Goal: Task Accomplishment & Management: Manage account settings

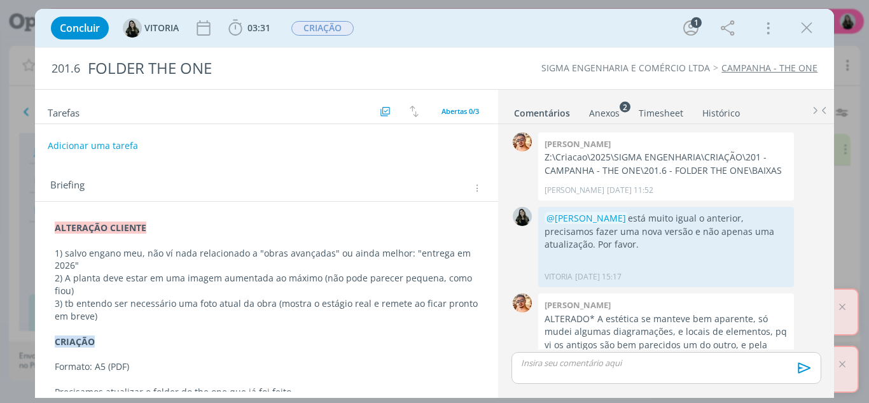
scroll to position [54, 0]
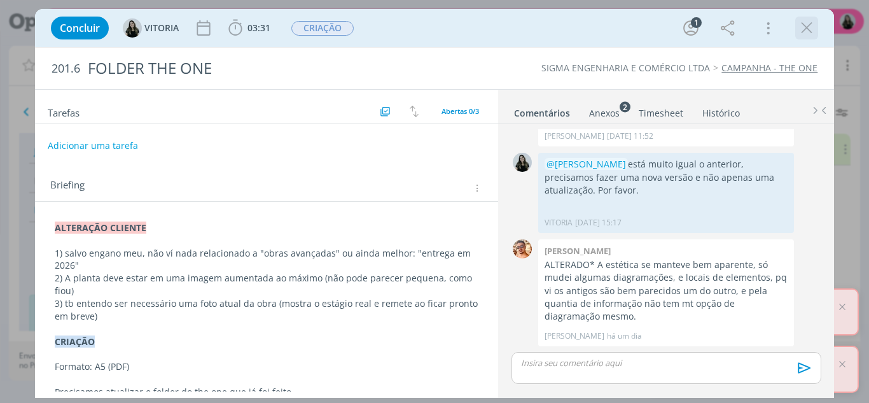
click at [802, 32] on icon "dialog" at bounding box center [806, 27] width 19 height 19
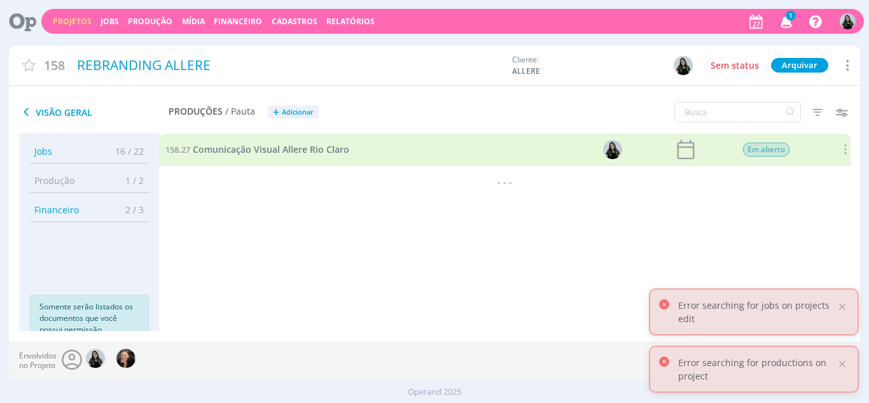
click at [785, 26] on icon "button" at bounding box center [787, 21] width 22 height 22
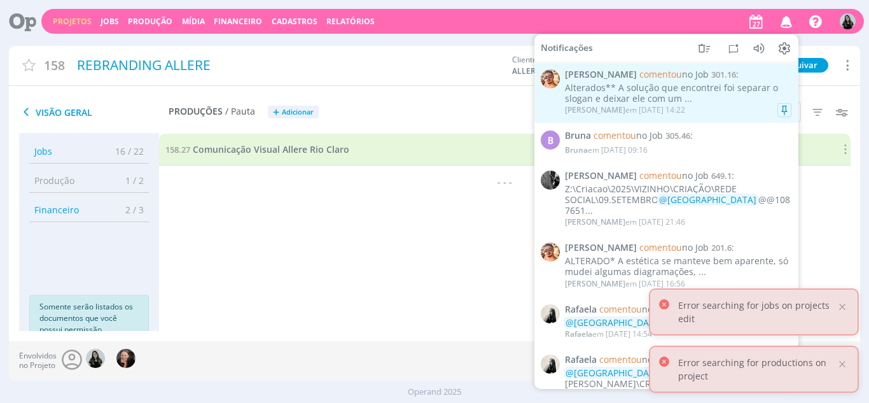
click at [650, 99] on div "Alterados** A solução que encontrei foi separar o slogan e deixar ele com um ..." at bounding box center [678, 94] width 226 height 22
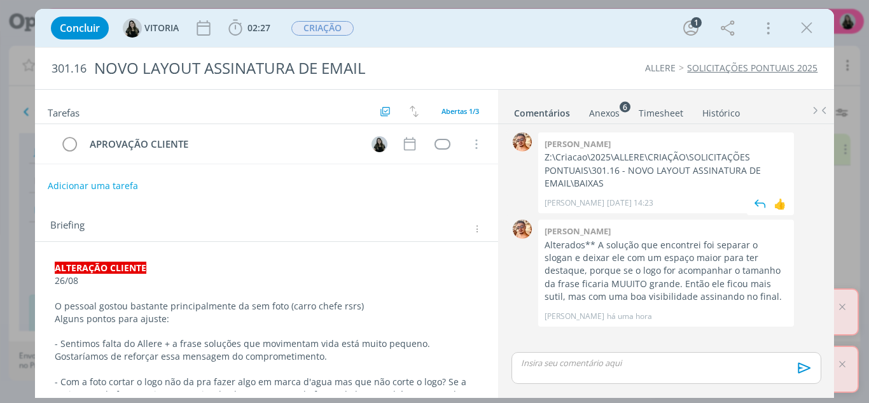
click at [612, 161] on p "Z:\Criacao\2025\ALLERE\CRIAÇÃO\SOLICITAÇÕES PONTUAIS\301.16 - NOVO LAYOUT ASSIN…" at bounding box center [666, 170] width 243 height 39
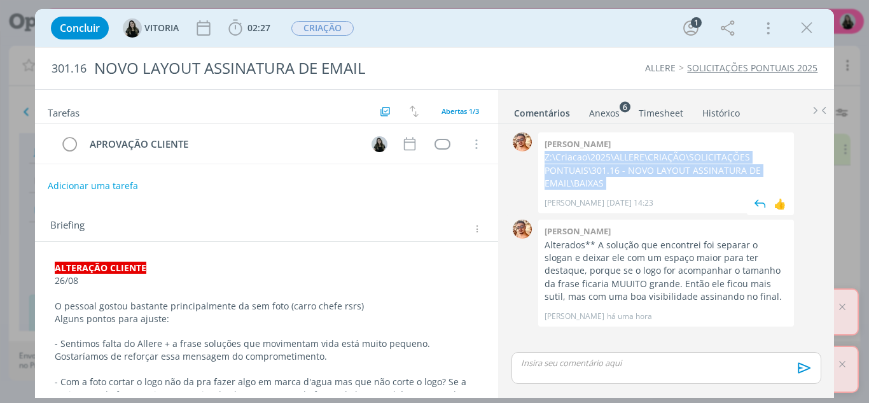
click at [612, 161] on p "Z:\Criacao\2025\ALLERE\CRIAÇÃO\SOLICITAÇÕES PONTUAIS\301.16 - NOVO LAYOUT ASSIN…" at bounding box center [666, 170] width 243 height 39
copy p "Z:\Criacao\2025\ALLERE\CRIAÇÃO\SOLICITAÇÕES PONTUAIS\301.16 - NOVO LAYOUT ASSIN…"
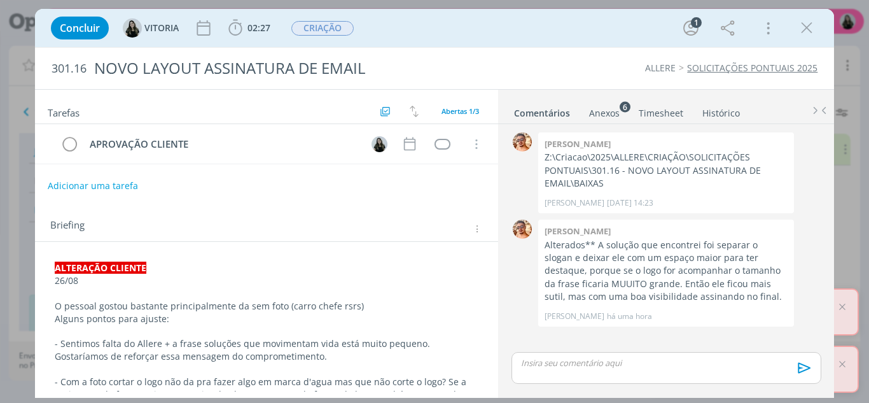
click at [375, 285] on p "26/08" at bounding box center [267, 280] width 424 height 13
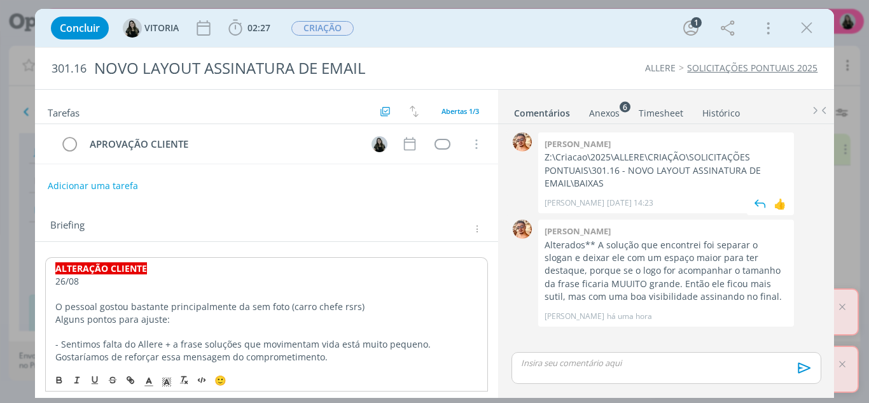
click at [583, 162] on p "Z:\Criacao\2025\ALLERE\CRIAÇÃO\SOLICITAÇÕES PONTUAIS\301.16 - NOVO LAYOUT ASSIN…" at bounding box center [666, 170] width 243 height 39
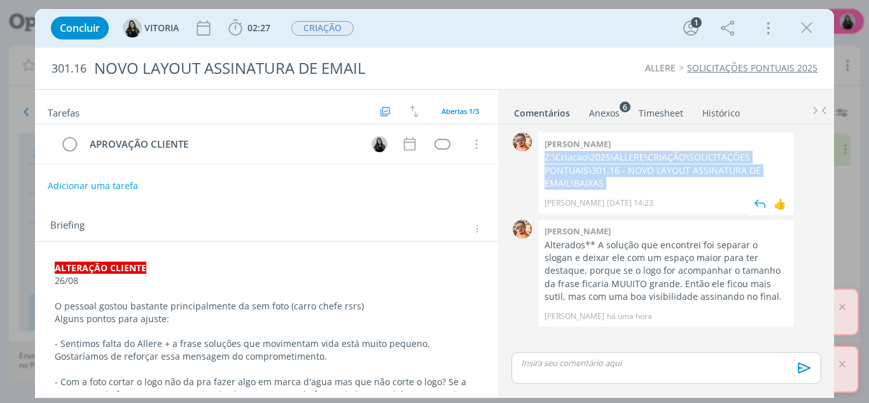
click at [583, 162] on p "Z:\Criacao\2025\ALLERE\CRIAÇÃO\SOLICITAÇÕES PONTUAIS\301.16 - NOVO LAYOUT ASSIN…" at bounding box center [666, 170] width 243 height 39
copy p "Z:\Criacao\2025\ALLERE\CRIAÇÃO\SOLICITAÇÕES PONTUAIS\301.16 - NOVO LAYOUT ASSIN…"
click at [799, 27] on icon "dialog" at bounding box center [806, 27] width 19 height 19
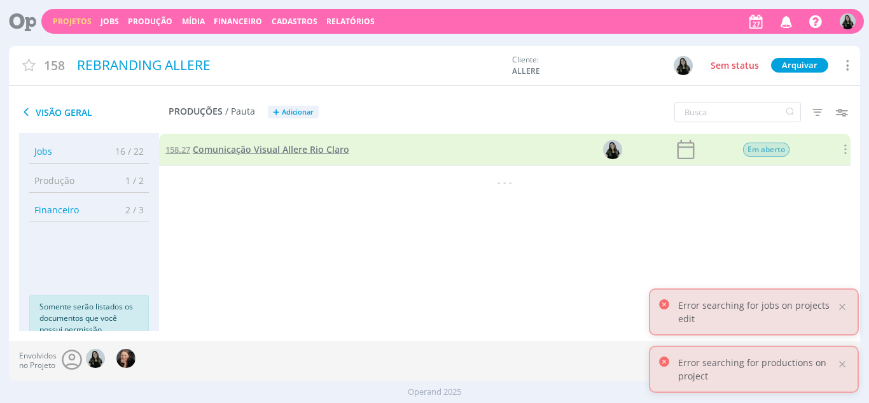
click at [252, 150] on span "Comunicação Visual Allere Rio Claro" at bounding box center [271, 149] width 157 height 12
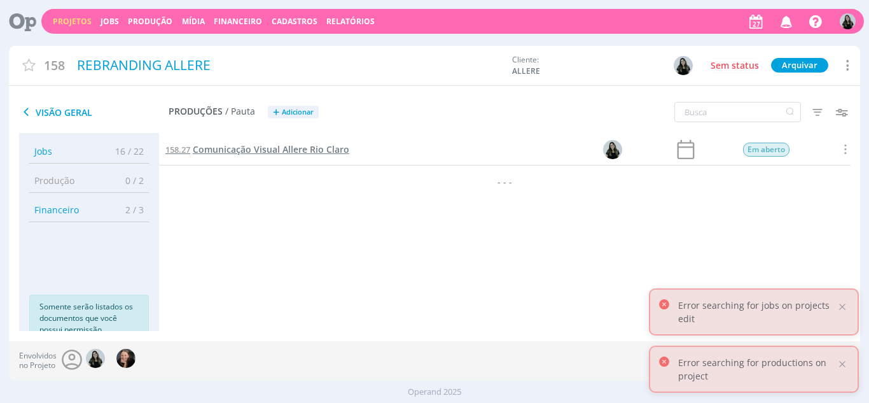
click at [307, 153] on span "Comunicação Visual Allere Rio Claro" at bounding box center [271, 149] width 157 height 12
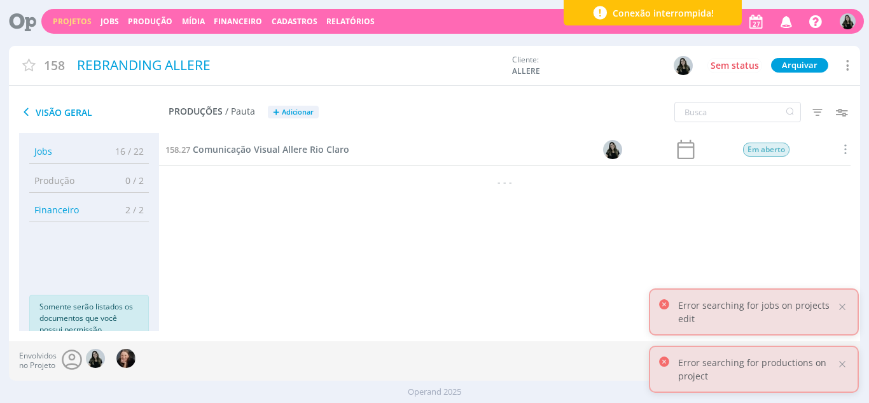
click at [82, 26] on link "Projetos" at bounding box center [72, 21] width 39 height 11
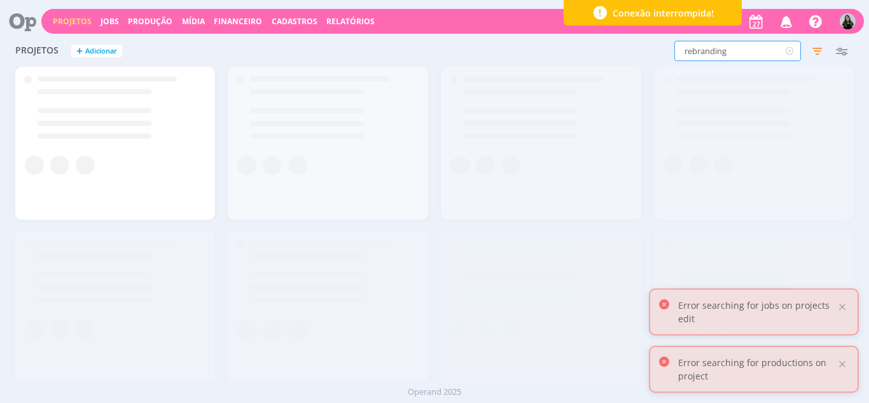
click at [695, 55] on input "rebranding" at bounding box center [737, 51] width 127 height 20
type input "allere"
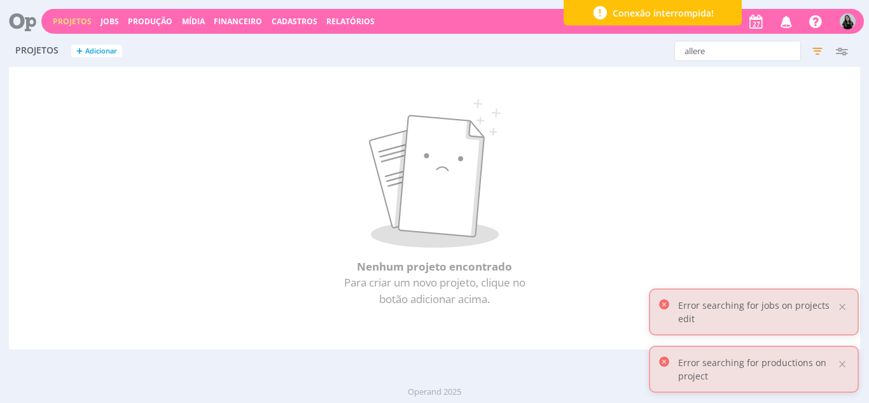
click at [66, 21] on link "Projetos" at bounding box center [72, 21] width 39 height 11
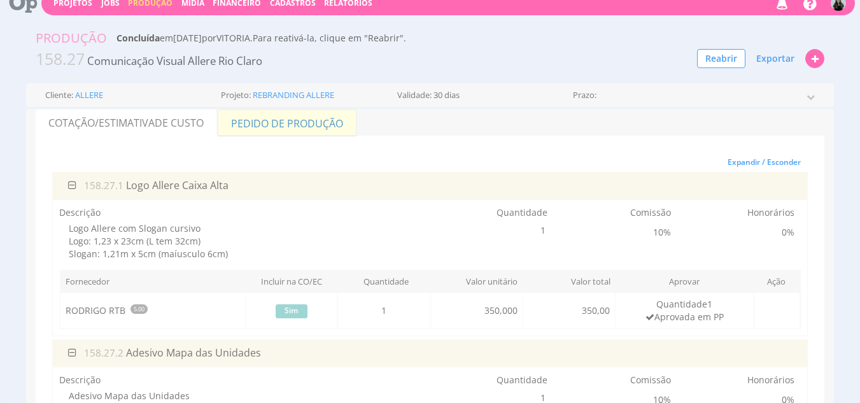
scroll to position [18, 0]
click at [268, 126] on link "Pedido de Produção" at bounding box center [287, 123] width 139 height 27
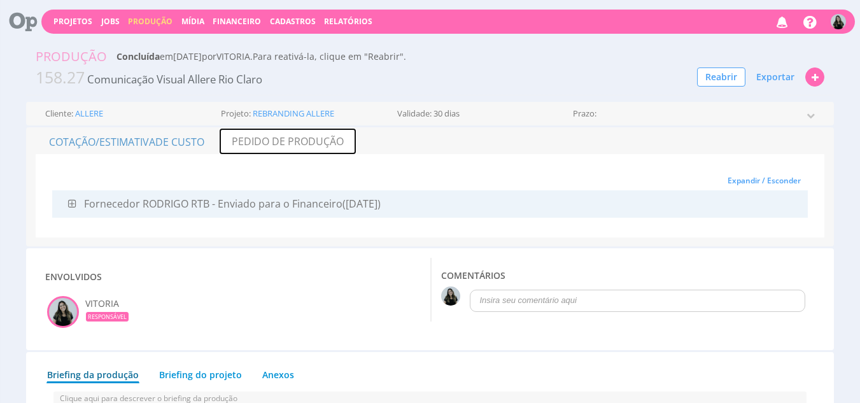
scroll to position [1, 0]
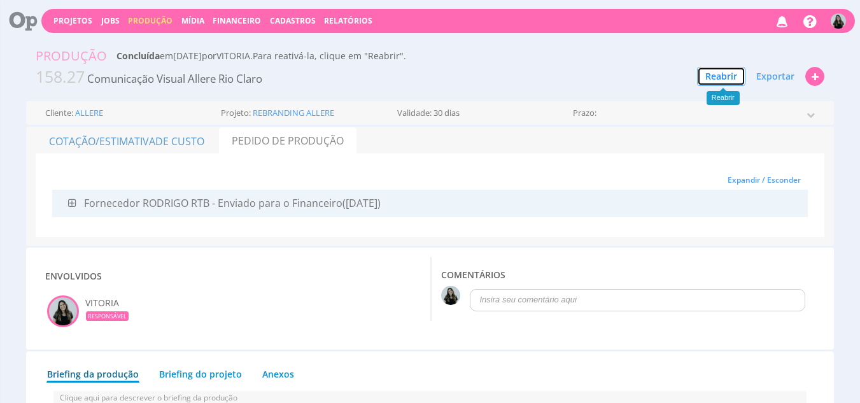
click at [730, 72] on button "Reabrir" at bounding box center [721, 76] width 48 height 19
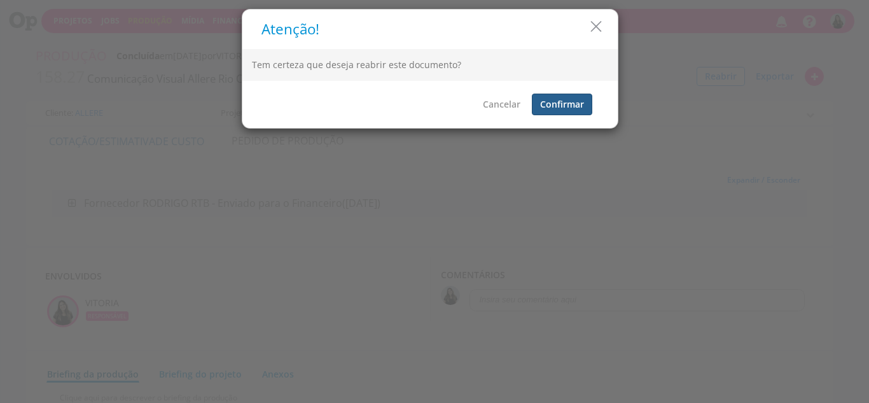
click at [562, 102] on button "Confirmar" at bounding box center [562, 105] width 60 height 22
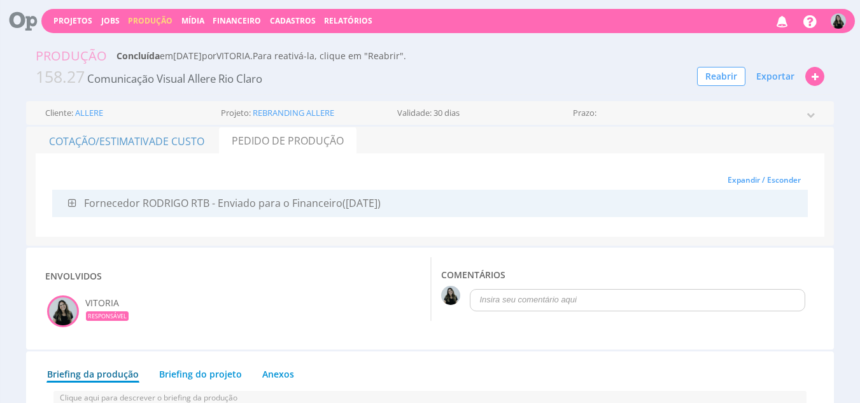
click at [352, 206] on span "([DATE])" at bounding box center [361, 203] width 38 height 14
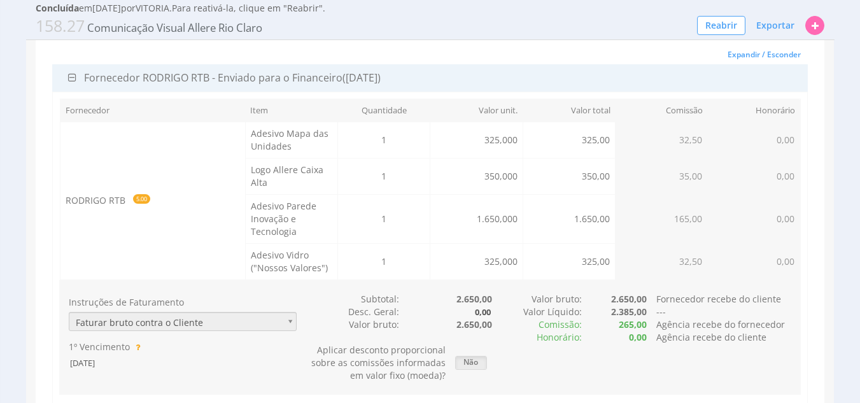
scroll to position [114, 0]
click at [102, 212] on td "RODRIGO RTB 5.00" at bounding box center [152, 200] width 185 height 158
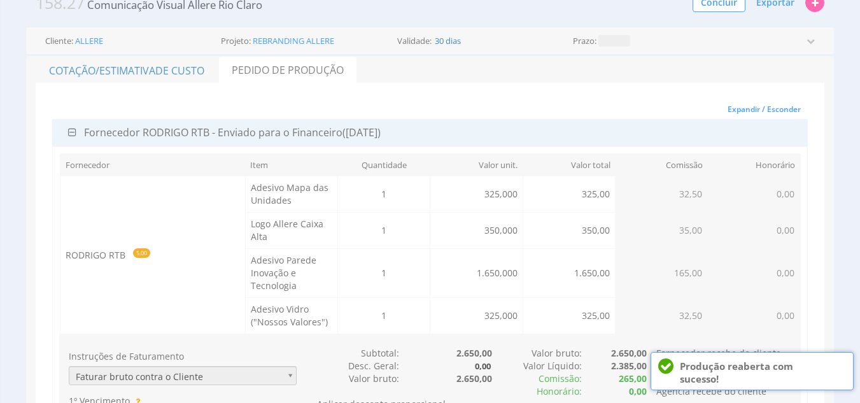
scroll to position [0, 0]
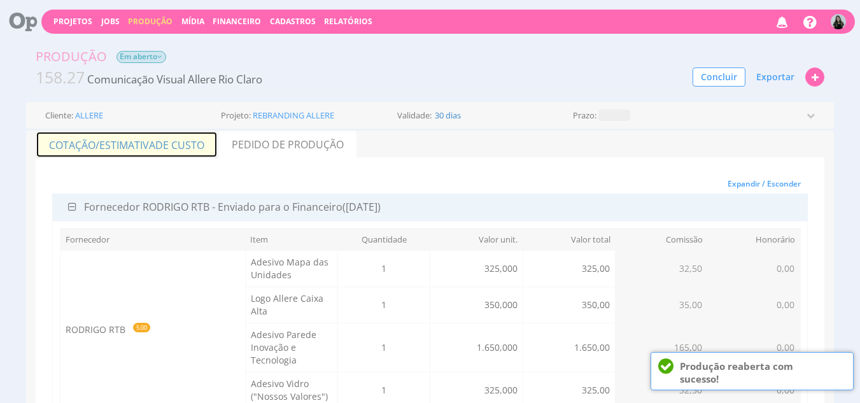
click at [167, 142] on span "de Custo" at bounding box center [179, 145] width 49 height 14
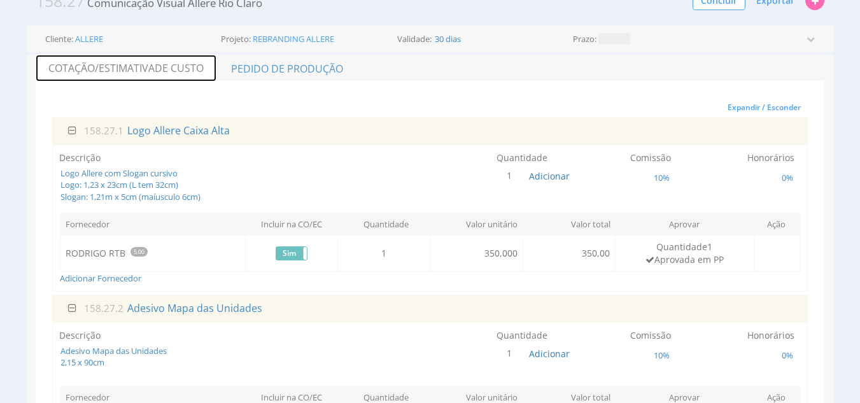
scroll to position [77, 0]
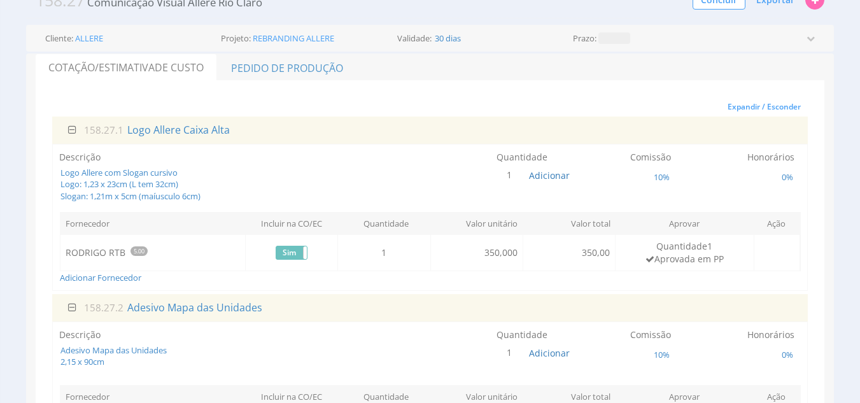
click at [102, 251] on td "RODRIGO RTB 5.00" at bounding box center [152, 253] width 185 height 36
click at [99, 254] on td "RODRIGO RTB 5.00" at bounding box center [152, 253] width 185 height 36
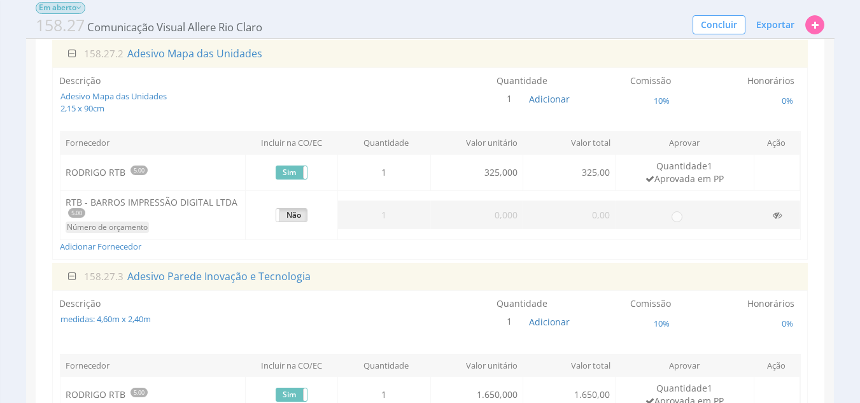
scroll to position [335, 0]
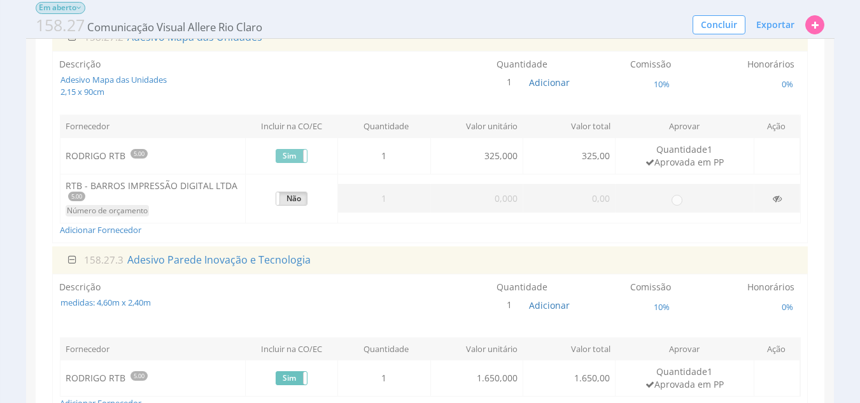
click at [299, 161] on label "Sim" at bounding box center [291, 156] width 31 height 13
click at [294, 197] on label "Não" at bounding box center [291, 198] width 31 height 13
click at [282, 202] on label "Não" at bounding box center [291, 198] width 31 height 13
drag, startPoint x: 282, startPoint y: 202, endPoint x: 334, endPoint y: 197, distance: 52.5
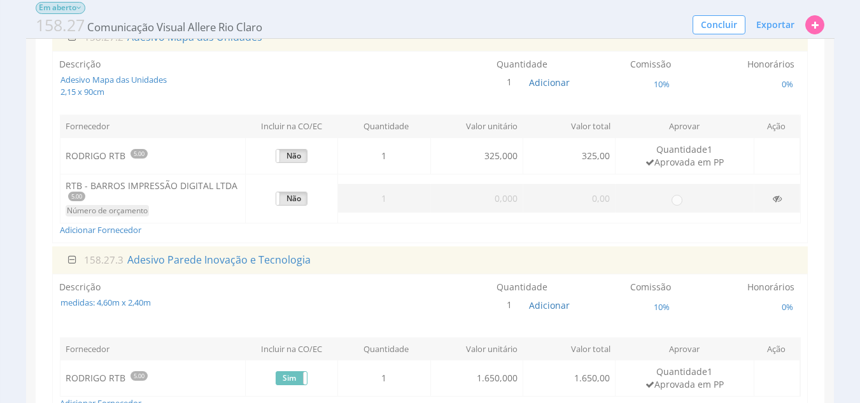
click at [334, 197] on td "Sim Não" at bounding box center [291, 198] width 92 height 49
click at [776, 197] on icon at bounding box center [776, 198] width 9 height 9
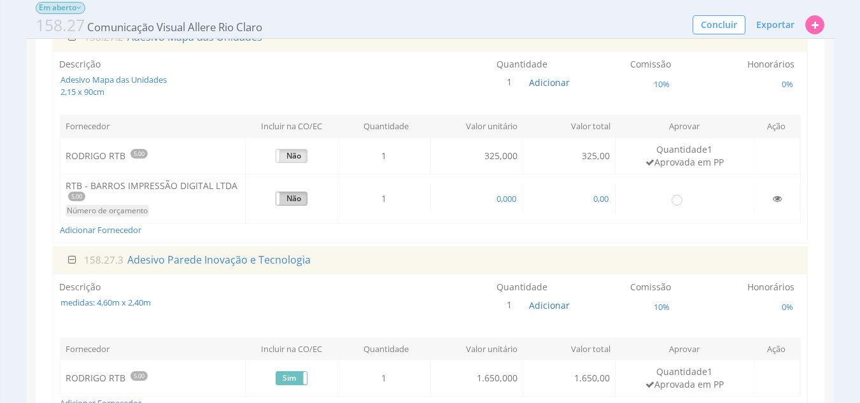
click at [288, 195] on label "Não" at bounding box center [291, 198] width 31 height 13
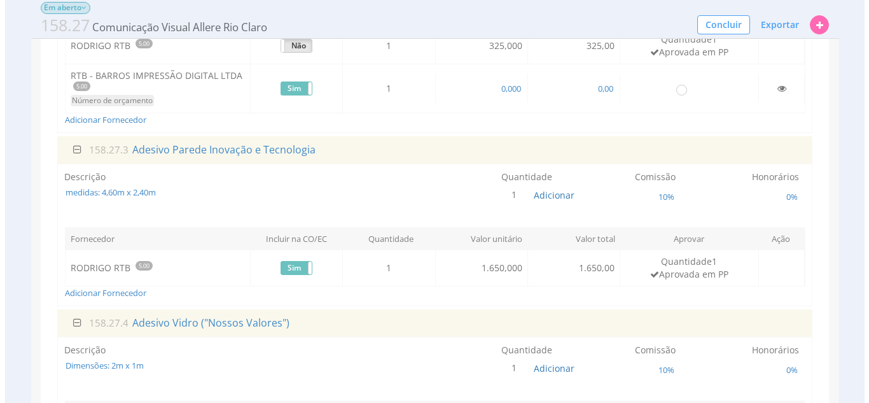
scroll to position [459, 0]
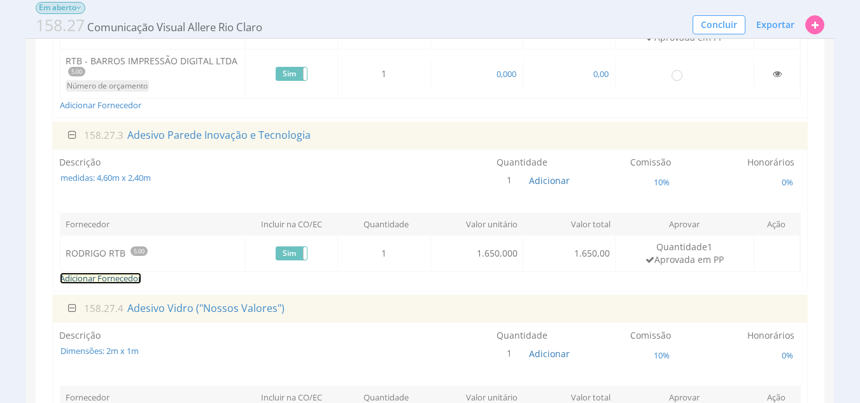
click at [139, 279] on link "Adicionar Fornecedor" at bounding box center [100, 277] width 81 height 11
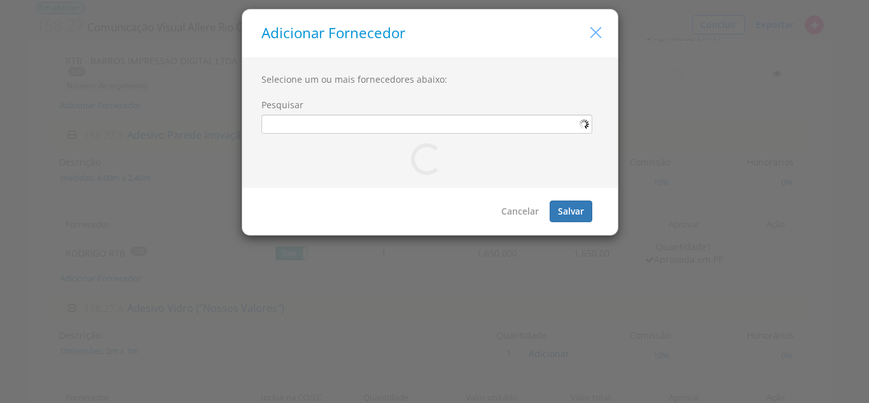
click at [599, 31] on icon "button" at bounding box center [596, 33] width 18 height 18
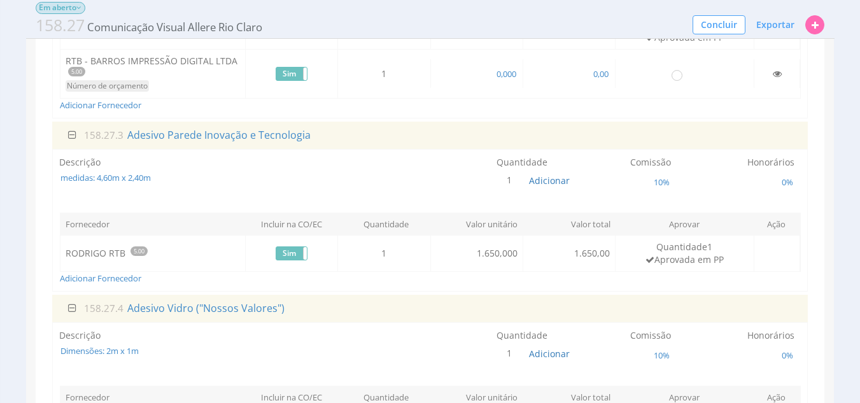
click at [109, 255] on td "RODRIGO RTB 5.00" at bounding box center [152, 253] width 185 height 36
click at [288, 255] on label "Sim" at bounding box center [291, 253] width 31 height 13
click at [127, 281] on link "Adicionar Fornecedor" at bounding box center [100, 277] width 81 height 11
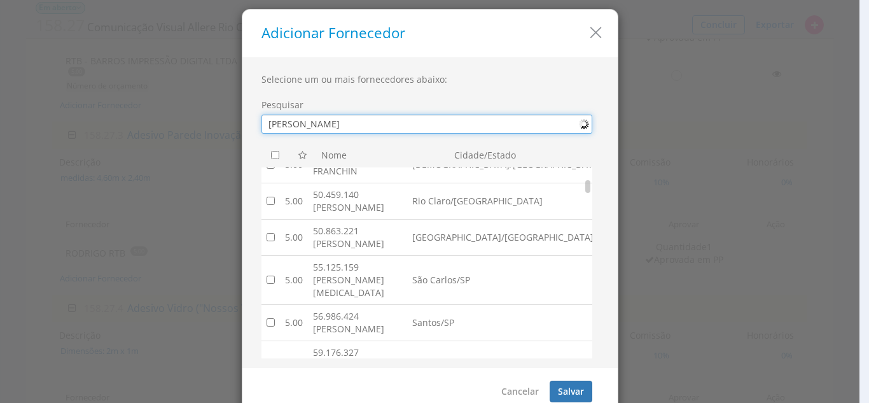
scroll to position [261, 0]
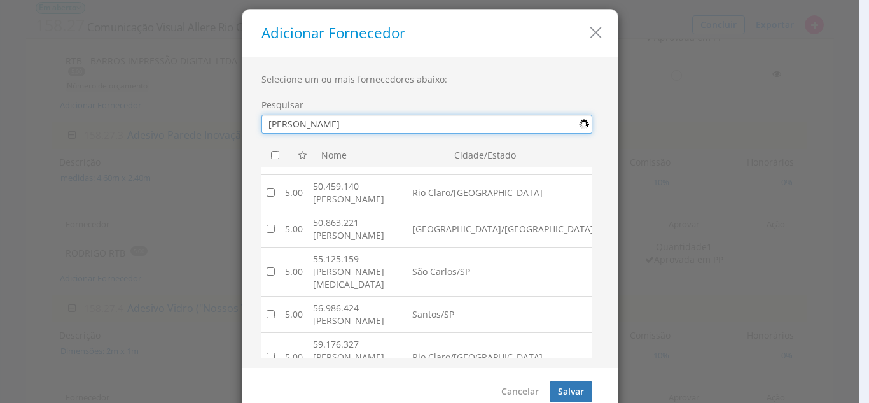
click at [333, 123] on input "rodrigo" at bounding box center [426, 124] width 331 height 19
type input "barros"
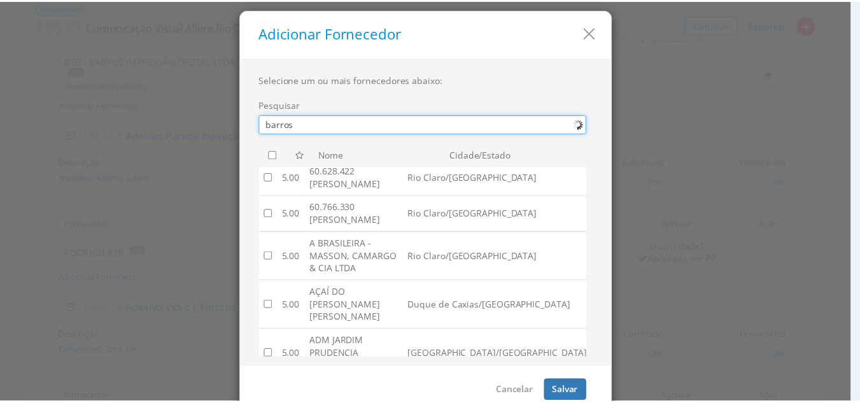
scroll to position [0, 0]
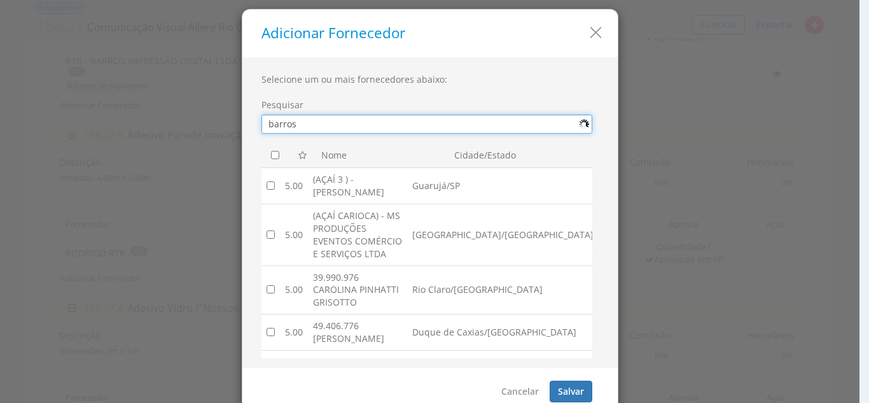
click at [380, 128] on input "barros" at bounding box center [426, 124] width 331 height 19
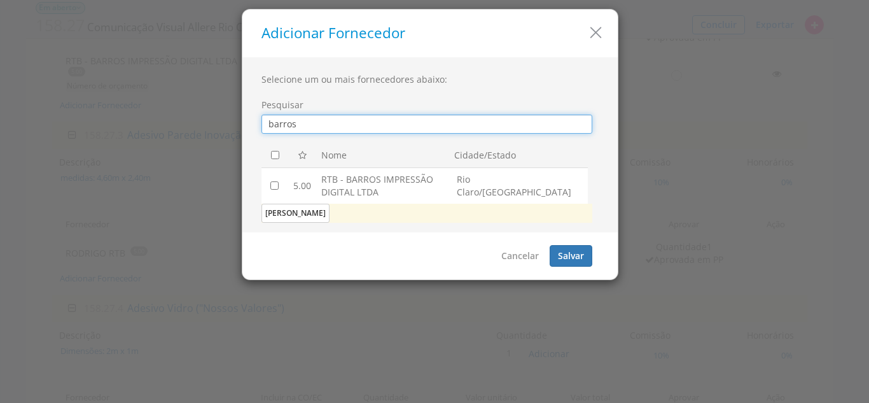
click at [380, 128] on input "barros" at bounding box center [426, 124] width 331 height 19
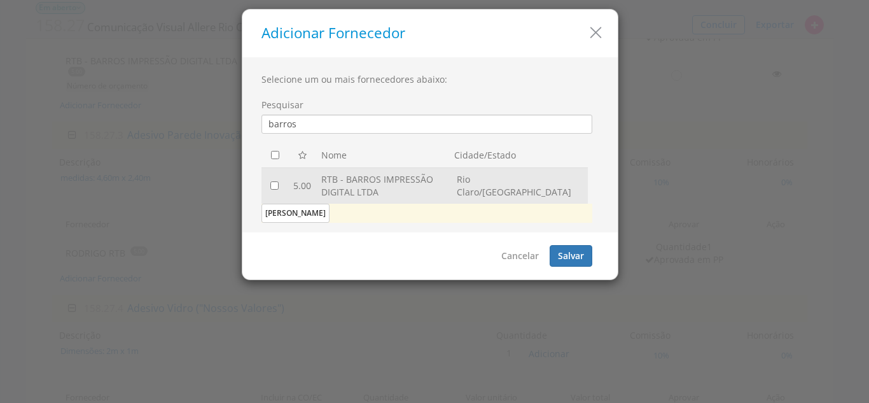
click at [276, 190] on td at bounding box center [274, 185] width 27 height 36
click at [274, 186] on input "checkbox" at bounding box center [274, 185] width 8 height 8
checkbox input "true"
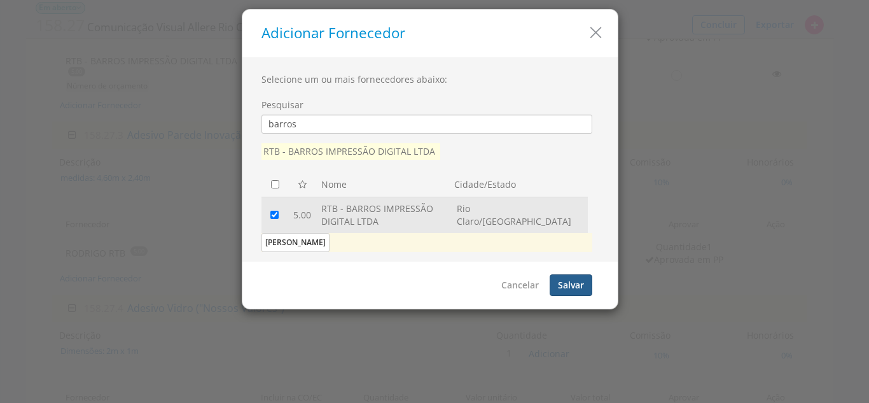
click at [570, 289] on button "Salvar" at bounding box center [571, 285] width 43 height 22
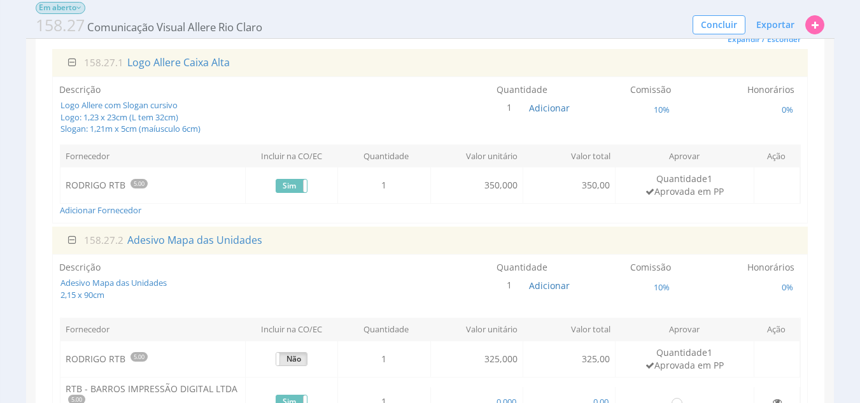
scroll to position [132, 0]
click at [115, 204] on link "Adicionar Fornecedor" at bounding box center [100, 209] width 81 height 11
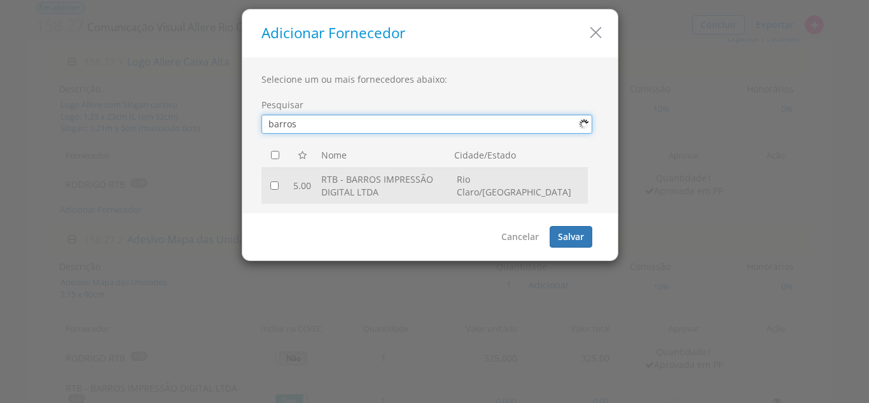
type input "barros"
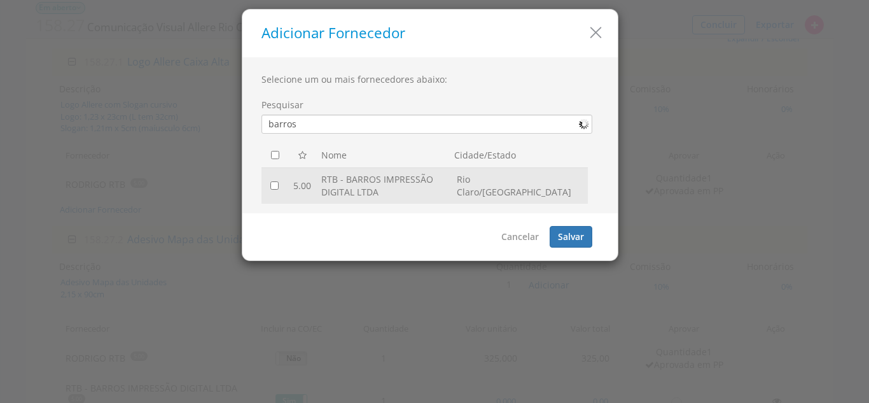
click at [270, 184] on td at bounding box center [274, 185] width 27 height 36
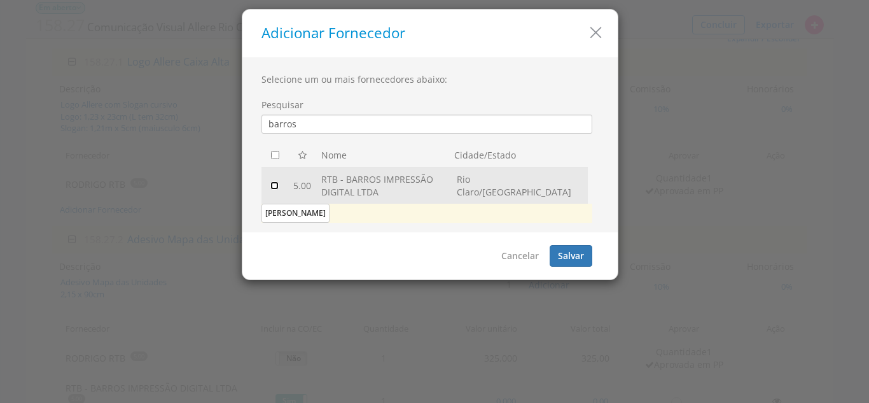
click at [272, 186] on input "checkbox" at bounding box center [274, 185] width 8 height 8
checkbox input "true"
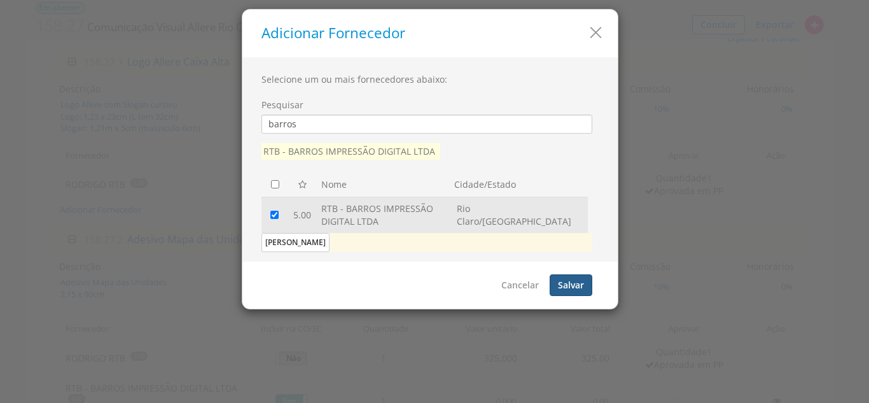
click at [573, 283] on button "Salvar" at bounding box center [571, 285] width 43 height 22
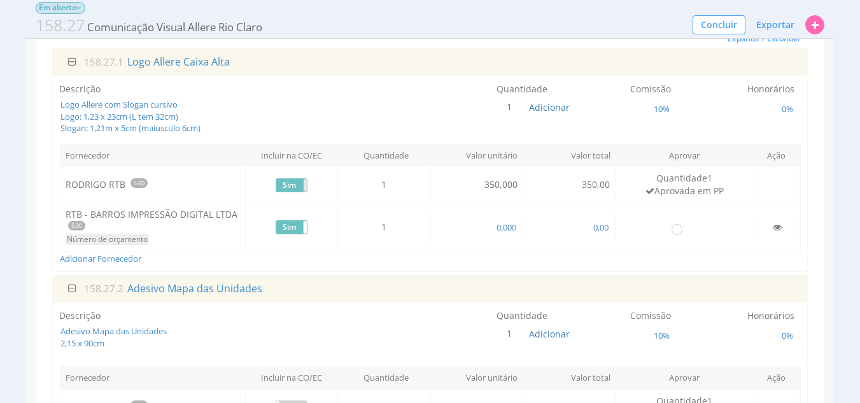
click at [304, 184] on span at bounding box center [307, 185] width 8 height 13
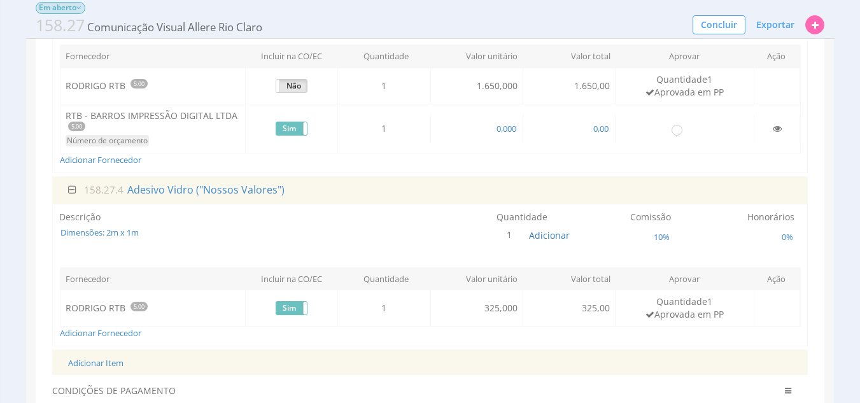
scroll to position [705, 0]
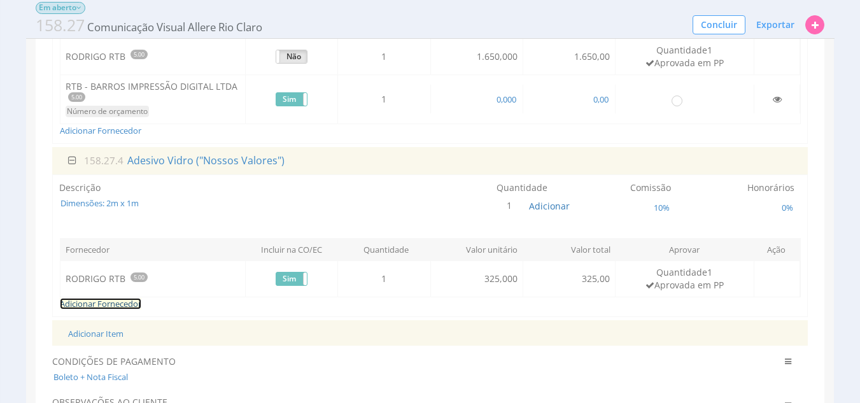
click at [127, 304] on link "Adicionar Fornecedor" at bounding box center [100, 303] width 81 height 11
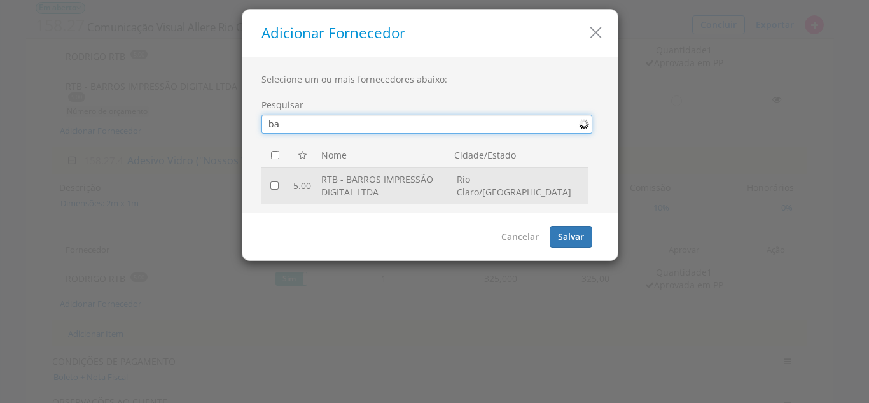
type input "ba"
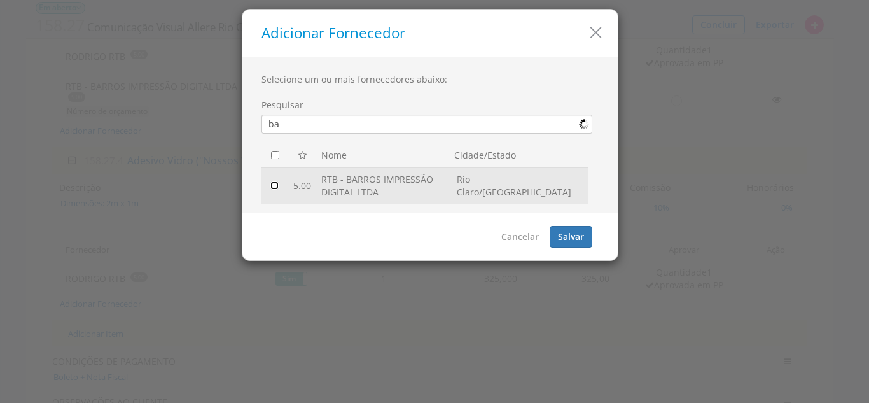
click at [273, 183] on input "checkbox" at bounding box center [274, 185] width 8 height 8
checkbox input "true"
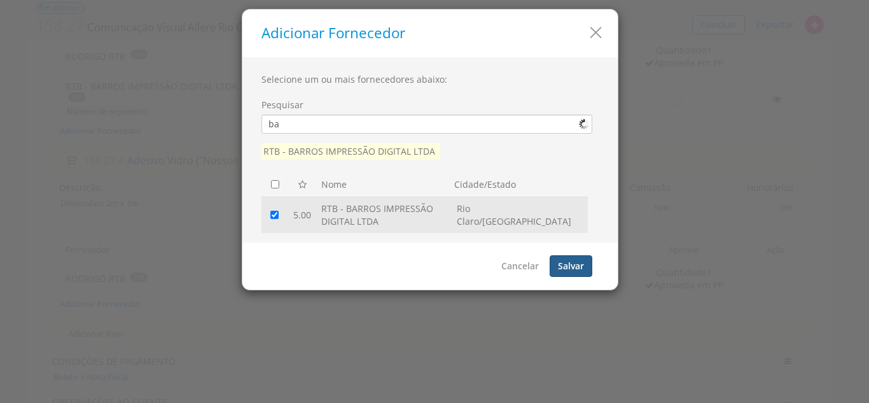
click at [569, 261] on button "Salvar" at bounding box center [571, 266] width 43 height 22
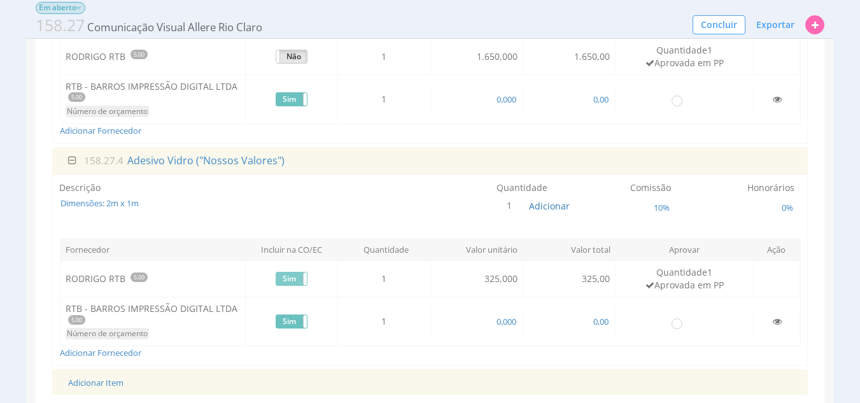
click at [297, 277] on label "Sim" at bounding box center [291, 278] width 31 height 13
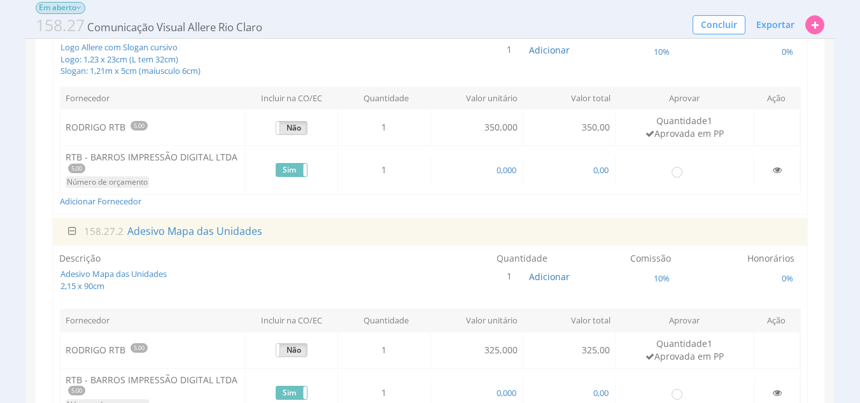
scroll to position [0, 0]
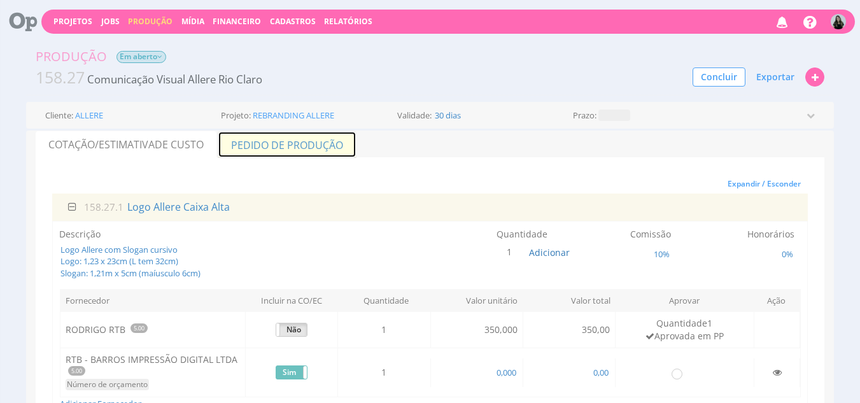
click at [322, 148] on link "Pedido de Produção" at bounding box center [287, 144] width 139 height 27
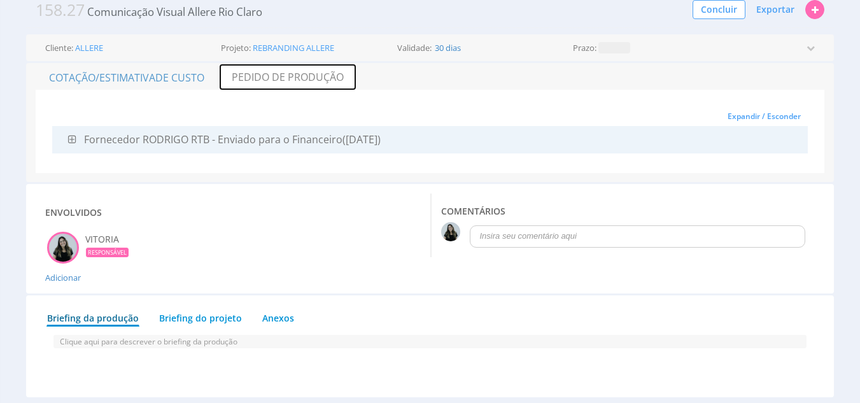
scroll to position [45, 0]
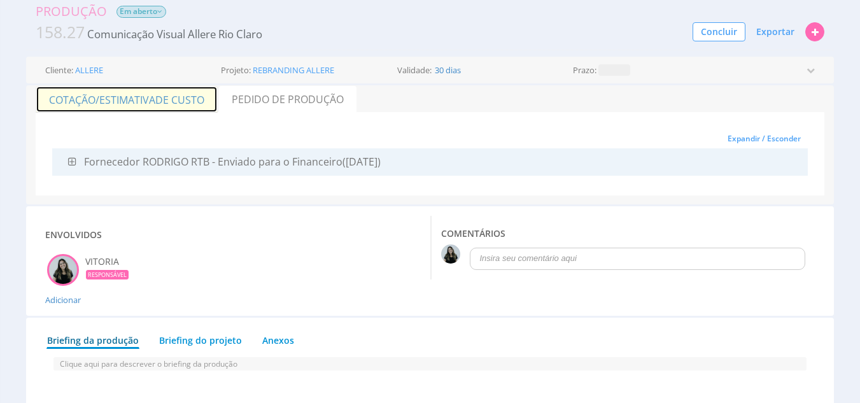
click at [169, 97] on span "de Custo" at bounding box center [179, 100] width 49 height 14
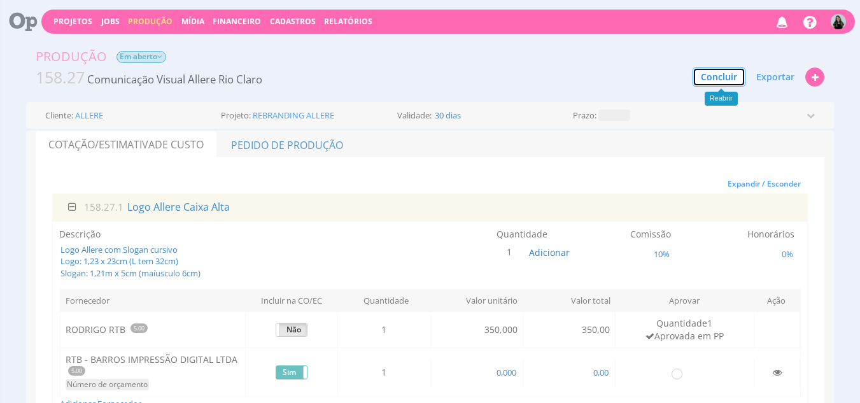
click at [720, 74] on button "Concluir" at bounding box center [718, 76] width 53 height 19
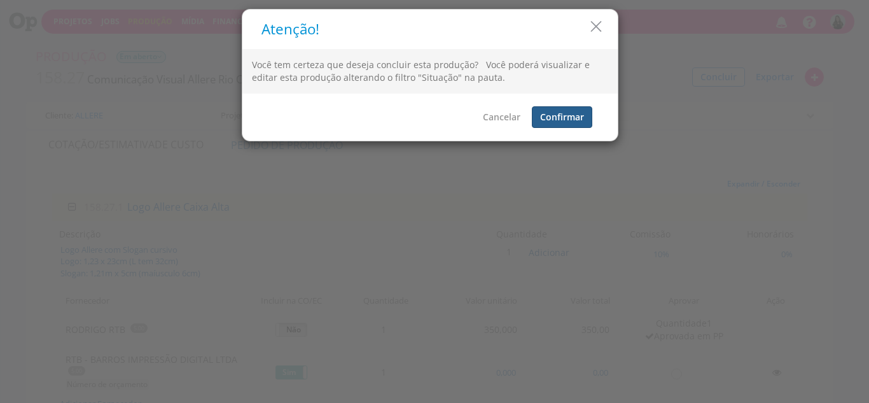
click at [569, 113] on button "Confirmar" at bounding box center [562, 117] width 60 height 22
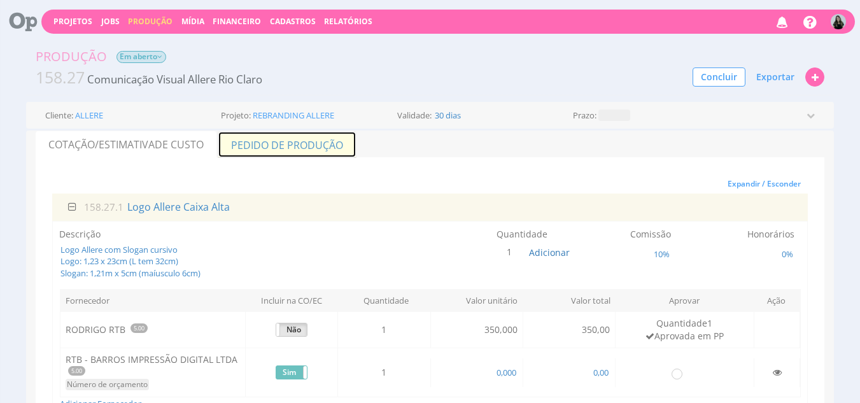
click at [302, 150] on link "Pedido de Produção" at bounding box center [287, 144] width 139 height 27
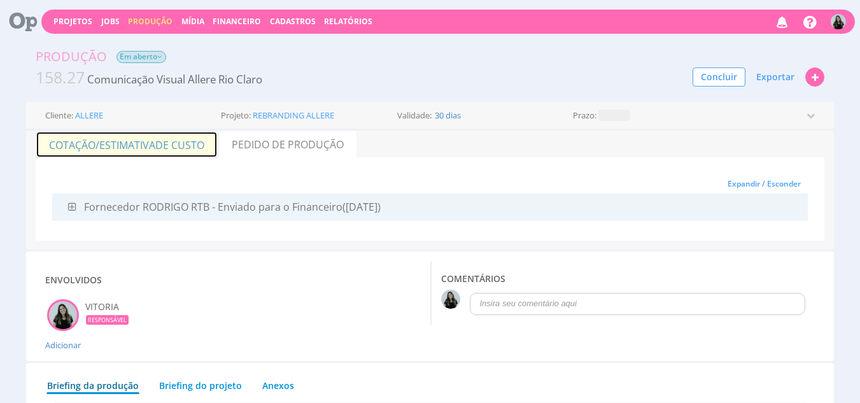
click at [201, 140] on span "de Custo" at bounding box center [179, 145] width 49 height 14
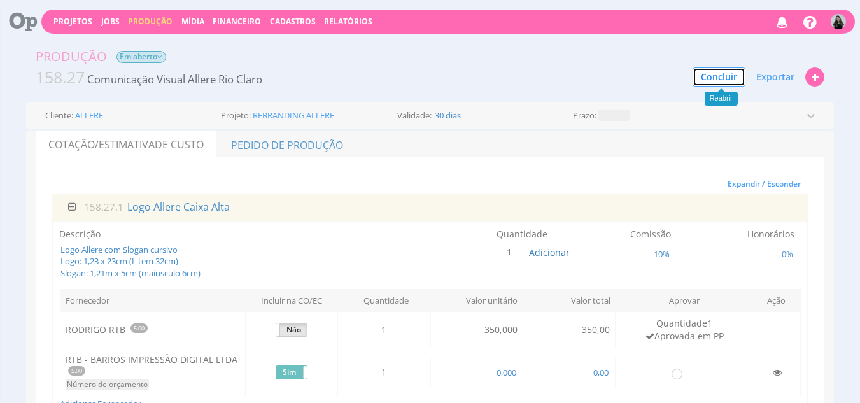
click at [714, 79] on button "Concluir" at bounding box center [718, 76] width 53 height 19
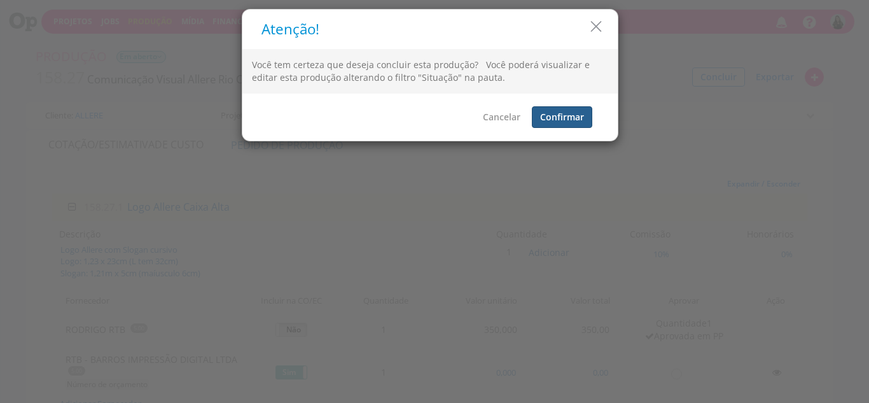
click at [573, 113] on button "Confirmar" at bounding box center [562, 117] width 60 height 22
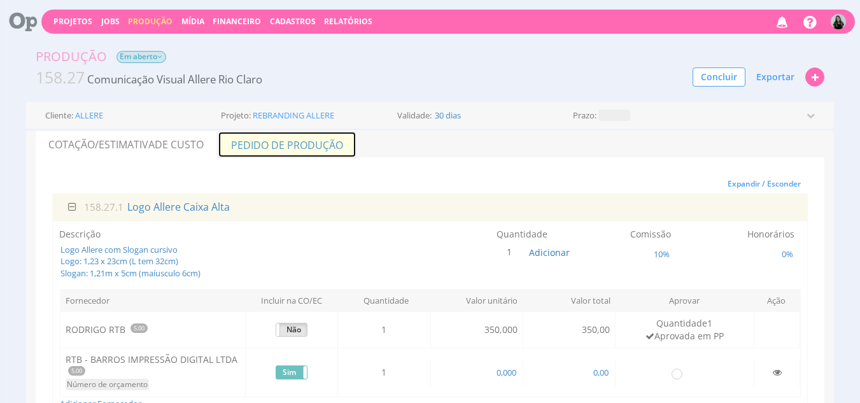
click at [295, 152] on link "Pedido de Produção" at bounding box center [287, 144] width 139 height 27
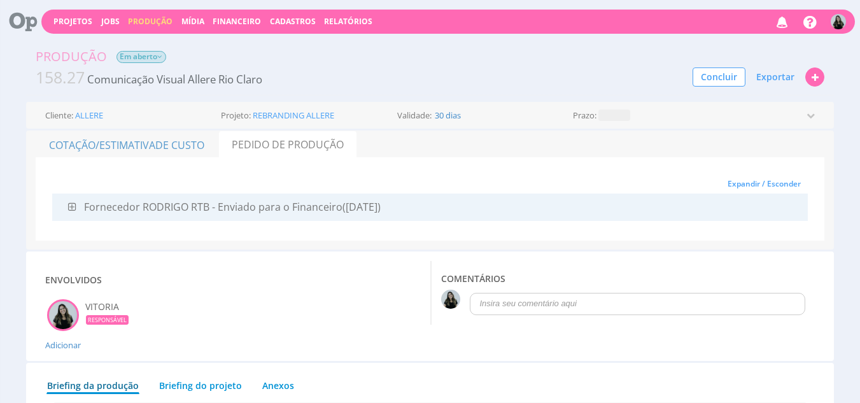
click at [74, 208] on icon at bounding box center [72, 207] width 8 height 10
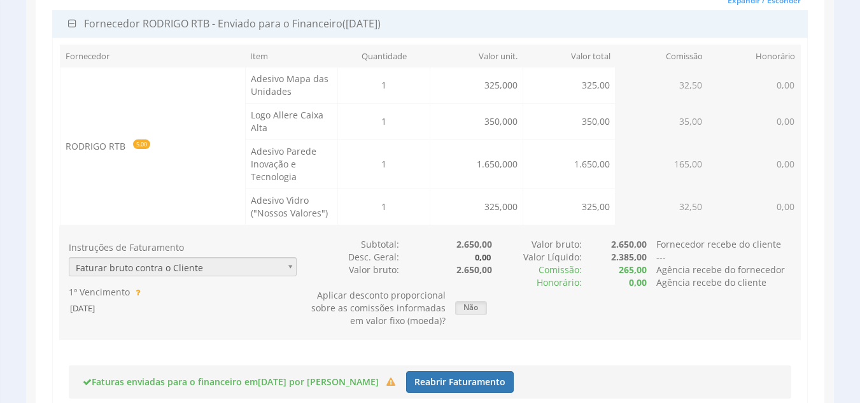
scroll to position [191, 0]
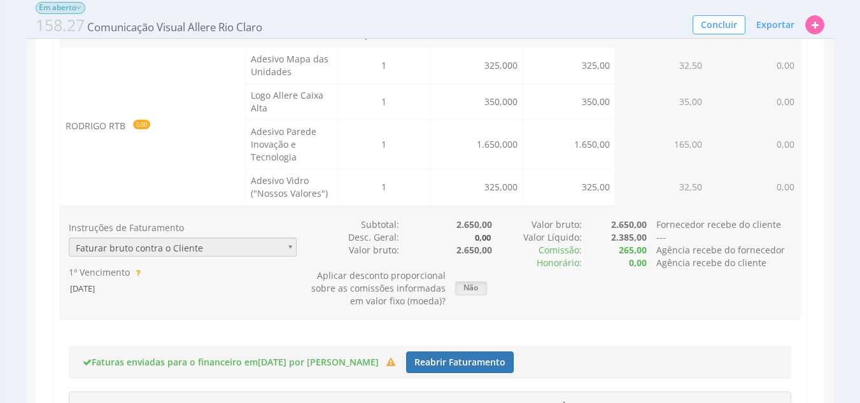
click at [114, 129] on td "RODRIGO RTB 5.00" at bounding box center [152, 126] width 185 height 158
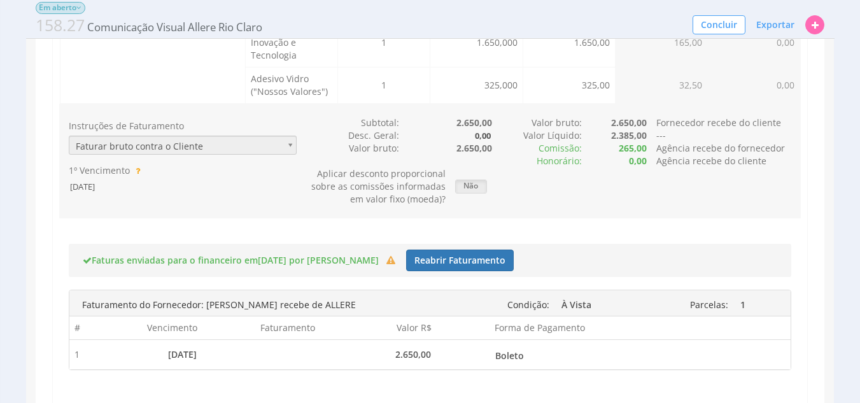
scroll to position [318, 0]
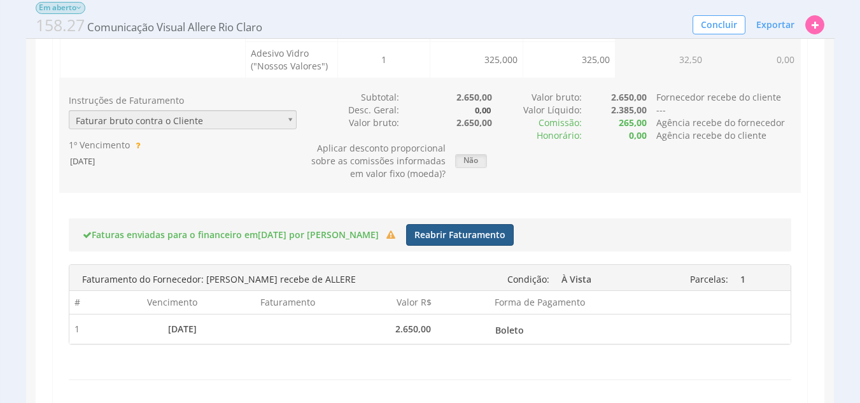
click at [433, 240] on button "Reabrir Faturamento" at bounding box center [460, 235] width 108 height 22
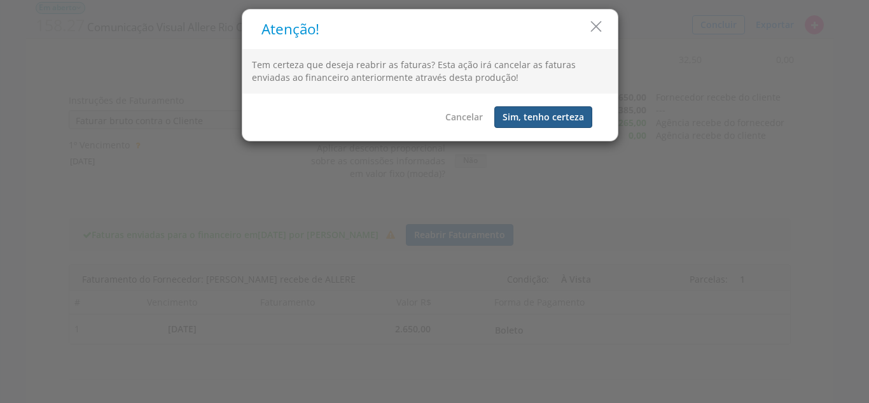
click at [513, 125] on button "Sim, tenho certeza" at bounding box center [543, 117] width 98 height 22
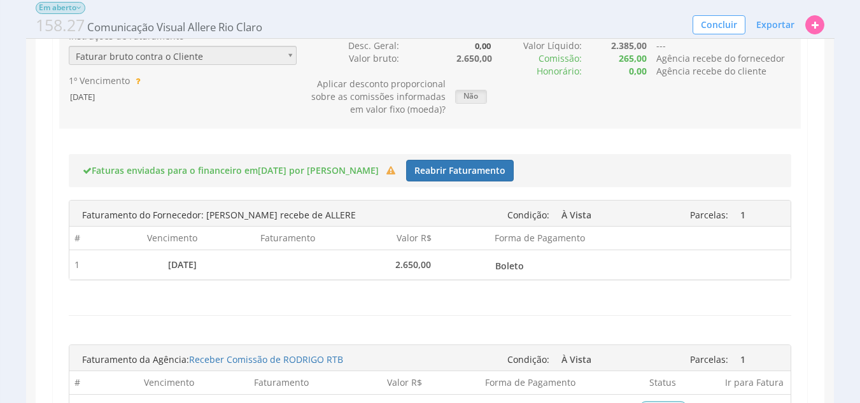
scroll to position [382, 0]
click at [406, 170] on button "Reabrir Faturamento" at bounding box center [460, 171] width 108 height 22
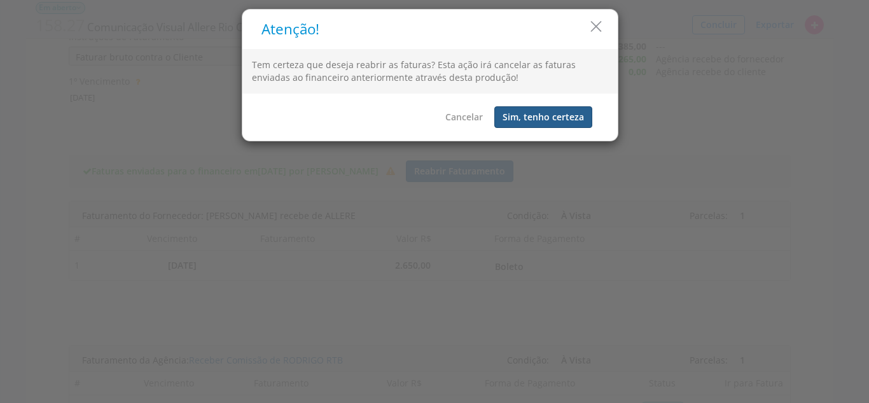
click at [555, 115] on button "Sim, tenho certeza" at bounding box center [543, 117] width 98 height 22
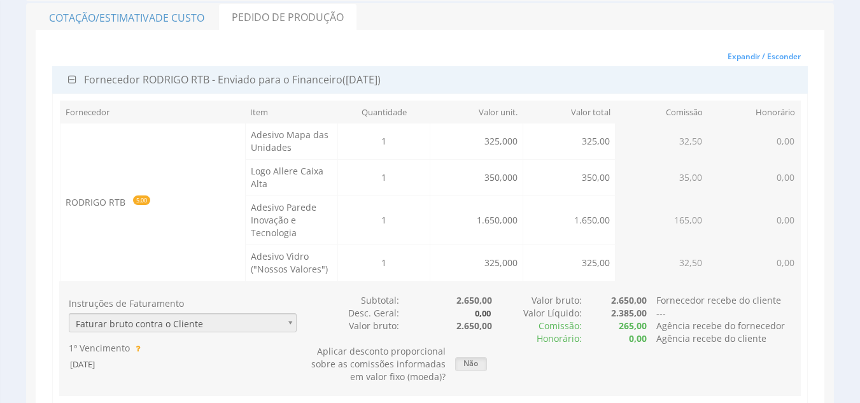
scroll to position [0, 0]
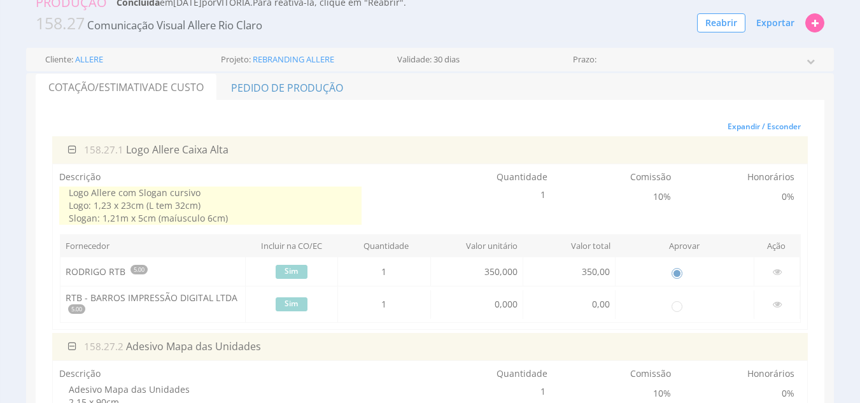
scroll to position [53, 0]
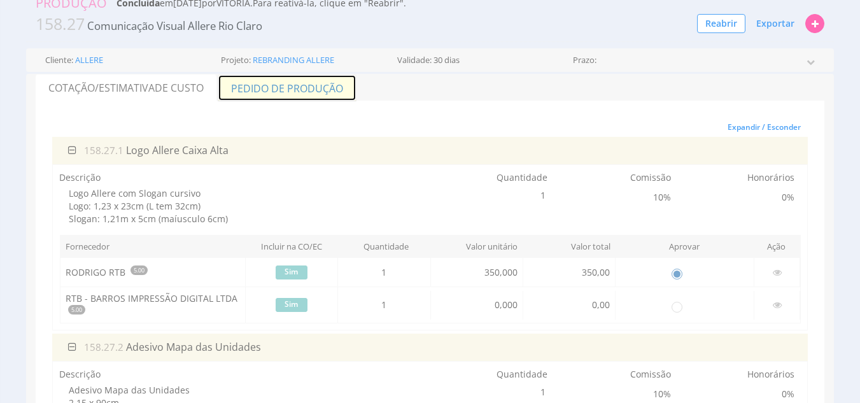
click at [286, 92] on link "Pedido de Produção" at bounding box center [287, 87] width 139 height 27
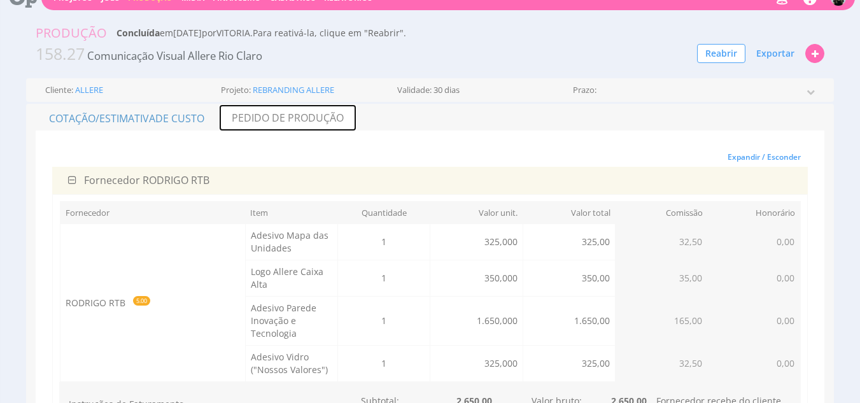
scroll to position [23, 0]
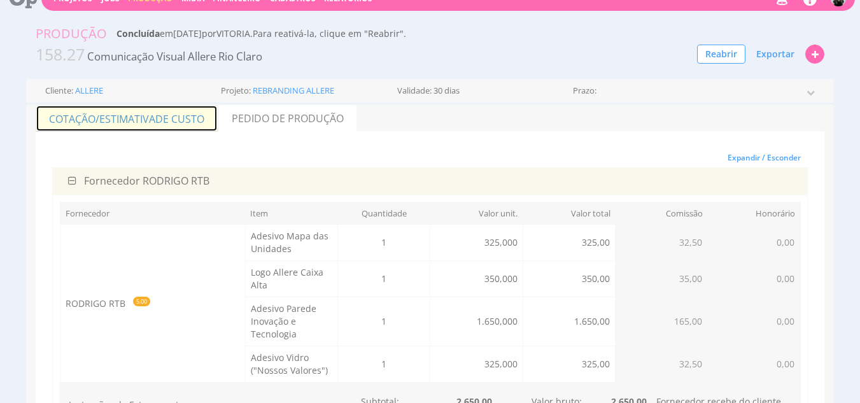
click at [171, 118] on span "de Custo" at bounding box center [179, 119] width 49 height 14
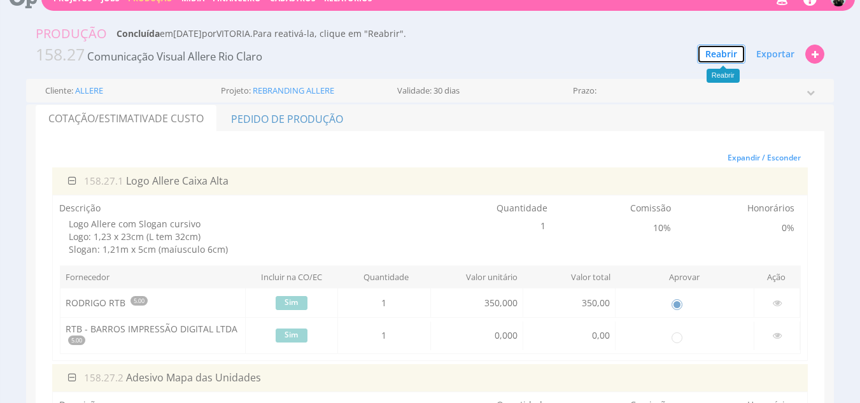
click at [723, 47] on button "Reabrir" at bounding box center [721, 54] width 48 height 19
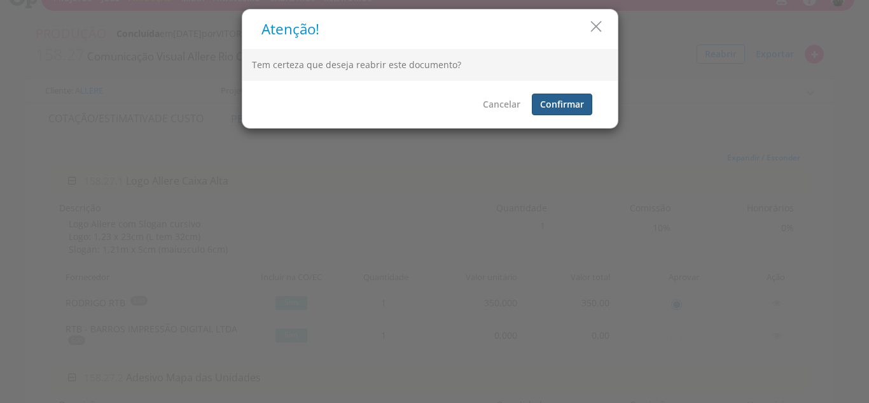
click at [564, 105] on button "Confirmar" at bounding box center [562, 105] width 60 height 22
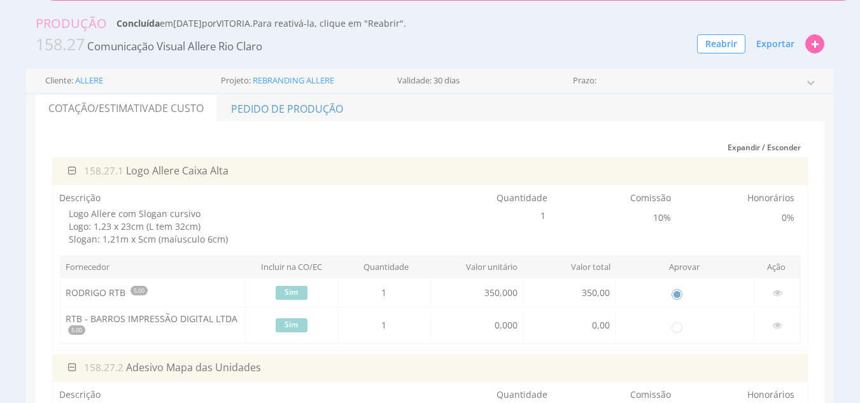
scroll to position [23, 0]
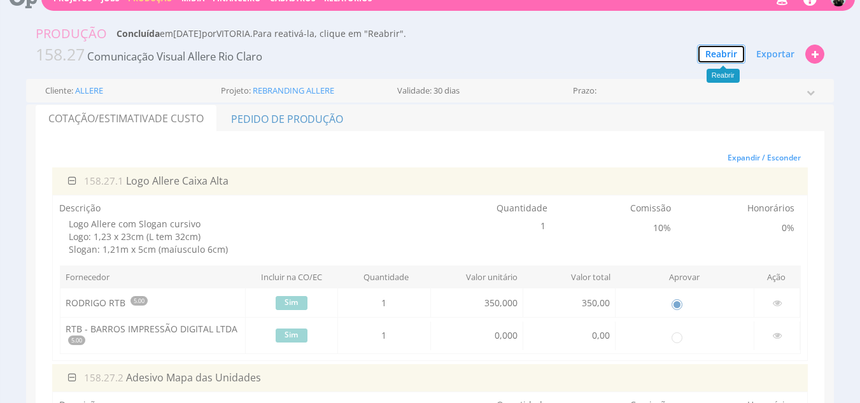
click at [718, 50] on button "Reabrir" at bounding box center [721, 54] width 48 height 19
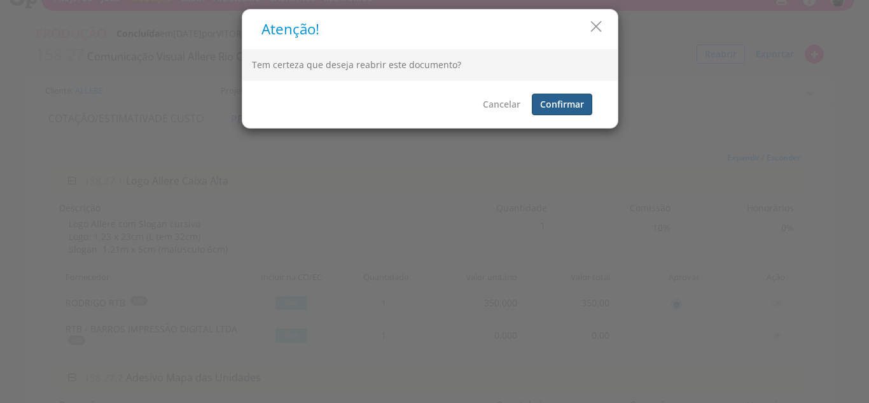
click at [566, 94] on button "Confirmar" at bounding box center [562, 105] width 60 height 22
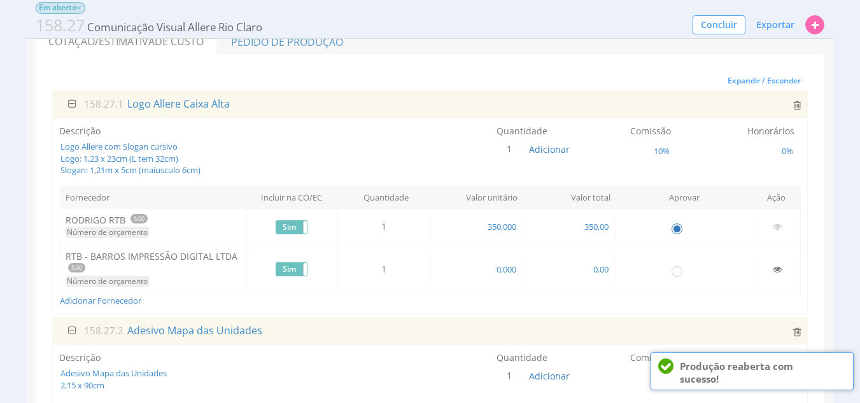
scroll to position [90, 0]
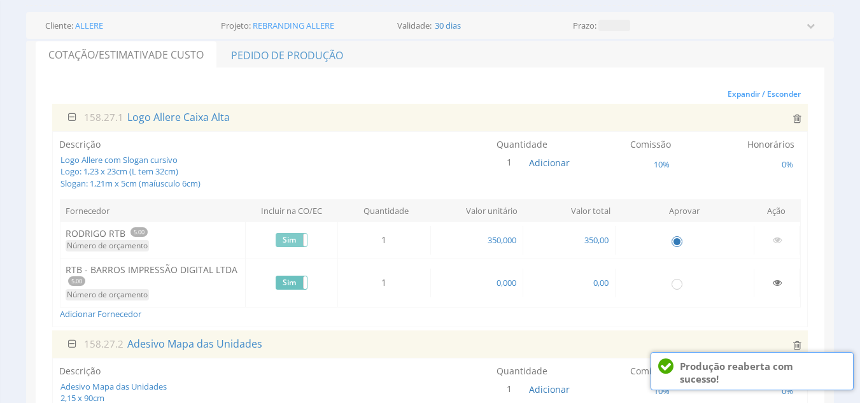
click at [295, 237] on label "Sim" at bounding box center [291, 239] width 31 height 13
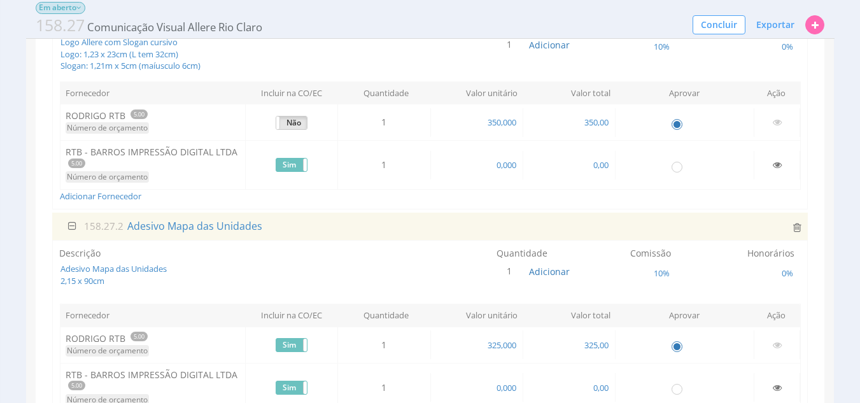
scroll to position [217, 0]
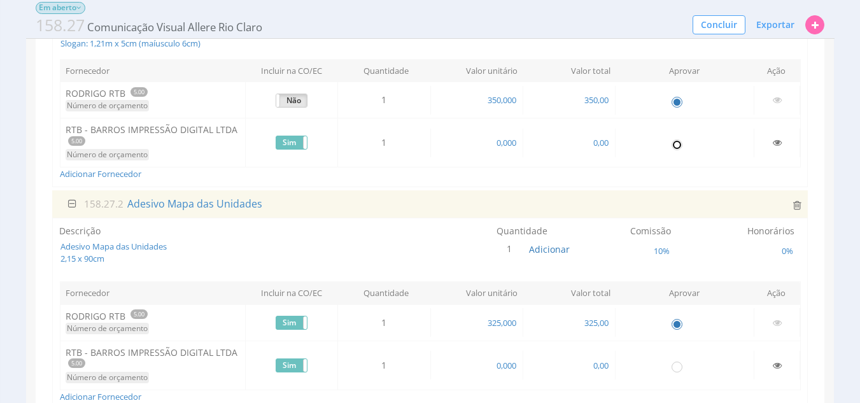
click at [676, 148] on input "radio" at bounding box center [676, 143] width 13 height 13
radio input "true"
click at [675, 99] on input "radio" at bounding box center [676, 101] width 13 height 13
radio input "false"
click at [786, 101] on td at bounding box center [776, 100] width 46 height 29
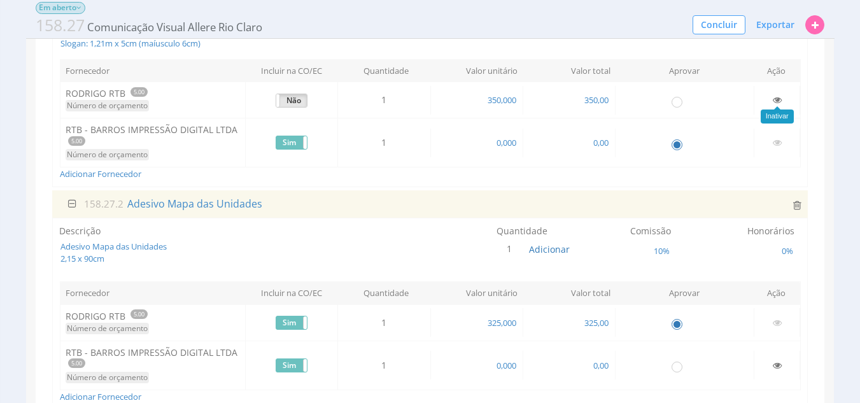
click at [777, 98] on icon at bounding box center [776, 99] width 9 height 9
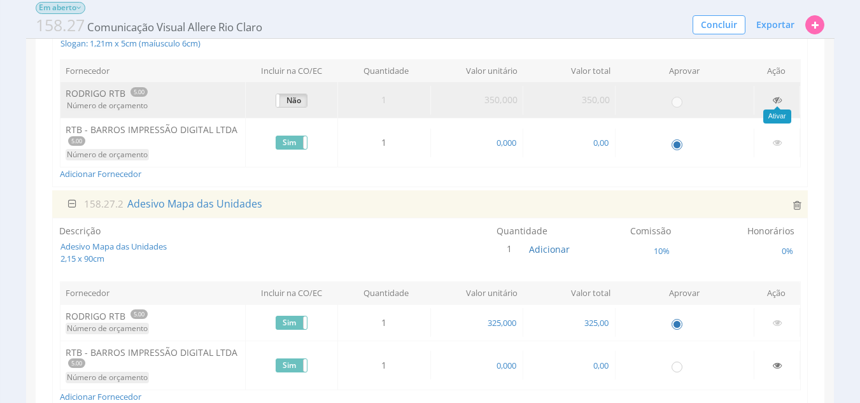
click at [779, 101] on icon at bounding box center [776, 99] width 9 height 9
click at [602, 143] on span "0,00" at bounding box center [601, 142] width 18 height 11
type input "350,00"
click at [582, 184] on div "Descrição Logo Allere com Slogan cursivo Logo: 1,23 x 23cm (L tem 32cm) Slogan:…" at bounding box center [430, 89] width 756 height 196
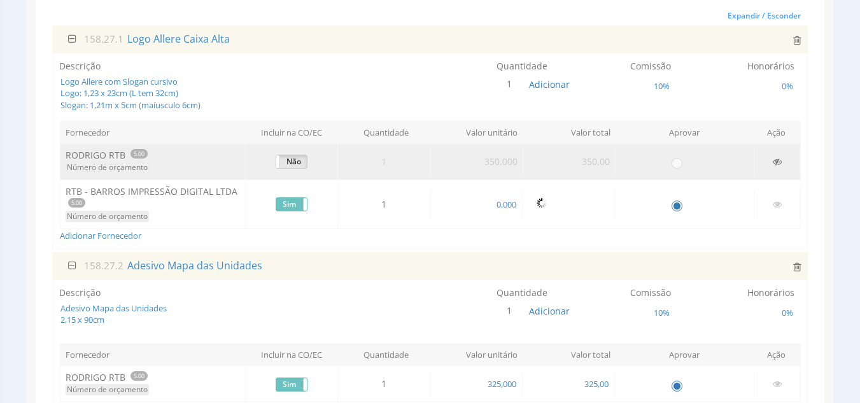
scroll to position [0, 0]
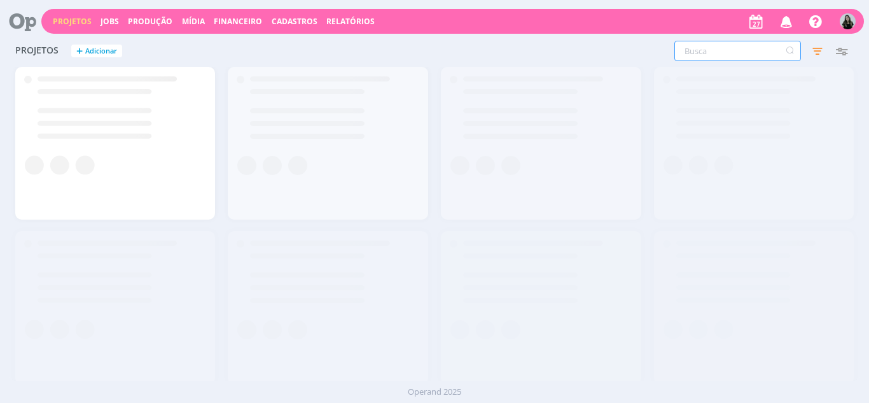
click at [708, 51] on input "text" at bounding box center [737, 51] width 127 height 20
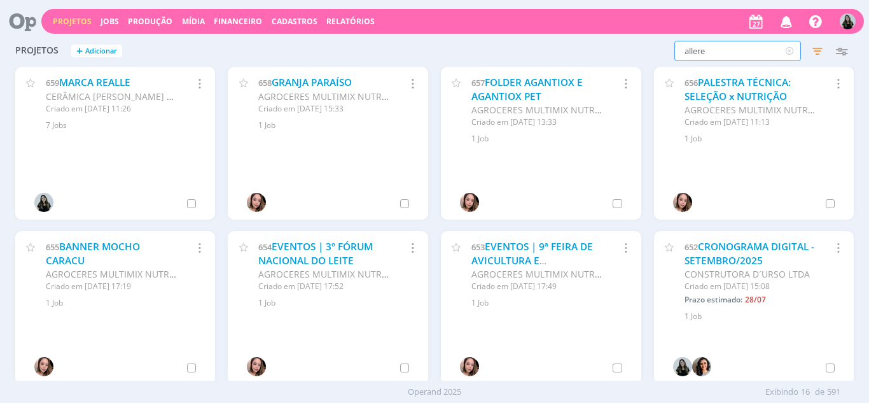
type input "allere"
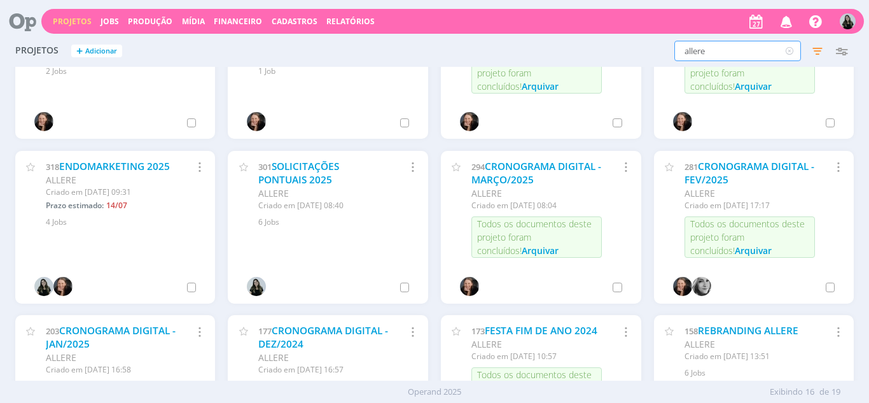
scroll to position [246, 0]
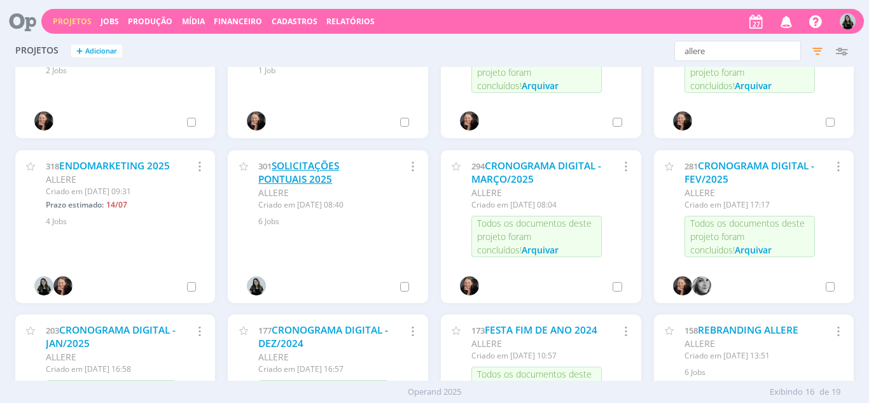
click at [310, 183] on link "SOLICITAÇÕES PONTUAIS 2025" at bounding box center [298, 172] width 81 height 27
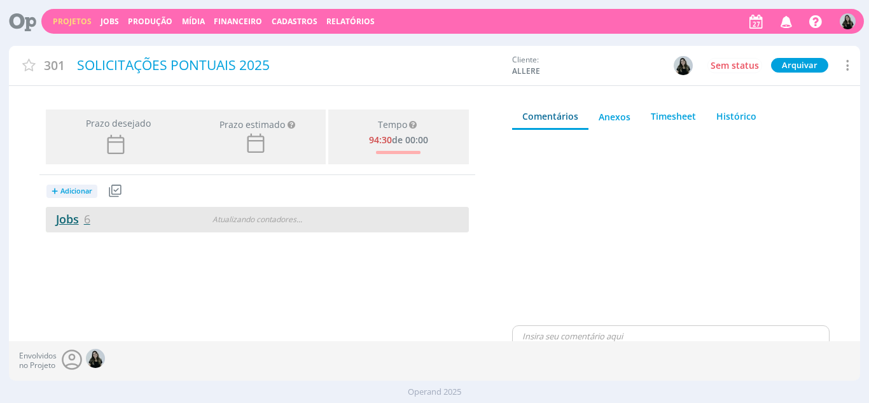
click at [73, 216] on link "Jobs 6" at bounding box center [68, 218] width 45 height 15
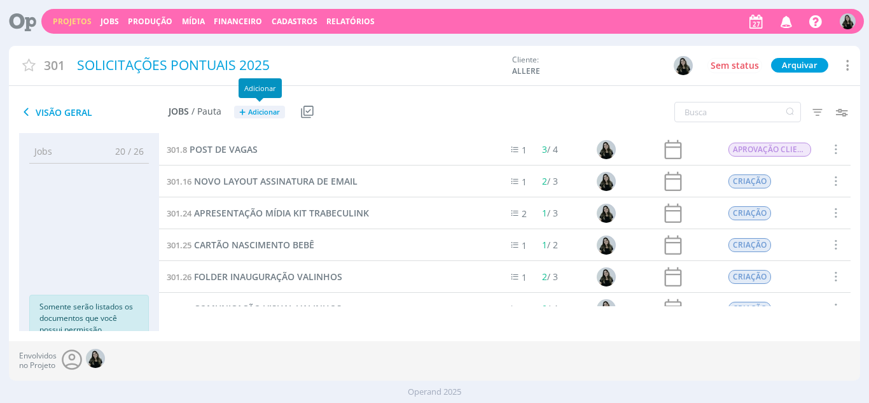
click at [253, 104] on h2 "Jobs / Pauta + Adicionar" at bounding box center [227, 110] width 116 height 27
click at [256, 112] on span "Adicionar" at bounding box center [264, 112] width 32 height 8
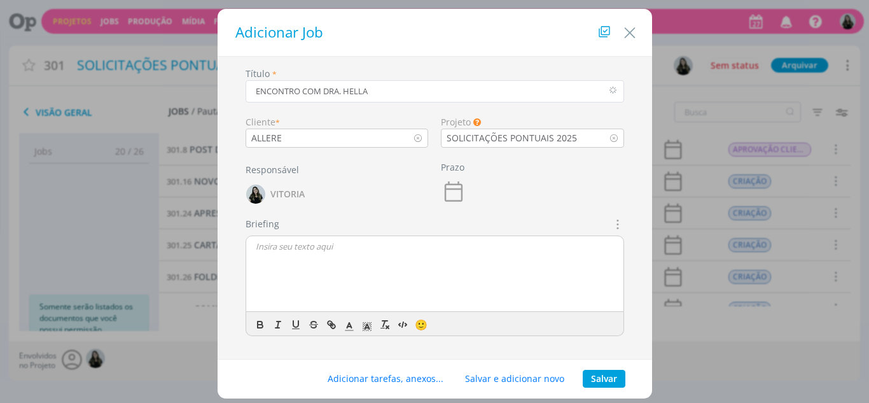
type input "ENCONTRO COM DRA. HELLA"
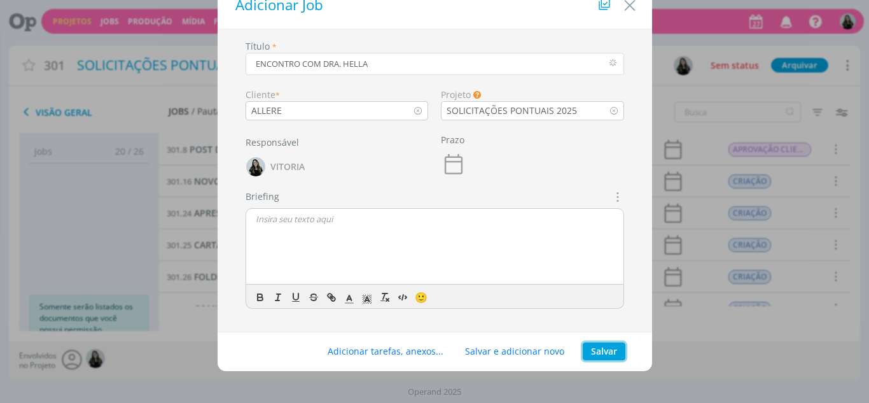
click at [601, 358] on button "Salvar" at bounding box center [604, 351] width 43 height 18
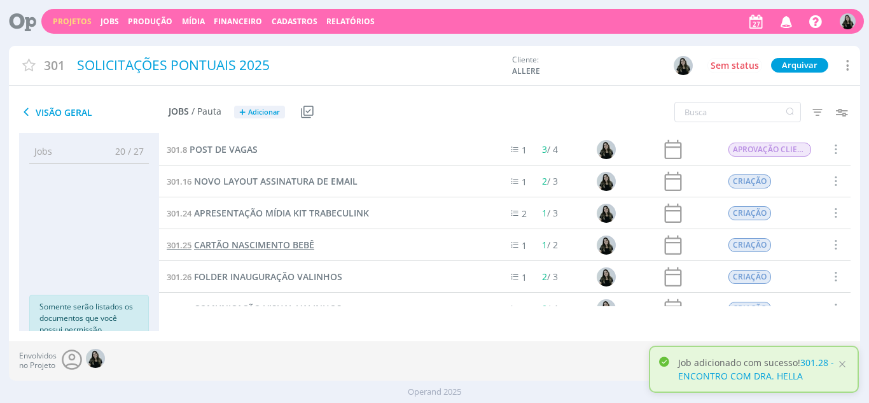
scroll to position [18, 0]
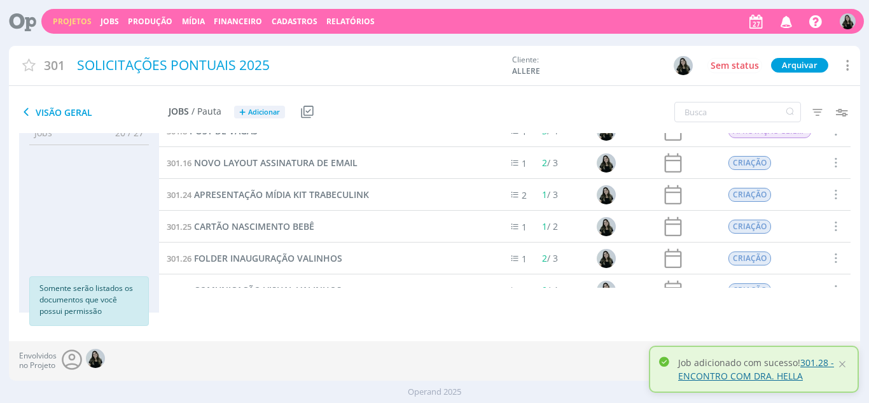
click at [763, 373] on link "301.28 - ENCONTRO COM DRA. HELLA" at bounding box center [756, 368] width 156 height 25
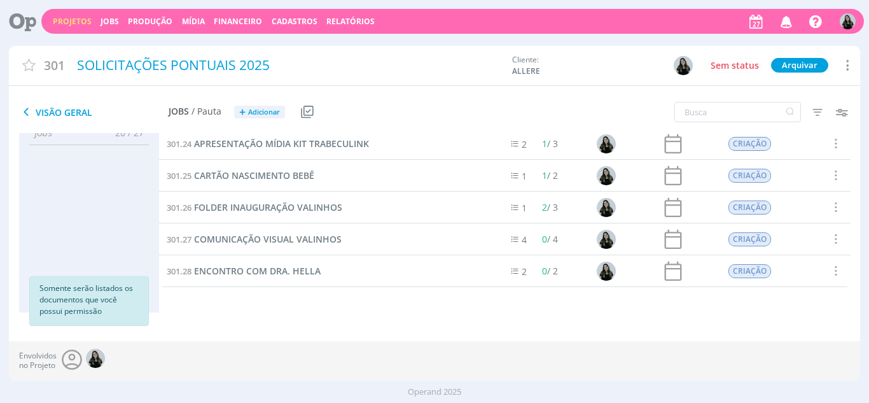
scroll to position [51, 0]
click at [74, 25] on link "Projetos" at bounding box center [72, 21] width 39 height 11
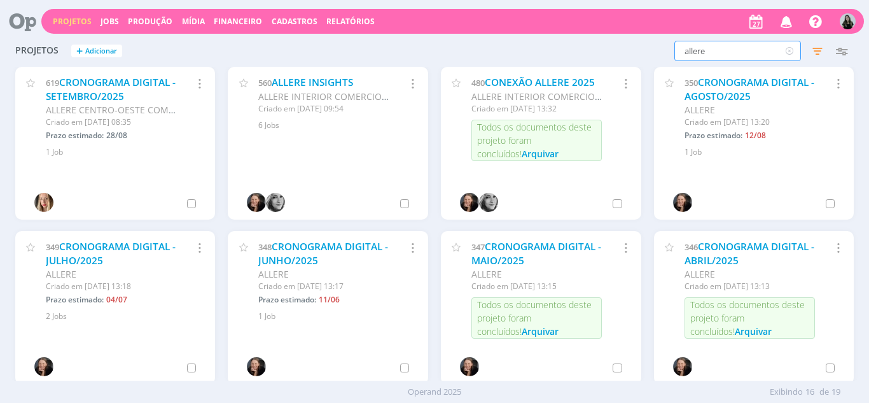
click at [691, 54] on input "allere" at bounding box center [737, 51] width 127 height 20
type input "CARMELO"
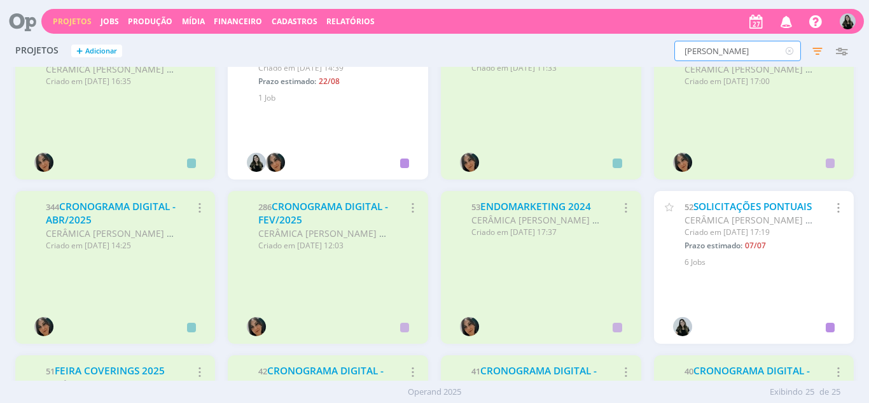
scroll to position [533, 0]
click at [707, 213] on link "SOLICITAÇÕES PONTUAIS" at bounding box center [752, 206] width 118 height 13
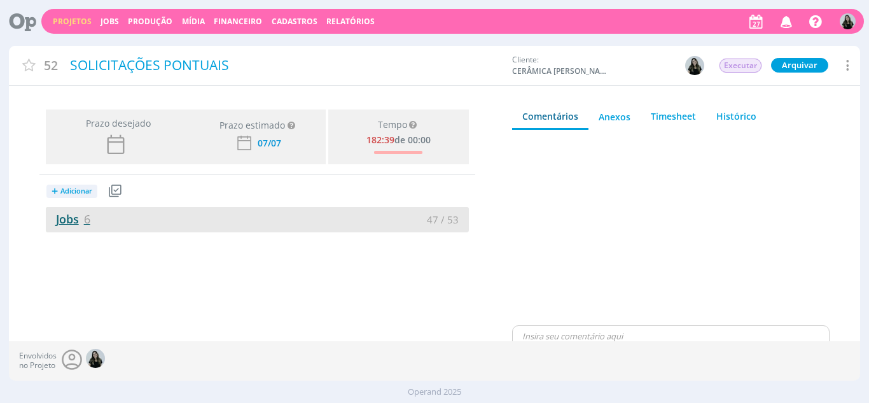
click at [67, 223] on link "Jobs 6" at bounding box center [68, 218] width 45 height 15
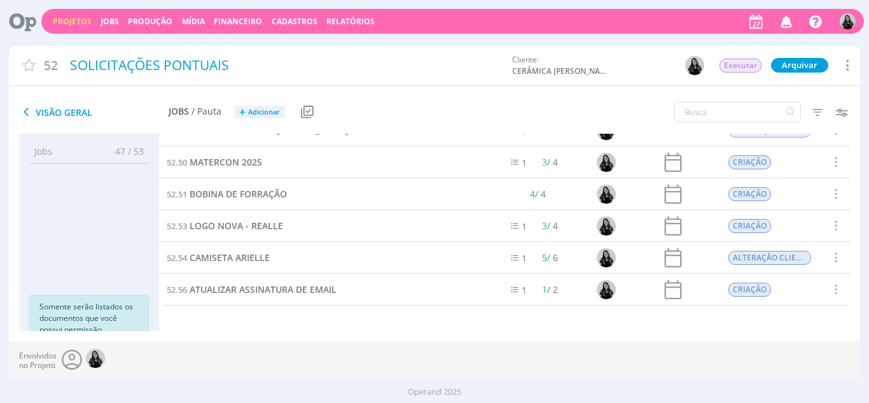
scroll to position [19, 0]
click at [782, 17] on icon "button" at bounding box center [787, 21] width 22 height 22
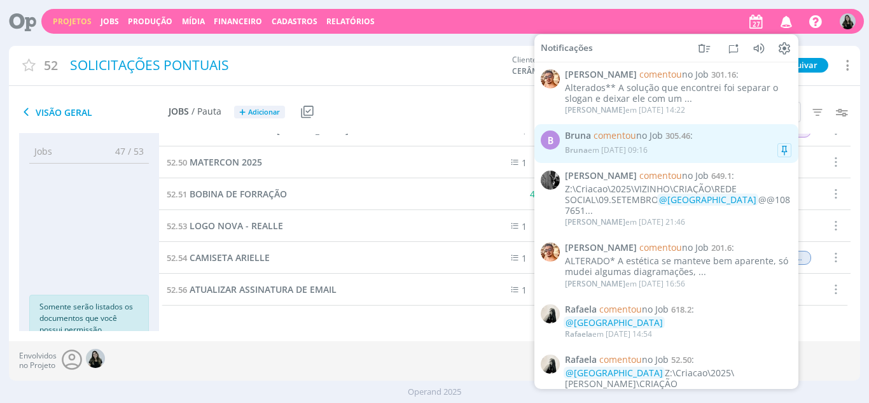
click at [631, 154] on div "Bruna em 27/08 às 09:16" at bounding box center [606, 150] width 83 height 9
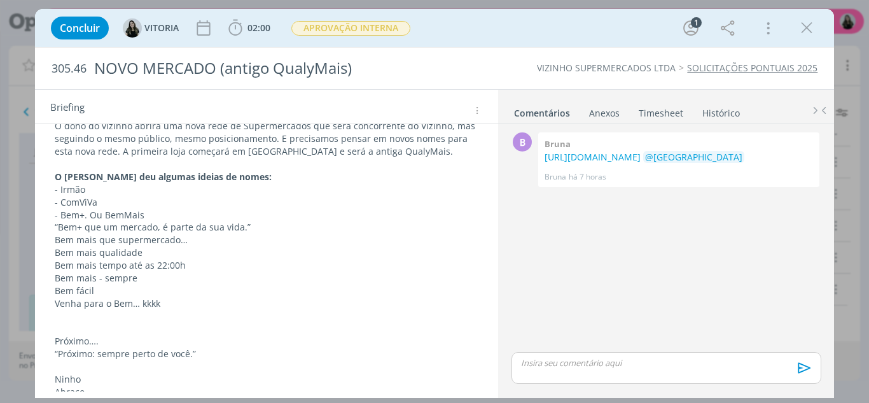
scroll to position [352, 0]
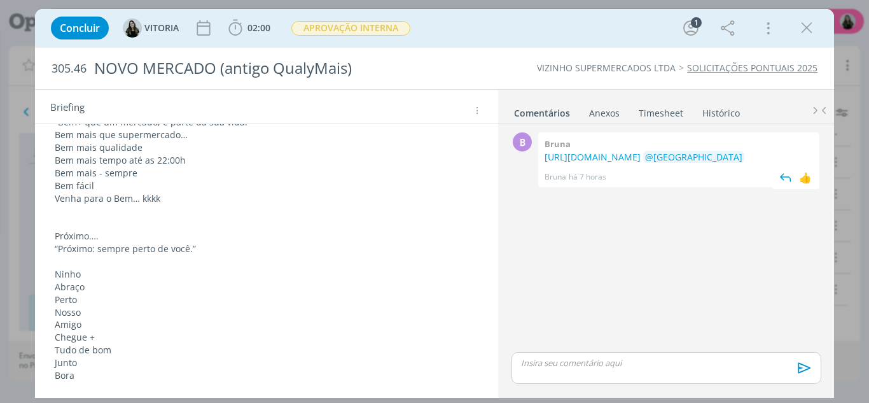
click at [636, 164] on p "https://docs.google.com/document/d/1PlJ71JfiGECQnYuuyMIw0NA2cTaWxNfs-nNgKKjhd88…" at bounding box center [679, 157] width 268 height 13
click at [634, 163] on link "https://docs.google.com/document/d/1PlJ71JfiGECQnYuuyMIw0NA2cTaWxNfs-nNgKKjhd88…" at bounding box center [593, 157] width 96 height 12
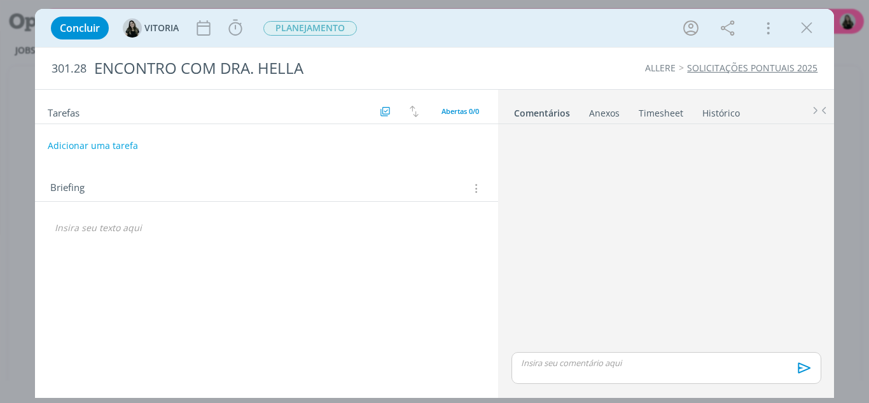
click at [151, 238] on div "dialog" at bounding box center [266, 228] width 443 height 22
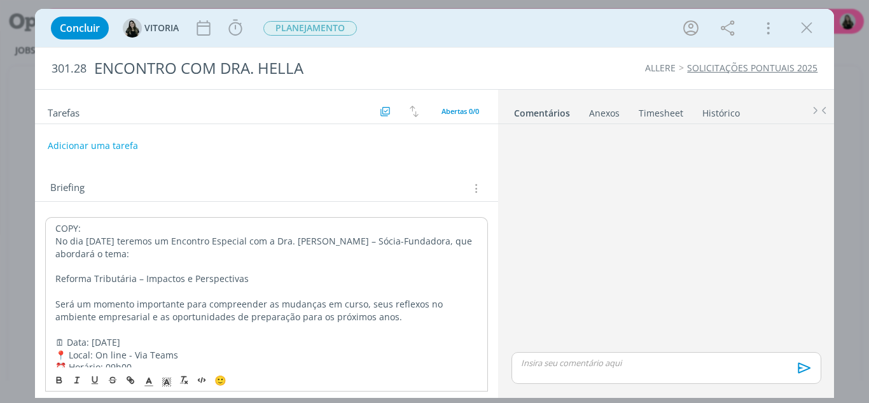
scroll to position [45, 0]
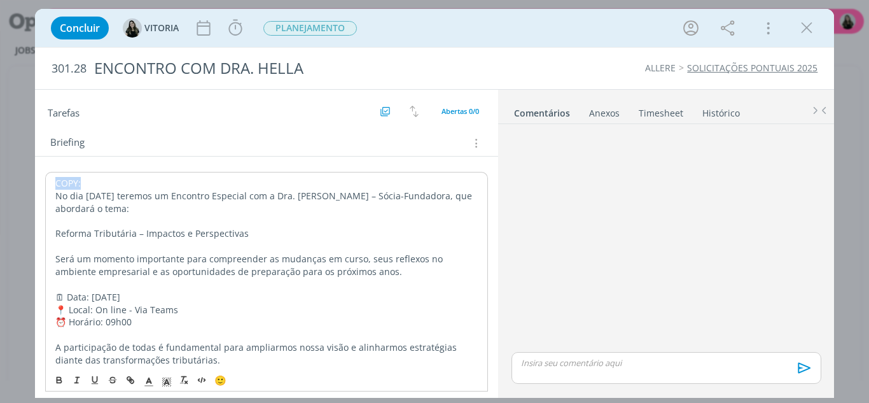
drag, startPoint x: 89, startPoint y: 185, endPoint x: 47, endPoint y: 184, distance: 42.0
click at [47, 184] on div "COPY: No dia 17 de setembro de 2025 teremos um Encontro Especial com a Dra. Hel…" at bounding box center [266, 284] width 443 height 225
click at [57, 381] on icon "dialog" at bounding box center [59, 380] width 10 height 10
click at [127, 207] on p "No dia 17 de setembro de 2025 teremos um Encontro Especial com a Dra. Hella Got…" at bounding box center [266, 202] width 423 height 25
drag, startPoint x: 189, startPoint y: 195, endPoint x: 179, endPoint y: 203, distance: 12.2
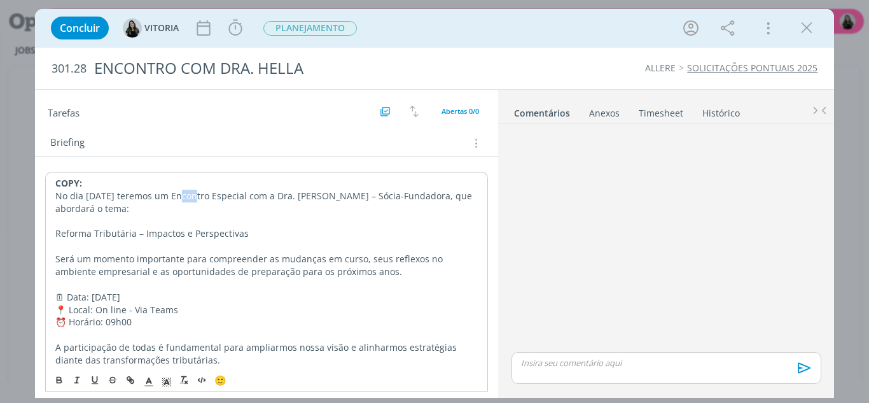
click at [175, 200] on p "No dia 17 de setembro de 2025 teremos um Encontro Especial com a Dra. Hella Got…" at bounding box center [266, 202] width 423 height 25
click at [230, 209] on p "No dia 17 de setembro de 2025 teremos um Encontro Especial com a Dra. Hella Got…" at bounding box center [266, 202] width 423 height 25
drag, startPoint x: 66, startPoint y: 298, endPoint x: 52, endPoint y: 291, distance: 15.6
click at [55, 293] on p "🗓 Data: 17/09/2025" at bounding box center [266, 297] width 423 height 13
click at [66, 311] on p "📍 Local: On line - Via Teams" at bounding box center [266, 309] width 423 height 13
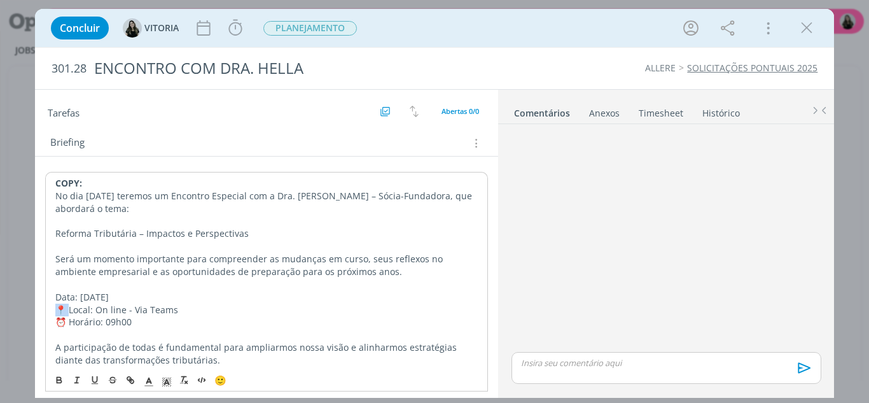
drag, startPoint x: 69, startPoint y: 312, endPoint x: 40, endPoint y: 305, distance: 29.5
click at [40, 305] on div "COPY: No dia 17 de setembro de 2025 teremos um Encontro Especial com a Dra. Hel…" at bounding box center [267, 291] width 464 height 269
click at [95, 311] on p "Local: On line - Via Teams" at bounding box center [267, 309] width 424 height 13
drag, startPoint x: 69, startPoint y: 323, endPoint x: 49, endPoint y: 320, distance: 20.0
click at [49, 320] on div "COPY: No dia 17 de setembro de 2025 teremos um Encontro Especial com a Dra. Hel…" at bounding box center [266, 284] width 443 height 224
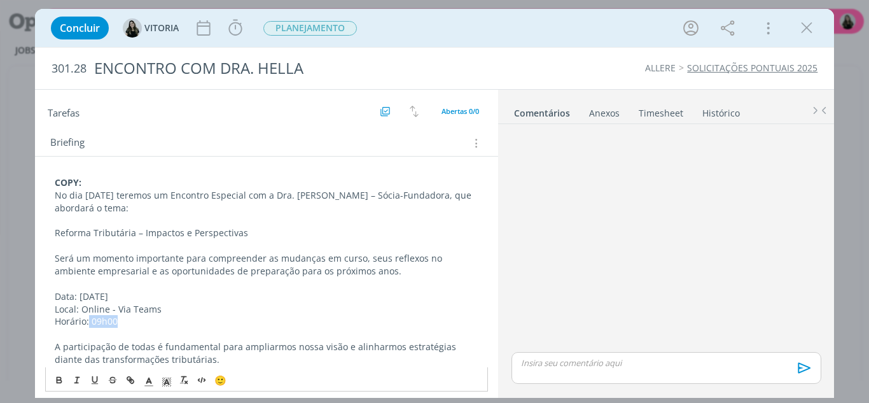
drag, startPoint x: 101, startPoint y: 321, endPoint x: 90, endPoint y: 321, distance: 11.5
click at [90, 321] on p "Horário: 09h00" at bounding box center [267, 321] width 424 height 13
click at [255, 359] on p "A participação de todas é fundamental para ampliarmos nossa visão e alinharmos …" at bounding box center [267, 352] width 424 height 25
click at [144, 345] on p "A participação de todas é fundamental para ampliarmos nossa visão e alinharmos …" at bounding box center [267, 352] width 424 height 25
click at [147, 346] on p "A participação de todas é fundamental para ampliarmos nossa visão e alinharmos …" at bounding box center [267, 352] width 424 height 25
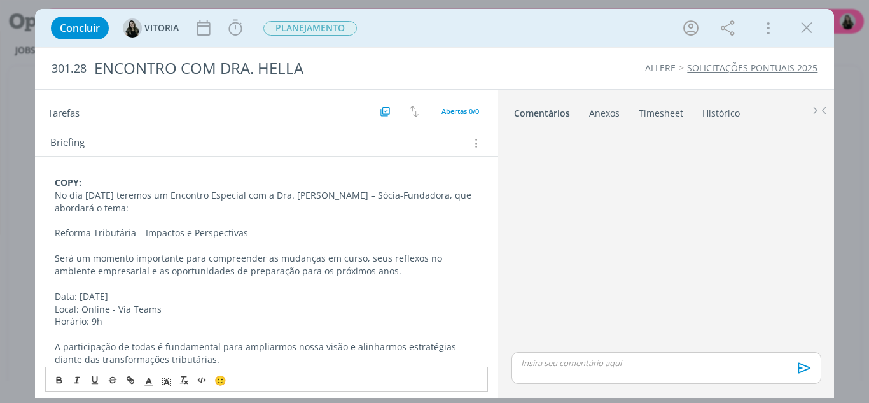
click at [275, 202] on p "No dia 17 de setembro de 2025 teremos um Encontro Especial com a Dra. Hella Got…" at bounding box center [267, 201] width 424 height 25
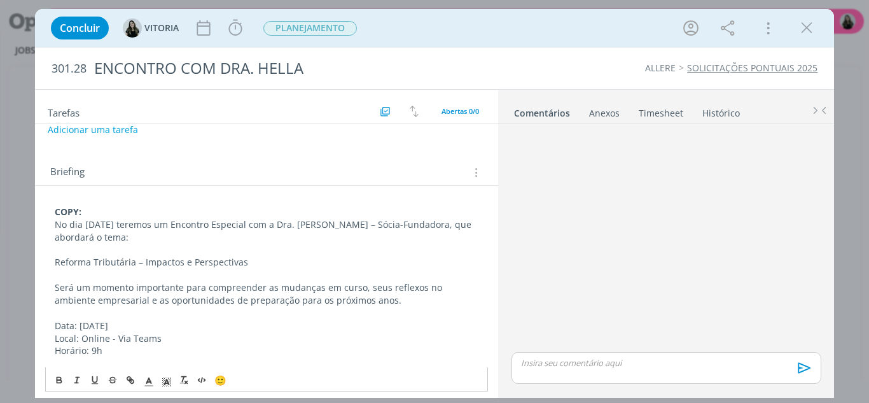
scroll to position [0, 0]
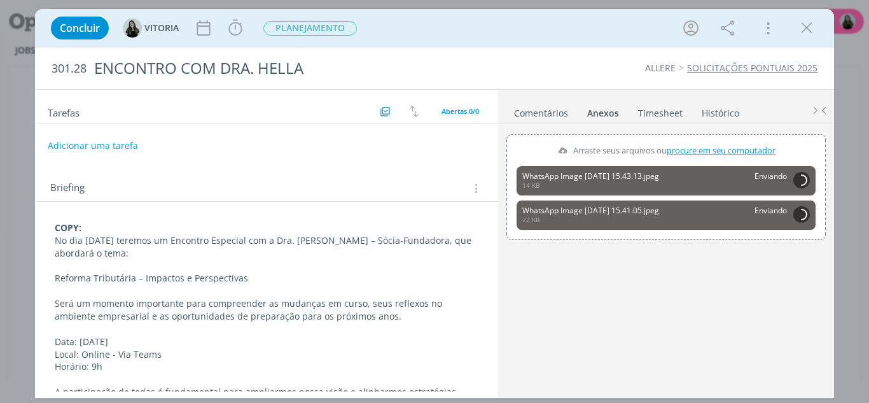
drag, startPoint x: 174, startPoint y: 261, endPoint x: 130, endPoint y: 259, distance: 43.3
click at [174, 261] on p "dialog" at bounding box center [267, 265] width 424 height 13
click at [55, 226] on strong "COPY:" at bounding box center [68, 227] width 27 height 12
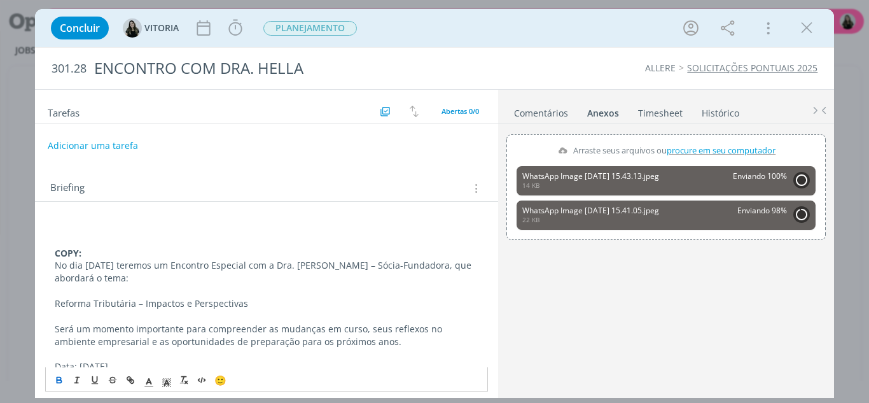
click at [55, 226] on p "dialog" at bounding box center [267, 227] width 424 height 13
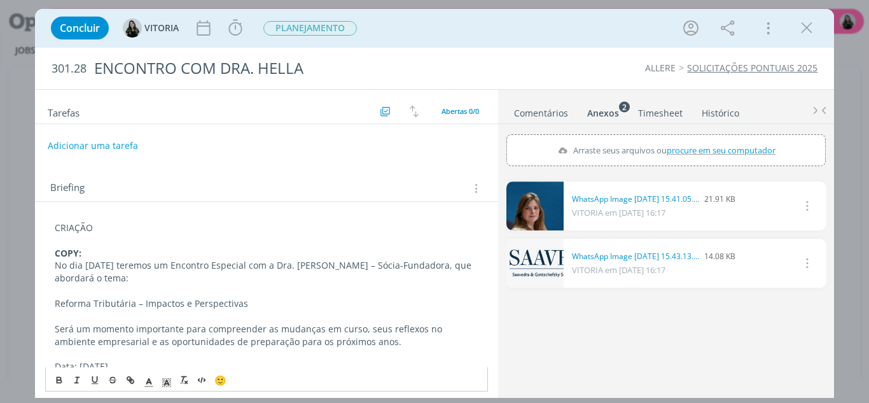
click at [53, 226] on div "CRIAÇÃO COPY: No dia 17 de setembro de 2025 teremos um Encontro Especial com a …" at bounding box center [266, 341] width 443 height 249
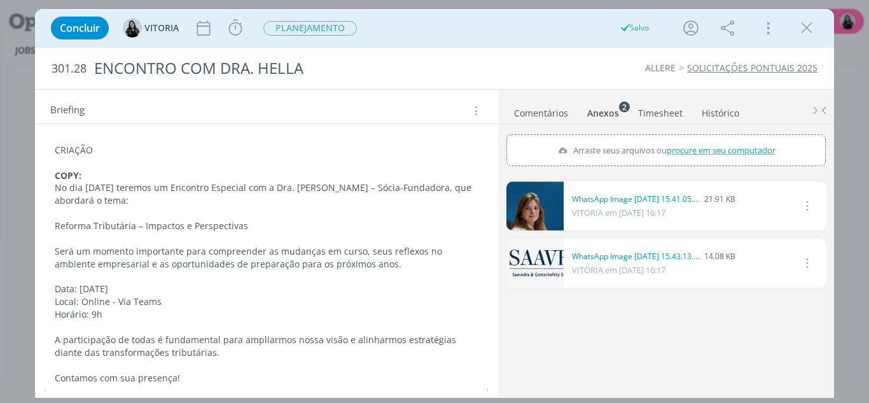
click at [162, 379] on div "CRIAÇÃO COPY: No dia 17 de setembro de 2025 teremos um Encontro Especial com a …" at bounding box center [266, 276] width 443 height 274
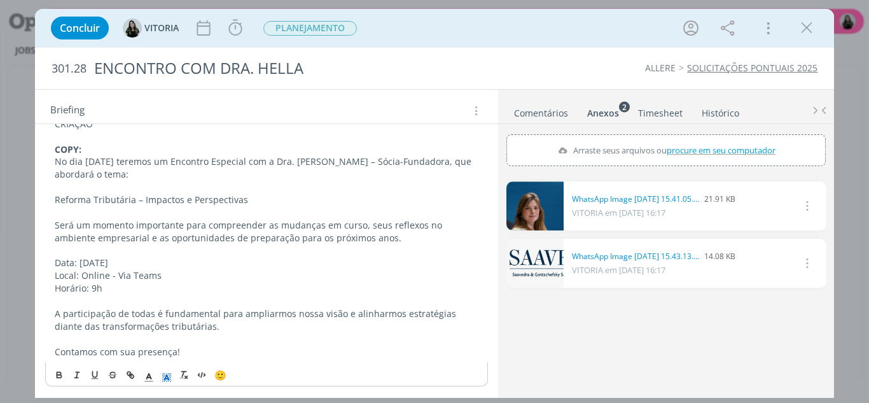
click at [168, 374] on div "CRIAÇÃO COPY: No dia 17 de setembro de 2025 teremos um Encontro Especial com a …" at bounding box center [266, 250] width 443 height 274
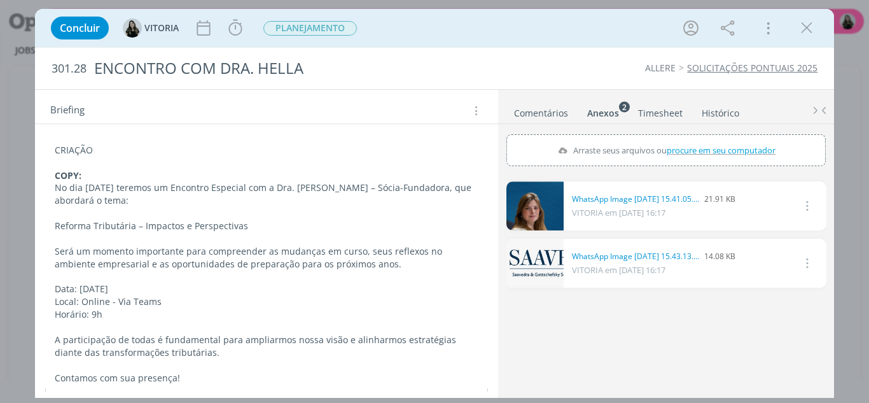
click at [168, 374] on div "CRIAÇÃO COPY: No dia 17 de setembro de 2025 teremos um Encontro Especial com a …" at bounding box center [266, 276] width 443 height 274
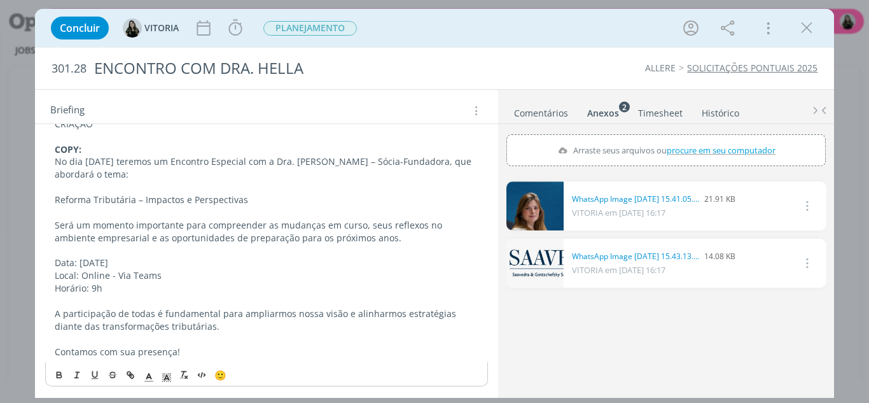
click at [168, 374] on div "CRIAÇÃO COPY: No dia 17 de setembro de 2025 teremos um Encontro Especial com a …" at bounding box center [266, 250] width 443 height 274
click at [168, 377] on div "CRIAÇÃO COPY: No dia 17 de setembro de 2025 teremos um Encontro Especial com a …" at bounding box center [266, 250] width 443 height 274
click at [164, 378] on div "CRIAÇÃO COPY: No dia 17 de setembro de 2025 teremos um Encontro Especial com a …" at bounding box center [266, 250] width 443 height 274
click at [167, 375] on div "CRIAÇÃO COPY: No dia 17 de setembro de 2025 teremos um Encontro Especial com a …" at bounding box center [266, 250] width 443 height 274
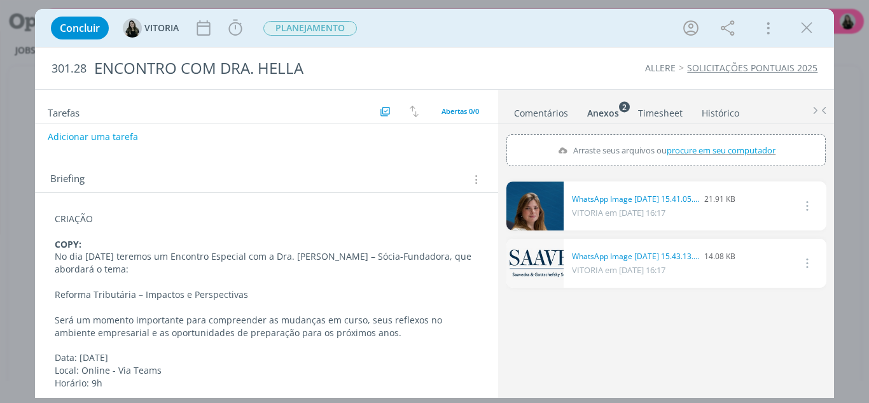
scroll to position [0, 0]
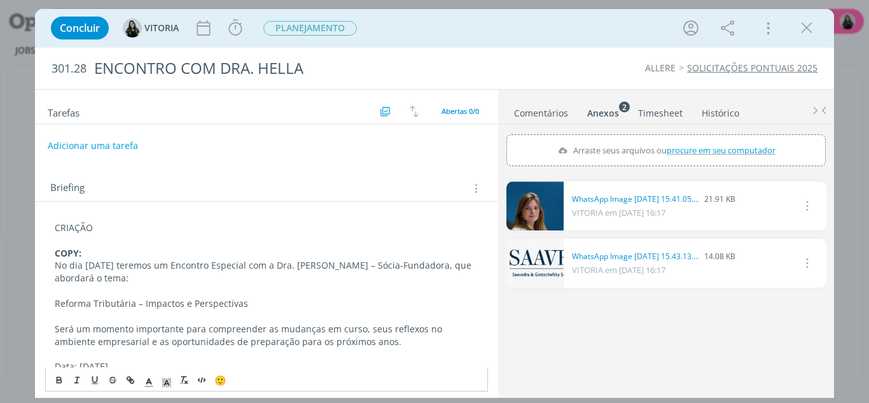
click at [69, 232] on p "CRIAÇÃO" at bounding box center [267, 227] width 424 height 13
click at [59, 377] on icon "dialog" at bounding box center [59, 378] width 4 height 3
click at [169, 380] on icon "dialog" at bounding box center [166, 381] width 11 height 11
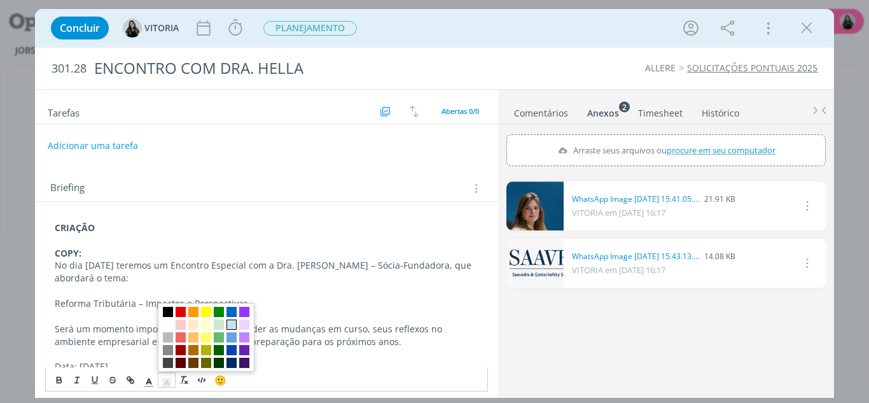
click at [231, 324] on span "dialog" at bounding box center [231, 324] width 10 height 10
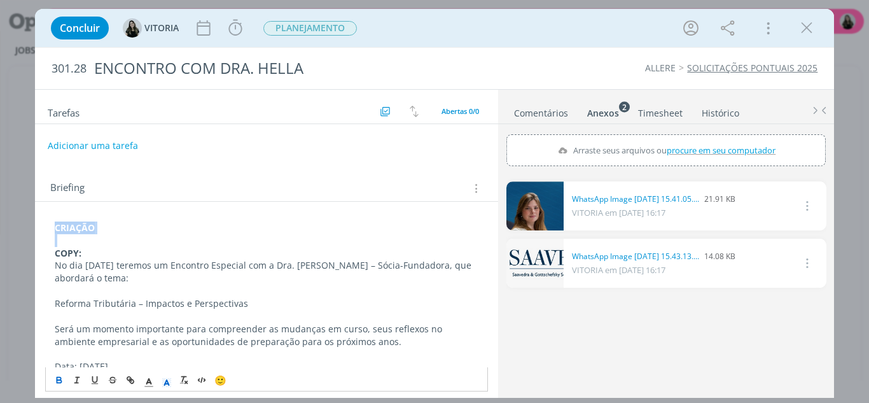
click at [99, 232] on p "CRIAÇÃO" at bounding box center [267, 227] width 424 height 13
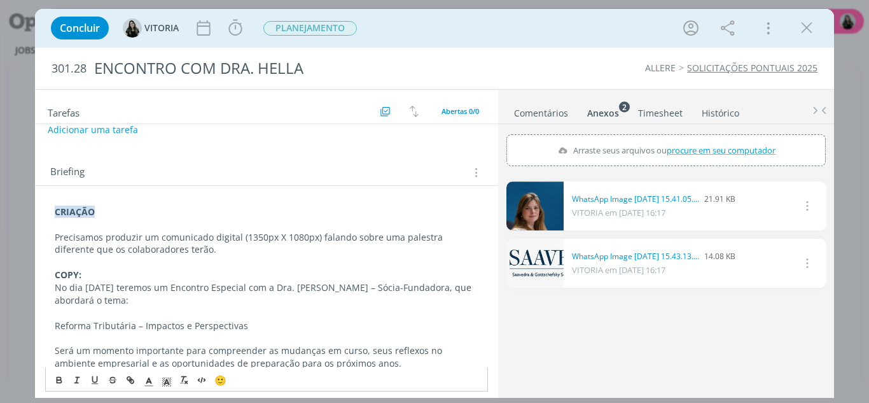
scroll to position [15, 0]
click at [189, 249] on p "Precisamos produzir um comunicado digital (1350px X 1080px) falando sobre uma p…" at bounding box center [267, 244] width 424 height 25
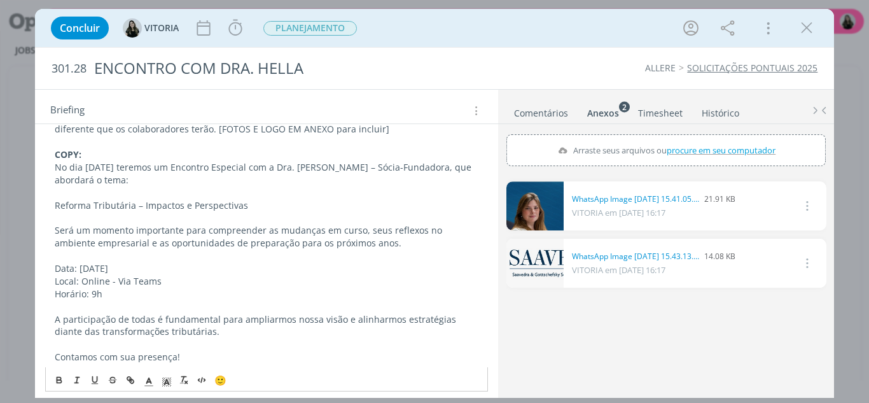
scroll to position [142, 0]
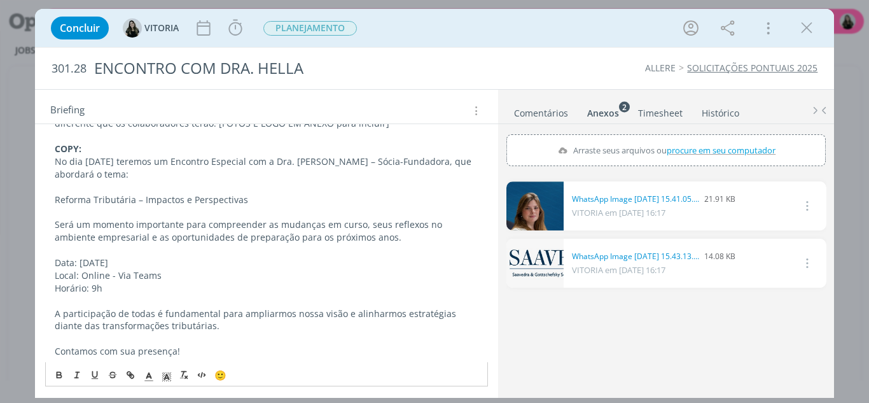
click at [193, 348] on p "Contamos com sua presença!" at bounding box center [267, 351] width 424 height 13
click at [53, 199] on div "CRIAÇÃO Precisamos produzir um comunicado digital (1350px X 1080px) falando sob…" at bounding box center [266, 218] width 443 height 287
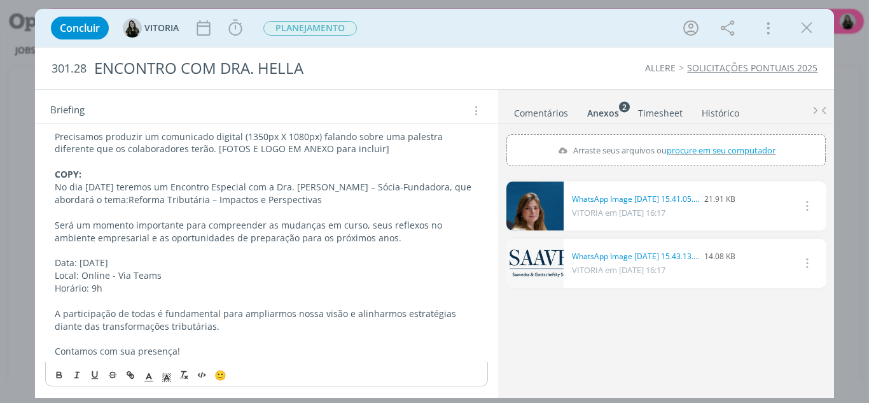
scroll to position [116, 0]
click at [448, 186] on p "No dia 17 de setembro de 2025 teremos um Encontro Especial com a Dra. Hella Got…" at bounding box center [267, 193] width 424 height 25
click at [185, 202] on p "No dia 17 de setembro de 2025 teremos um Encontro Especial com a Dra. Hella Got…" at bounding box center [267, 193] width 424 height 25
click at [282, 200] on p "No dia 17 de setembro de 2025 teremos um Encontro Especial com a Dra. Hella Got…" at bounding box center [267, 193] width 424 height 25
click at [248, 256] on p "dialog" at bounding box center [267, 250] width 424 height 13
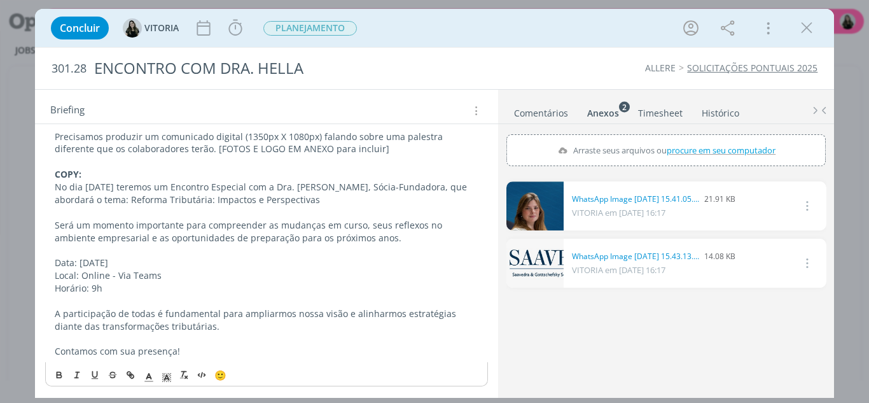
click at [125, 288] on p "Horário: 9h" at bounding box center [267, 288] width 424 height 13
click at [219, 333] on p "dialog" at bounding box center [267, 339] width 424 height 13
click at [202, 326] on p "A participação de todas é fundamental para ampliarmos nossa visão e alinharmos …" at bounding box center [267, 319] width 424 height 25
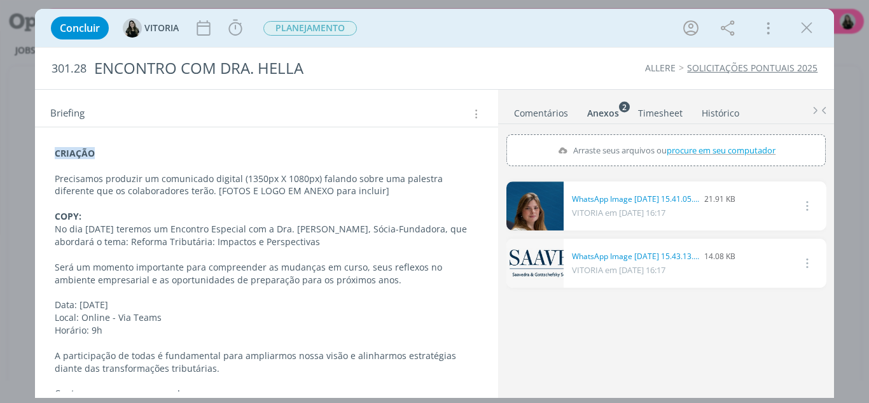
scroll to position [0, 0]
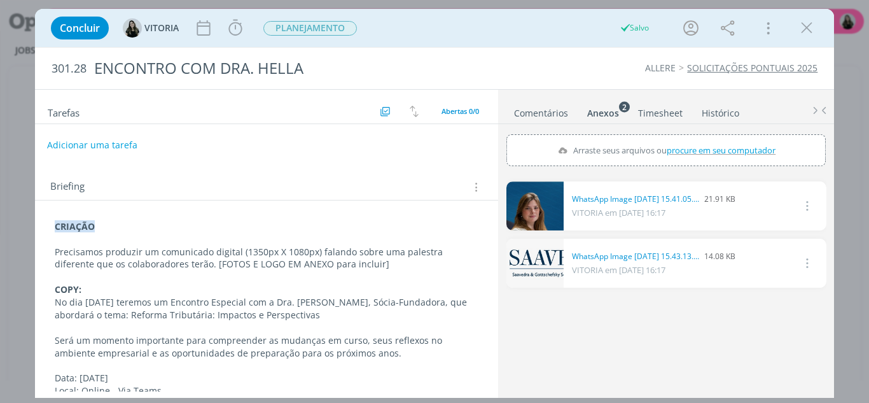
click at [79, 153] on button "Adicionar uma tarefa" at bounding box center [92, 145] width 90 height 22
type input "c"
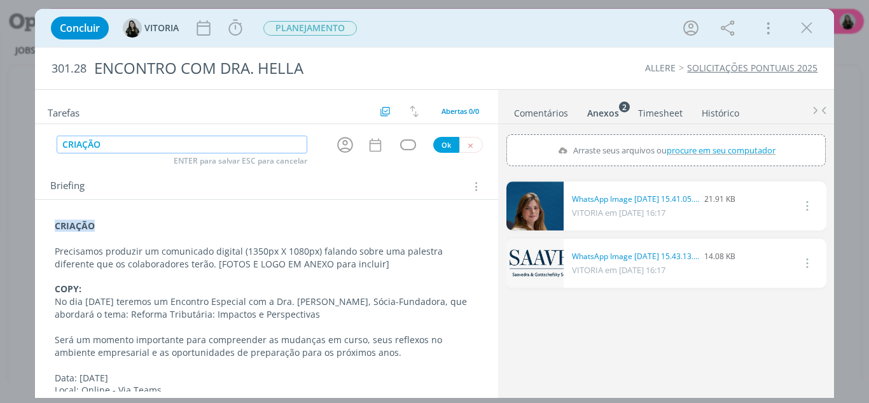
type input "CRIAÇÃO"
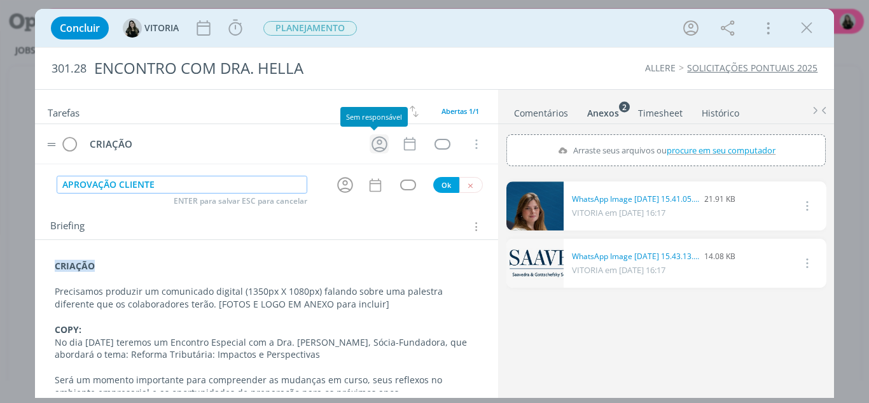
click at [371, 146] on icon "dialog" at bounding box center [380, 144] width 20 height 20
type input "APROVAÇÃO CLIENTE"
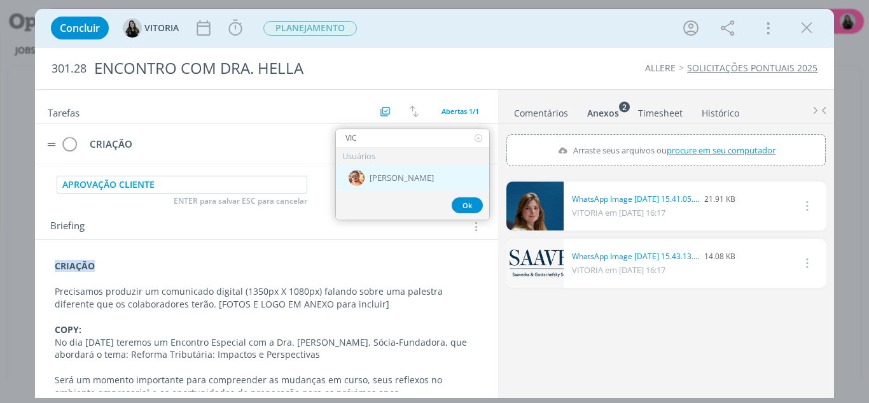
type input "VIC"
click at [383, 173] on span "[PERSON_NAME]" at bounding box center [402, 178] width 64 height 10
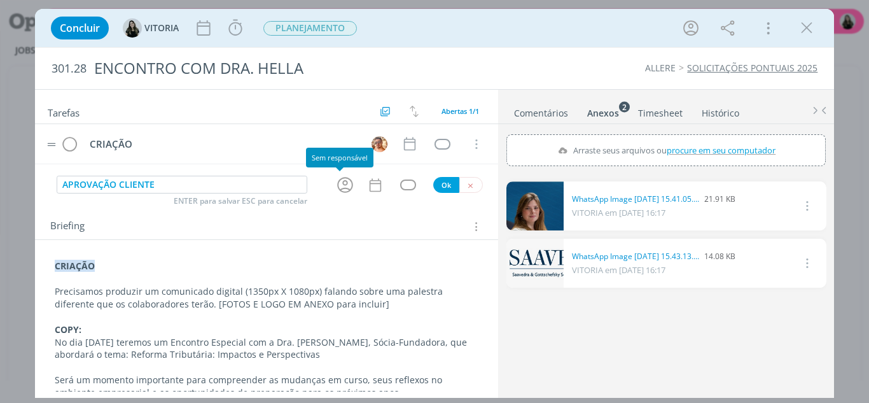
click at [338, 189] on icon "dialog" at bounding box center [345, 186] width 16 height 16
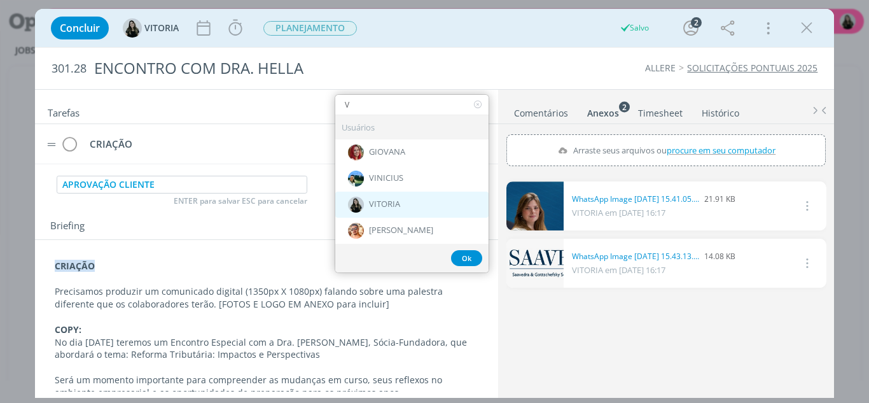
type input "V"
click at [363, 206] on div "VITORIA" at bounding box center [411, 205] width 153 height 26
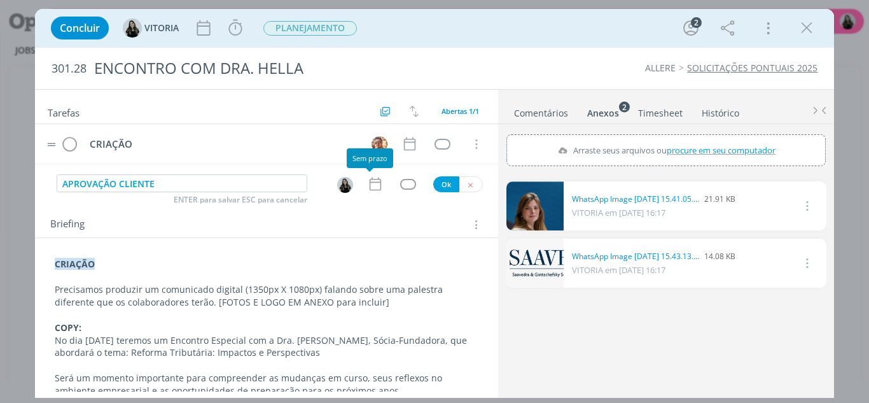
click at [369, 187] on icon "dialog" at bounding box center [375, 184] width 17 height 17
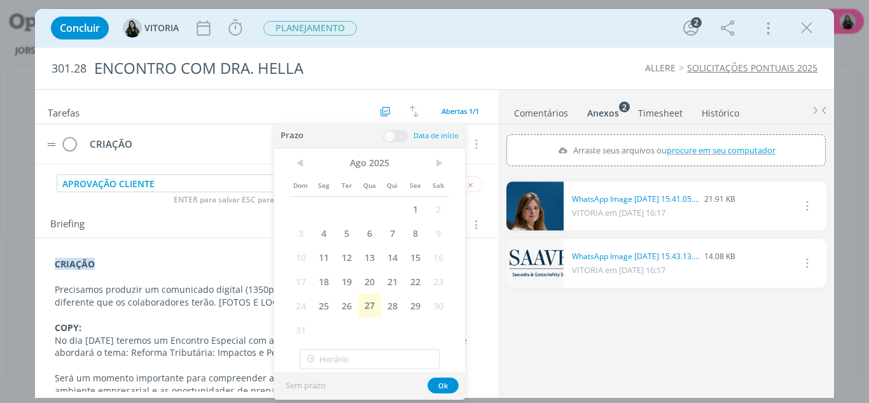
click at [368, 333] on div "Dom Seg Ter Qua Qui Sex Sab 1 2 3 4 5 6 7 8 9 10 11 12 13 14 15 16 17 18 19 20 …" at bounding box center [369, 247] width 160 height 188
click at [454, 167] on div "< Ago 2025 > Dom Seg Ter Qua Qui Sex Sab 1 2 3 4 5 6 7 8 9 10 11 12 13 14 15 16…" at bounding box center [369, 246] width 191 height 196
click at [475, 170] on div "CRIAÇÃO Cancelar" at bounding box center [267, 149] width 464 height 50
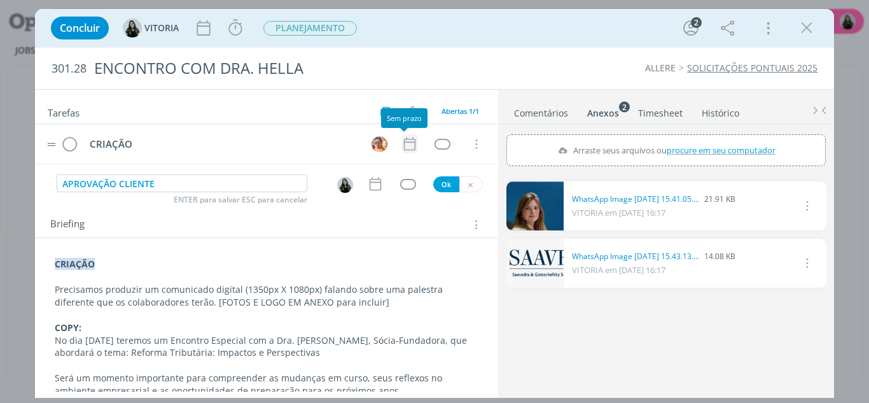
click at [404, 143] on icon "dialog" at bounding box center [409, 143] width 11 height 13
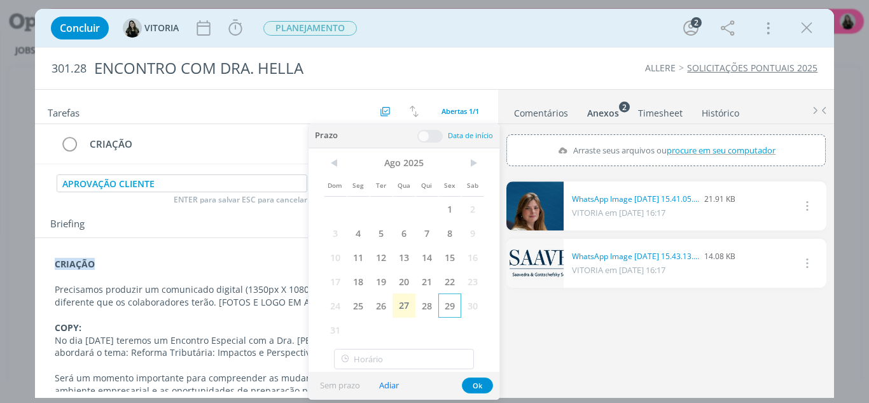
click at [450, 313] on span "29" at bounding box center [449, 305] width 23 height 24
click at [472, 386] on button "Ok" at bounding box center [477, 385] width 31 height 16
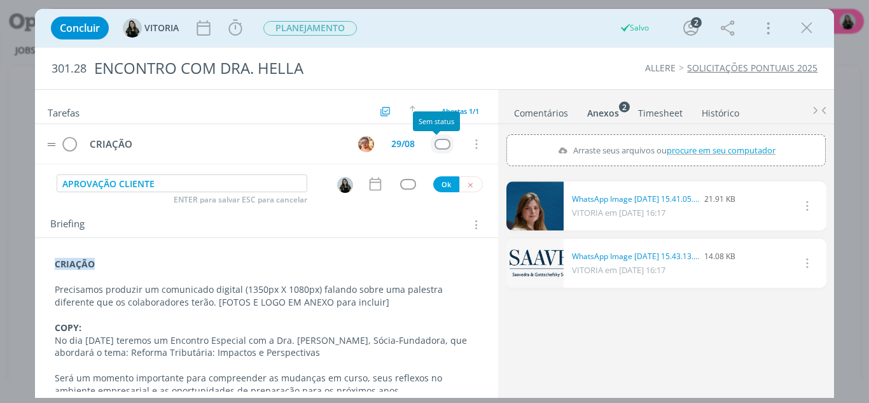
click at [435, 145] on div "dialog" at bounding box center [443, 144] width 16 height 11
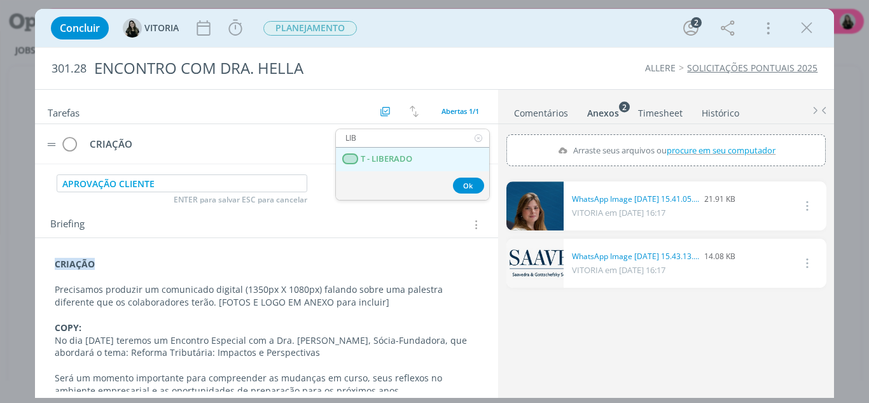
type input "LIB"
click at [435, 153] on LIBERADO "T - LIBERADO" at bounding box center [412, 160] width 153 height 24
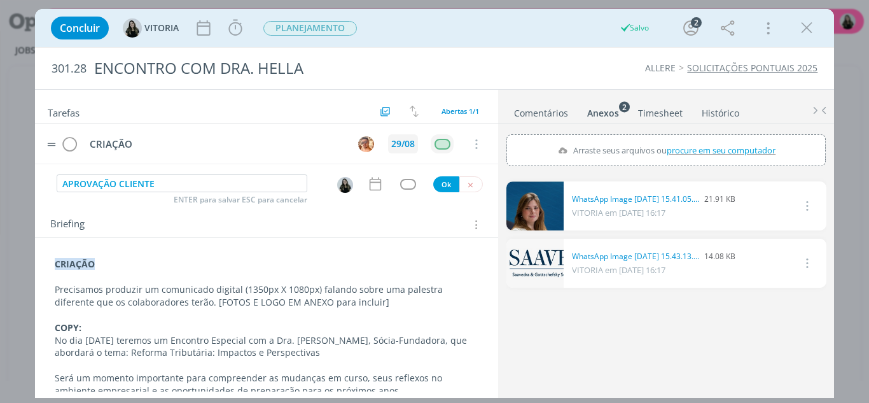
click at [398, 144] on div "29/08" at bounding box center [403, 143] width 24 height 9
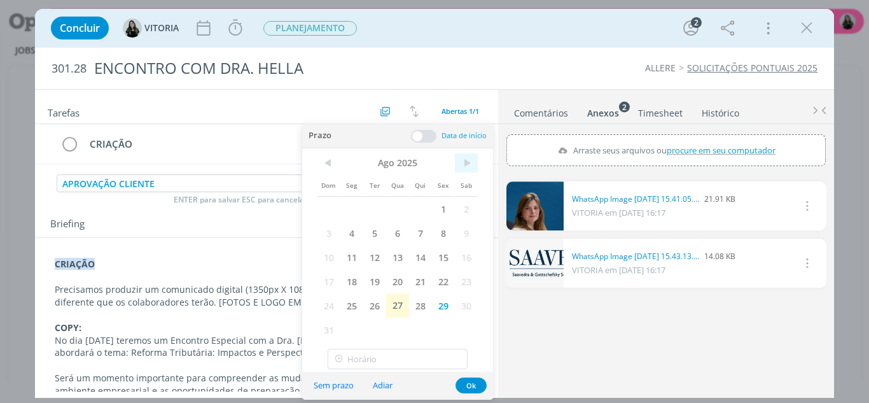
click at [457, 168] on span ">" at bounding box center [466, 162] width 23 height 19
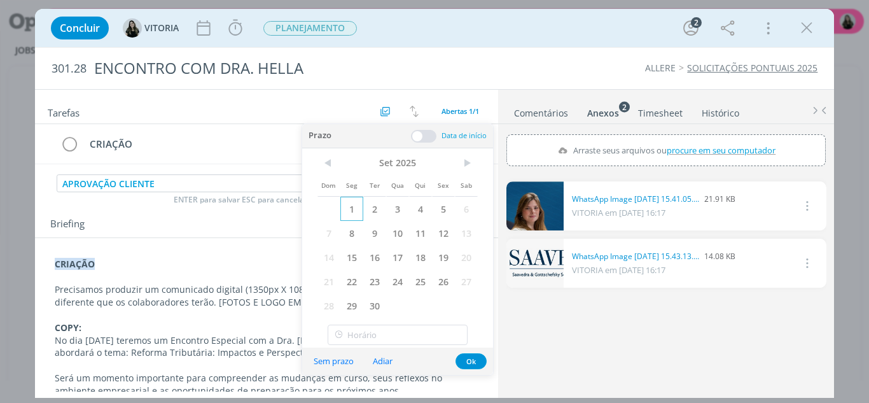
click at [349, 208] on span "1" at bounding box center [351, 209] width 23 height 24
click at [464, 366] on button "Ok" at bounding box center [471, 361] width 31 height 16
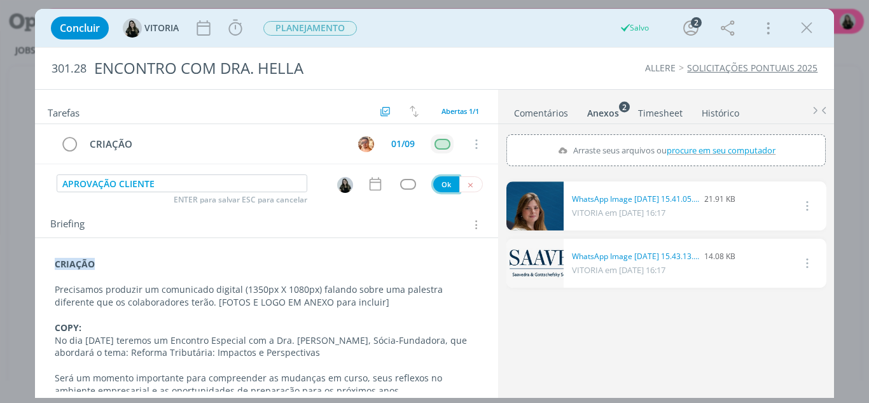
click at [443, 187] on button "Ok" at bounding box center [446, 184] width 26 height 16
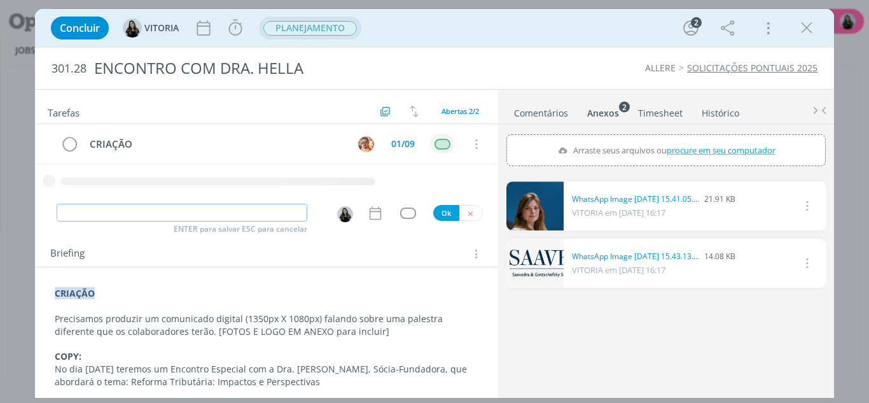
click at [303, 23] on span "PLANEJAMENTO" at bounding box center [310, 28] width 94 height 15
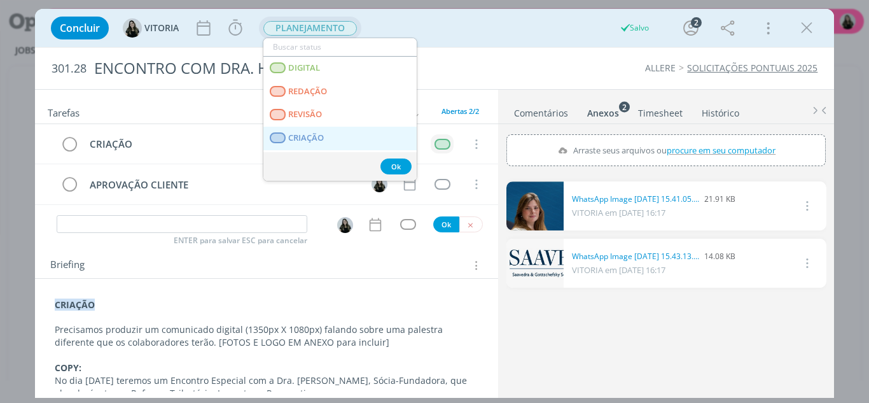
click at [302, 129] on link "CRIAÇÃO" at bounding box center [339, 139] width 153 height 24
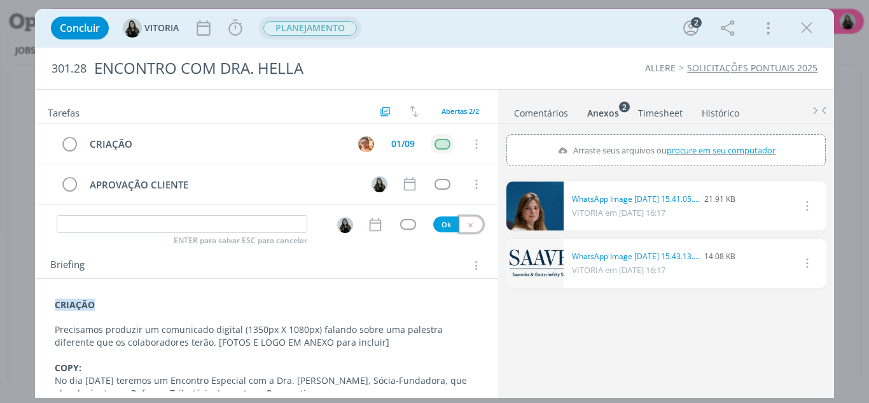
click at [472, 225] on button "dialog" at bounding box center [471, 224] width 24 height 16
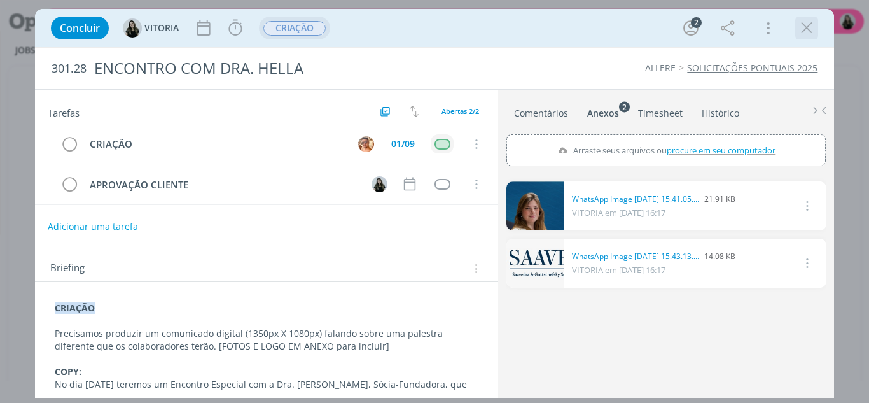
click at [807, 30] on icon "dialog" at bounding box center [806, 27] width 19 height 19
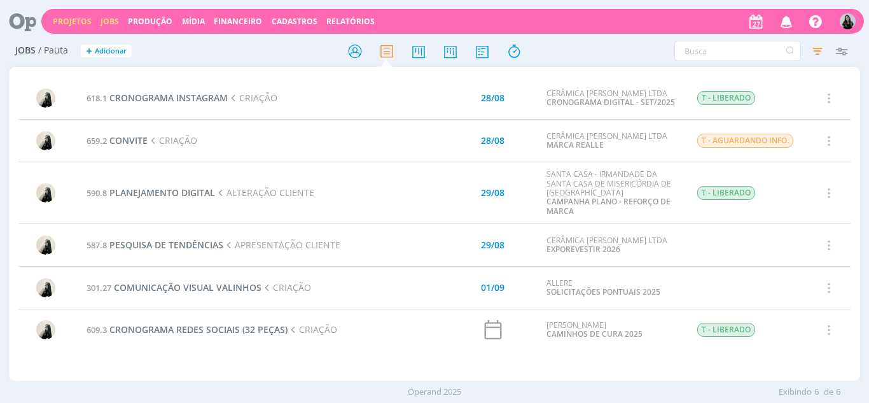
click at [64, 25] on link "Projetos" at bounding box center [72, 21] width 39 height 11
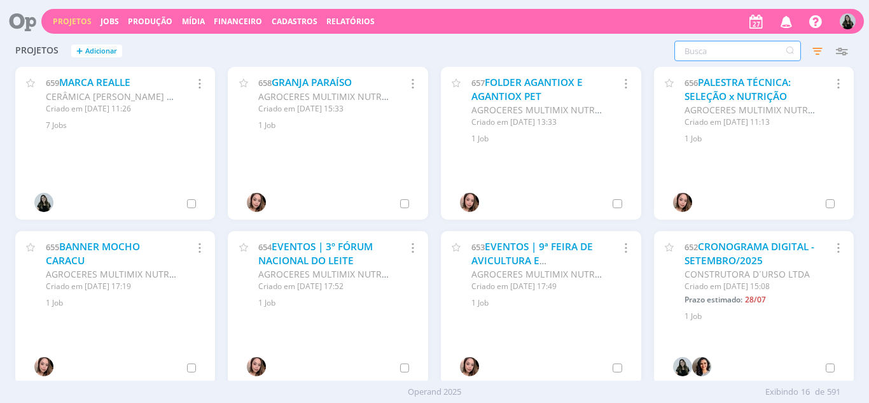
click at [690, 44] on input "text" at bounding box center [737, 51] width 127 height 20
type input "carmelo"
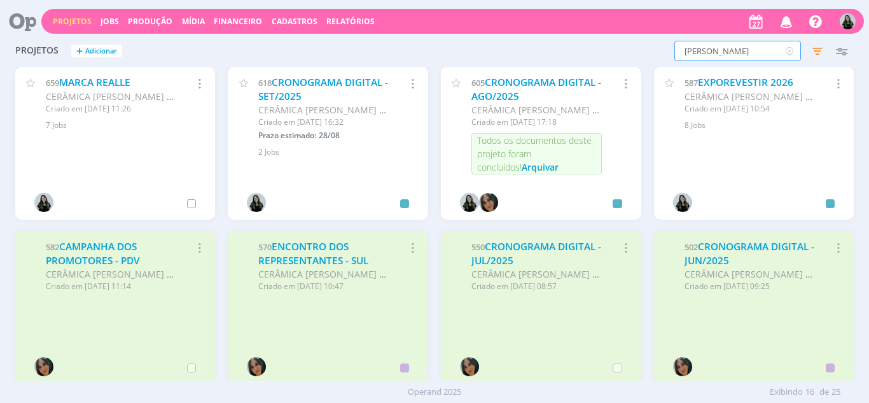
scroll to position [1, 0]
click at [200, 82] on icon "button" at bounding box center [199, 82] width 14 height 15
click at [64, 156] on div "659 MARCA REALLE CERÂMICA CARMELO FIOR LTDA Criado em 26/08 às 11:26 Selecionar…" at bounding box center [115, 142] width 200 height 153
click at [89, 81] on link "MARCA REALLE" at bounding box center [94, 81] width 71 height 13
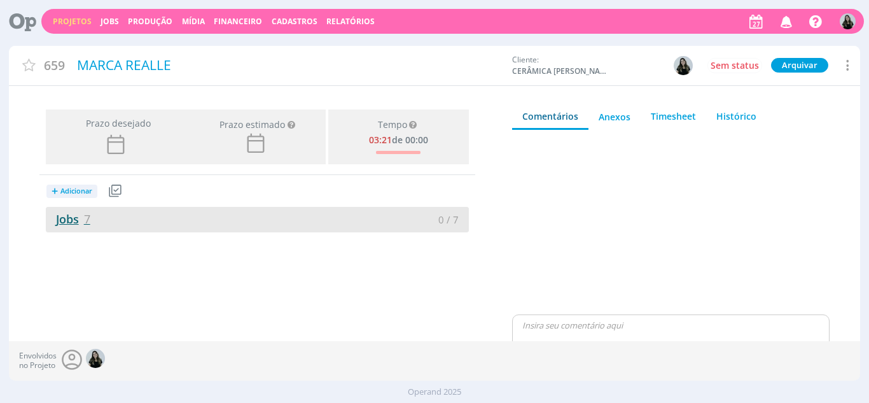
click at [68, 221] on link "Jobs 7" at bounding box center [68, 218] width 45 height 15
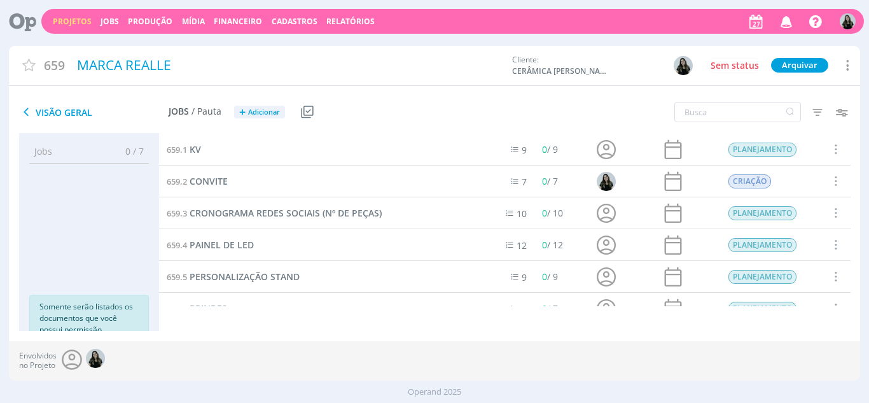
click at [844, 67] on icon at bounding box center [846, 65] width 15 height 17
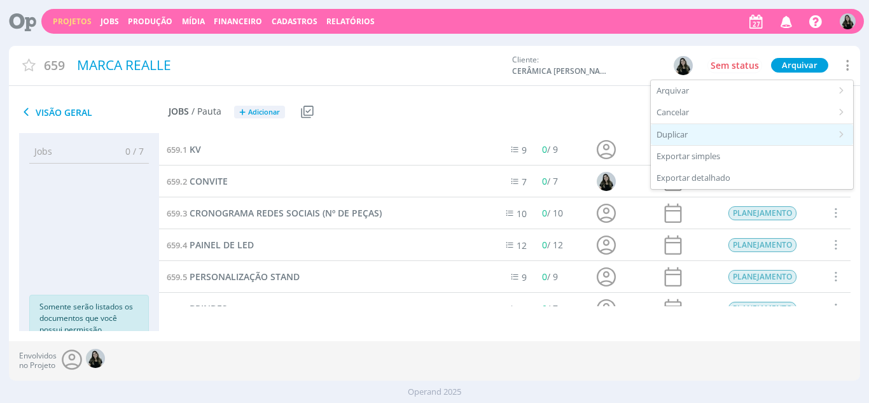
click at [688, 131] on div "Duplicar" at bounding box center [752, 135] width 202 height 22
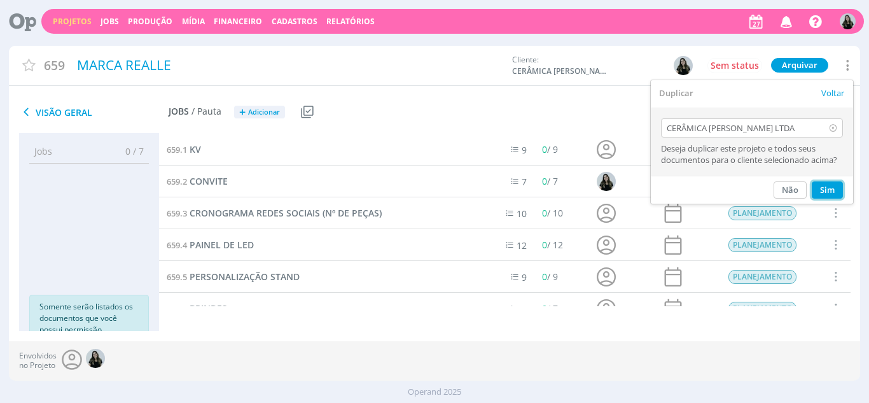
click at [817, 191] on button "Sim" at bounding box center [827, 189] width 31 height 17
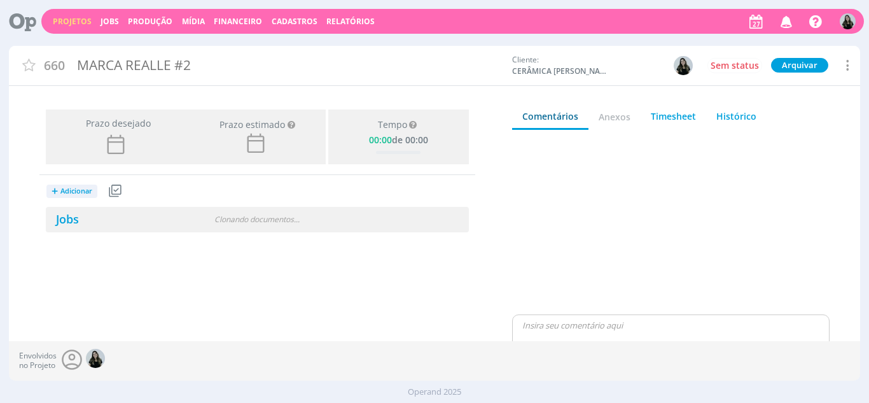
click at [164, 66] on div "MARCA REALLE #2" at bounding box center [289, 65] width 433 height 29
click at [786, 21] on icon "button" at bounding box center [787, 21] width 22 height 22
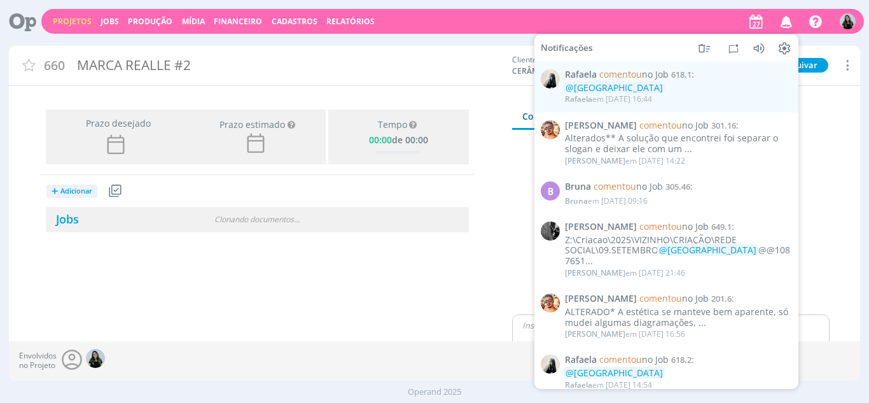
drag, startPoint x: 470, startPoint y: 101, endPoint x: 405, endPoint y: 100, distance: 64.3
click at [470, 101] on div "Prazo desejado Prazo estimado Prazo estimado é a maior data dentre todos os job…" at bounding box center [435, 216] width 852 height 249
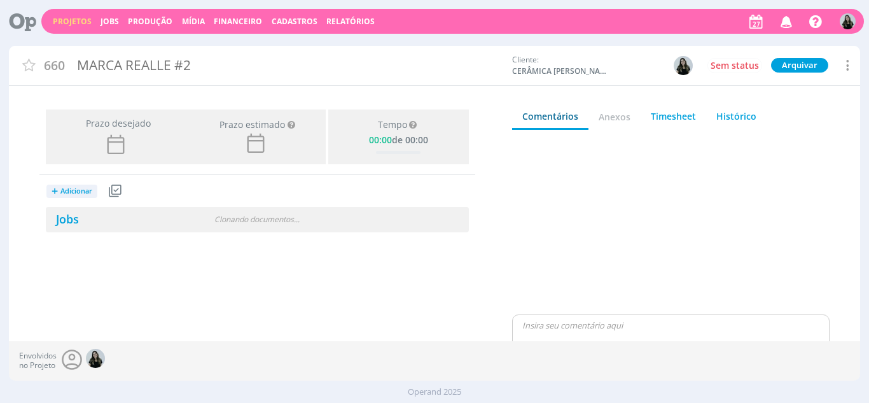
click at [170, 66] on div "MARCA REALLE #2" at bounding box center [289, 65] width 433 height 29
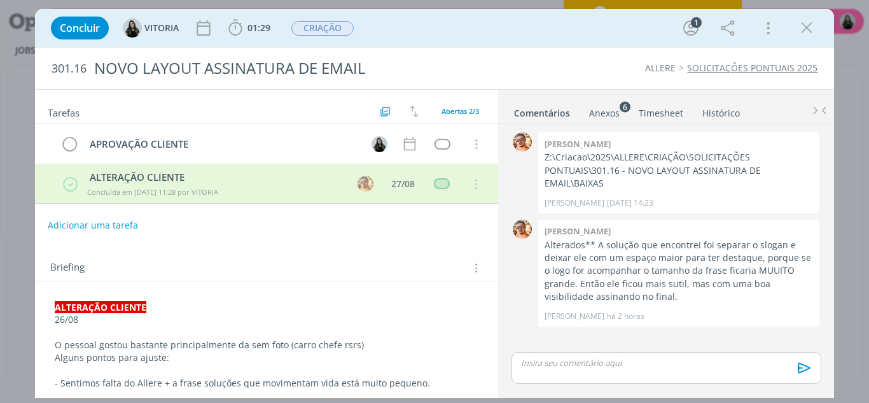
click at [812, 46] on div "Concluir [GEOGRAPHIC_DATA] 01:29 Iniciar Apontar Data * [DATE] Horas * 00:00 Ta…" at bounding box center [435, 28] width 800 height 38
click at [807, 34] on icon "dialog" at bounding box center [806, 27] width 19 height 19
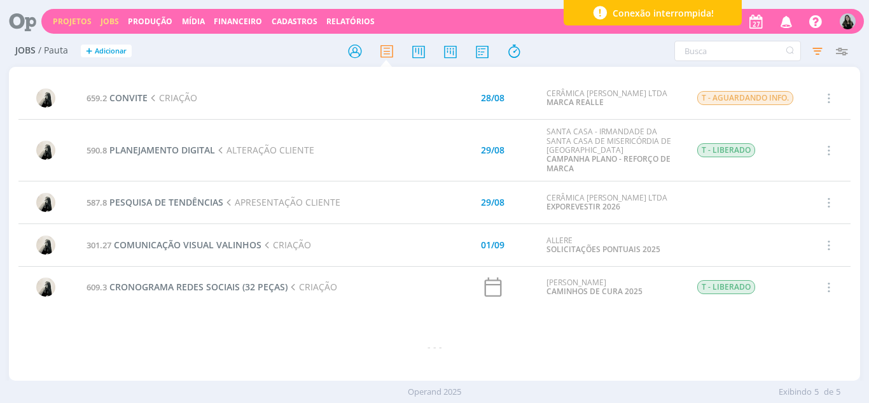
click at [65, 23] on link "Projetos" at bounding box center [72, 21] width 39 height 11
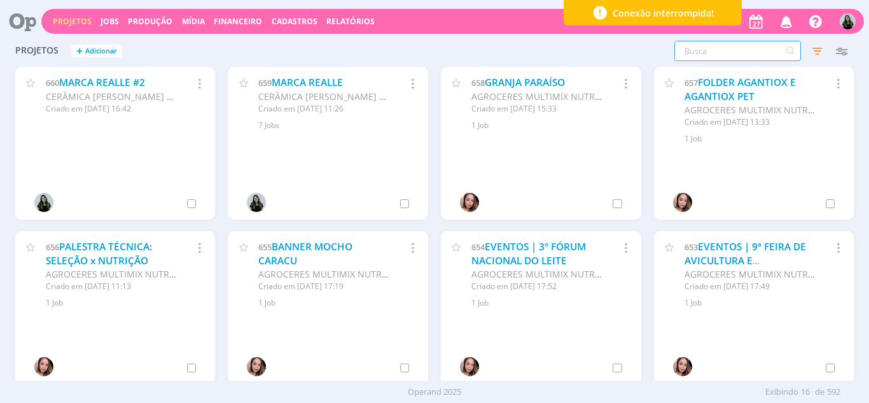
click at [718, 51] on input "text" at bounding box center [737, 51] width 127 height 20
type input "[PERSON_NAME]"
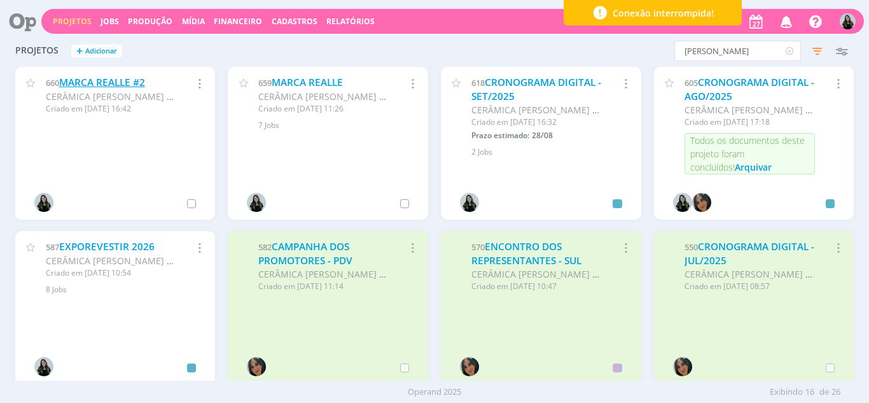
click at [133, 80] on link "MARCA REALLE #2" at bounding box center [102, 82] width 86 height 13
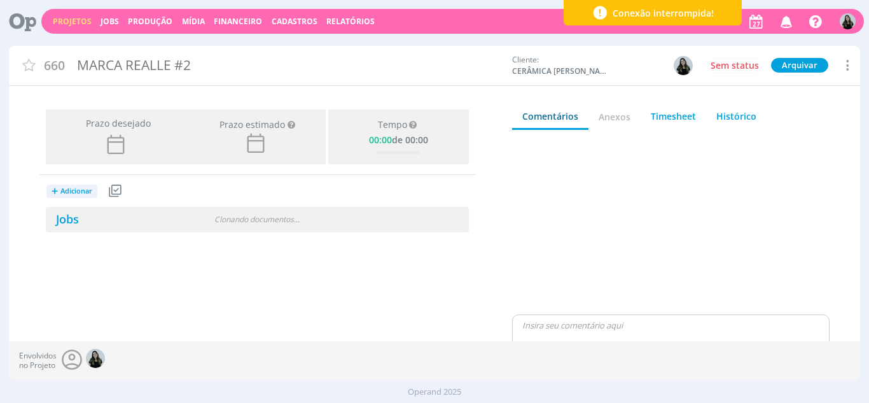
click at [842, 66] on icon at bounding box center [846, 65] width 15 height 17
click at [318, 196] on div "+ Adicionar Projetos Jobs Produção Mídia Jobs Clonando documentos . . ." at bounding box center [257, 203] width 436 height 57
click at [54, 223] on link "Jobs" at bounding box center [62, 218] width 33 height 15
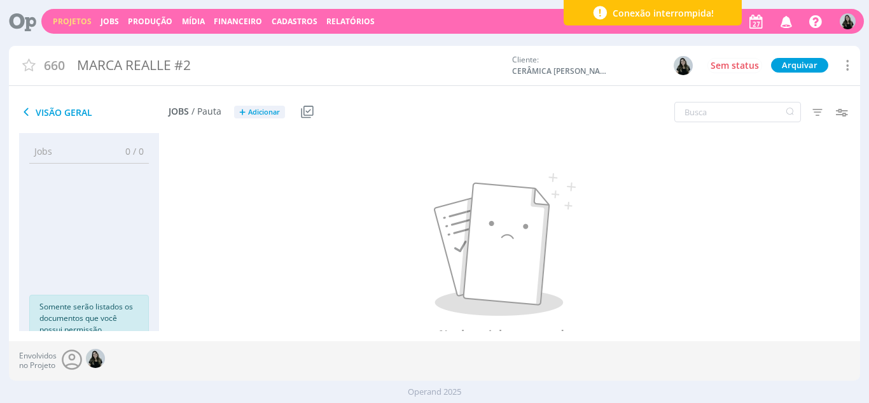
scroll to position [18, 0]
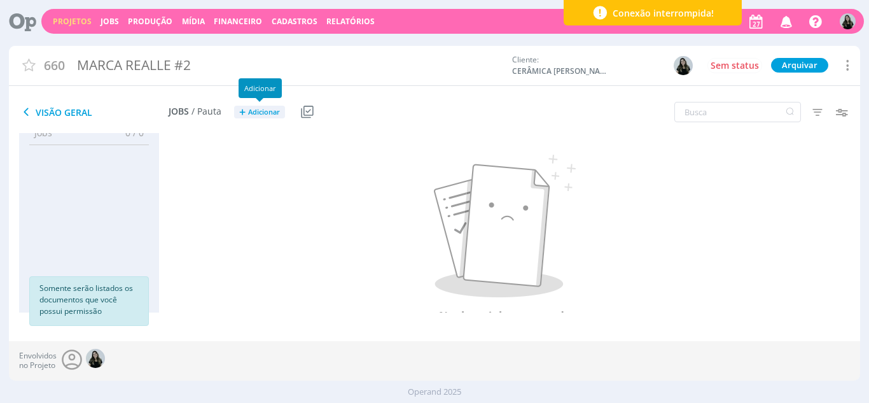
click at [279, 115] on span "Adicionar" at bounding box center [264, 112] width 32 height 8
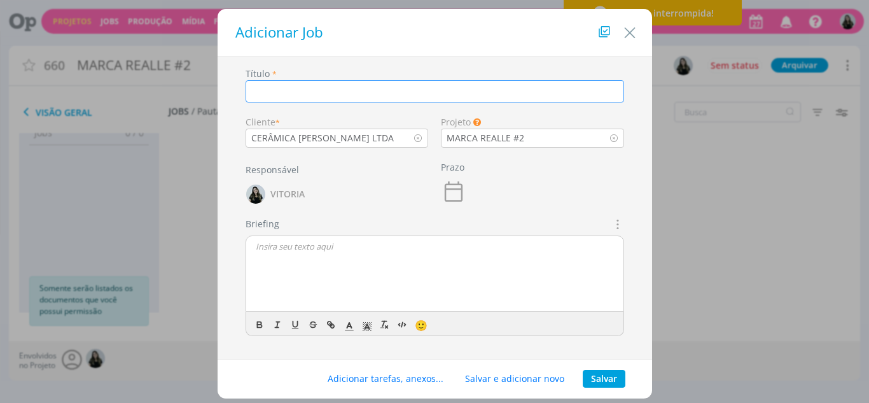
click at [294, 96] on input "dialog" at bounding box center [435, 91] width 379 height 22
type input "LOGO"
click at [615, 381] on button "Salvar" at bounding box center [604, 379] width 43 height 18
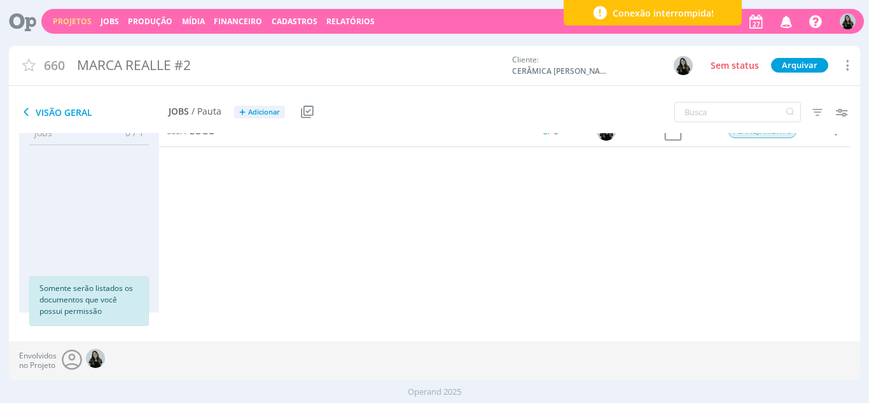
scroll to position [0, 0]
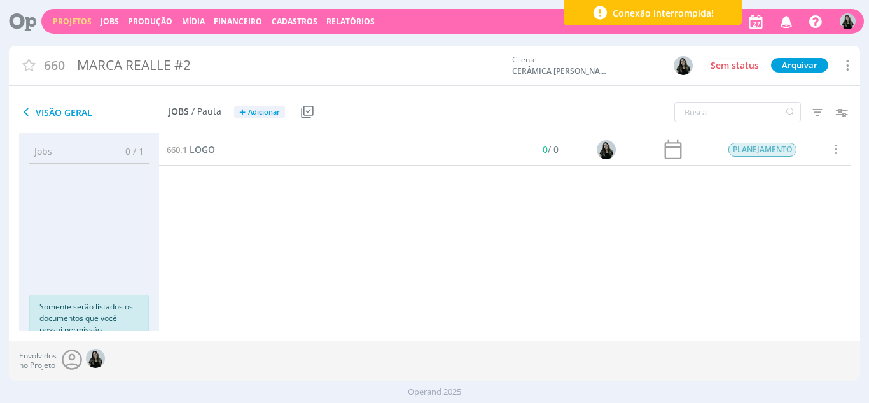
click at [849, 68] on icon at bounding box center [846, 65] width 15 height 17
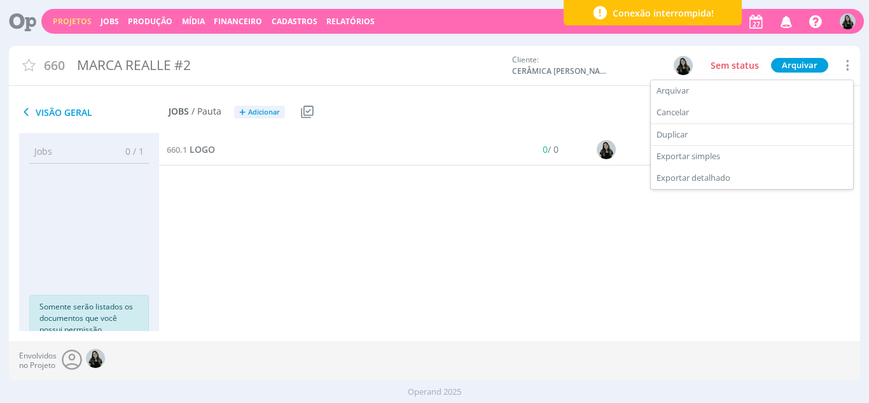
click at [167, 73] on div "MARCA REALLE #2" at bounding box center [289, 65] width 433 height 29
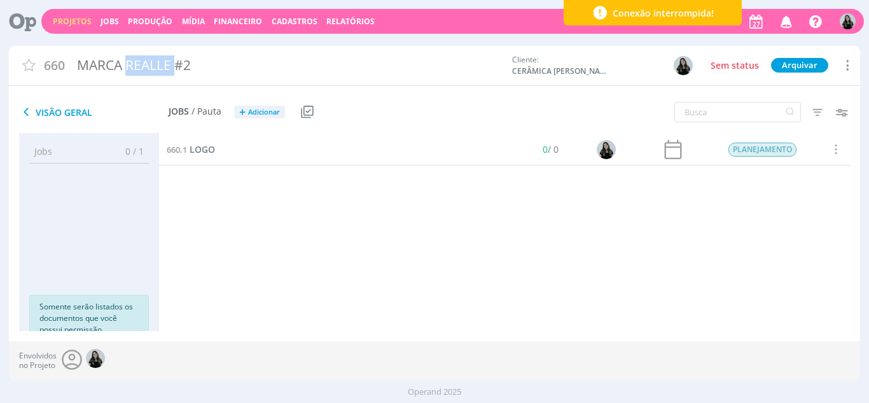
click at [167, 73] on div "MARCA REALLE #2" at bounding box center [289, 65] width 433 height 29
click at [201, 150] on span "LOGO" at bounding box center [202, 149] width 25 height 12
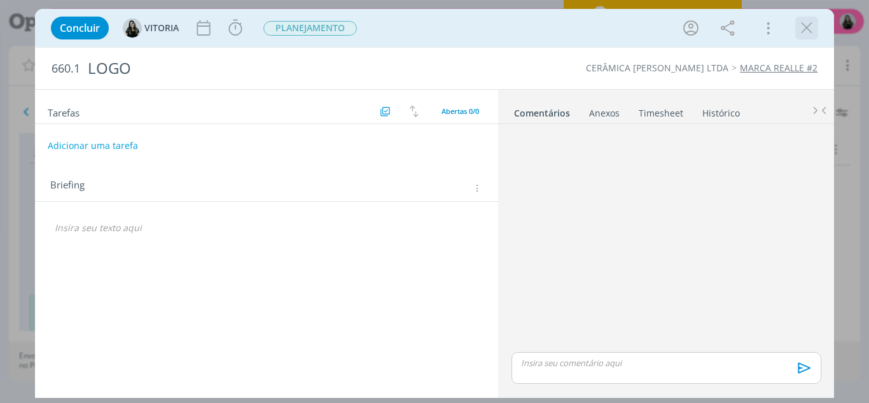
click at [814, 27] on icon "dialog" at bounding box center [806, 27] width 19 height 19
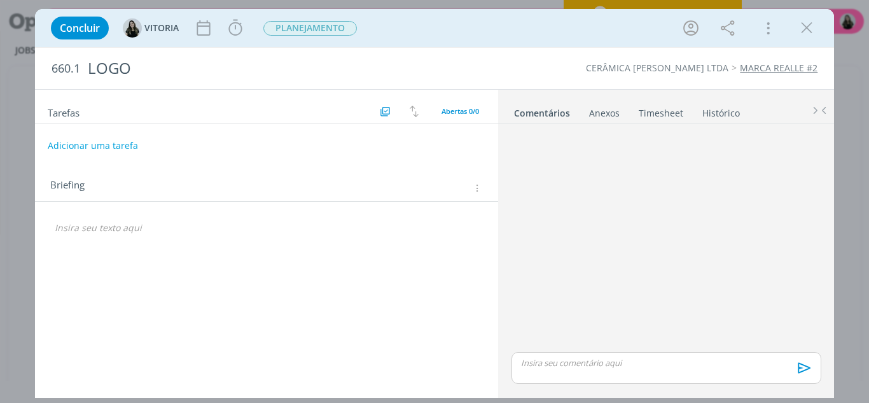
click at [802, 70] on link "MARCA REALLE #2" at bounding box center [779, 68] width 78 height 12
click at [811, 18] on icon "dialog" at bounding box center [806, 27] width 19 height 19
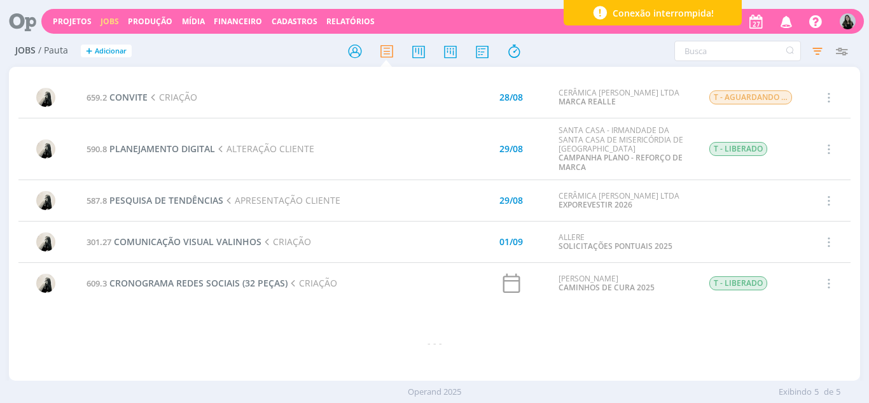
click at [66, 27] on div "Projetos Jobs Produção [GEOGRAPHIC_DATA] Financeiro Cadastros Relatórios Notifi…" at bounding box center [452, 21] width 823 height 25
click at [63, 23] on link "Projetos" at bounding box center [72, 21] width 39 height 11
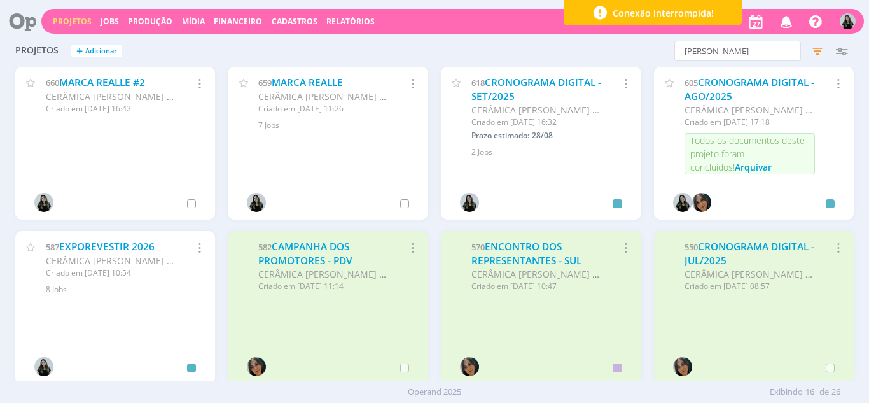
click at [197, 88] on icon "button" at bounding box center [199, 83] width 14 height 15
click at [157, 123] on link "Arquivar" at bounding box center [156, 123] width 101 height 20
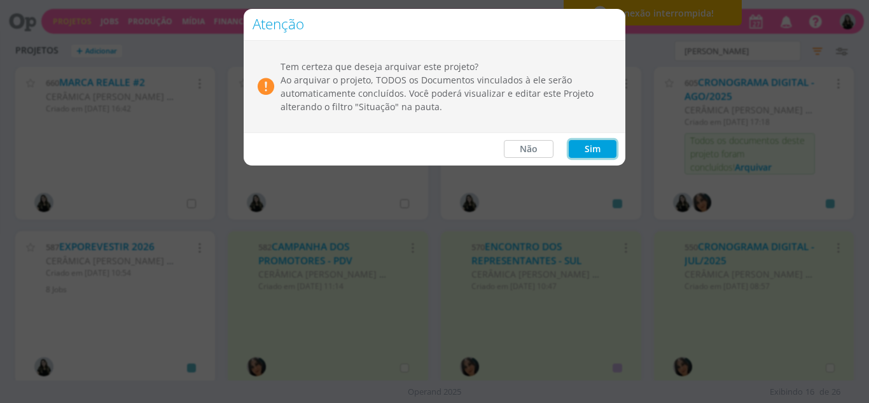
click at [588, 146] on button "Sim" at bounding box center [593, 149] width 48 height 18
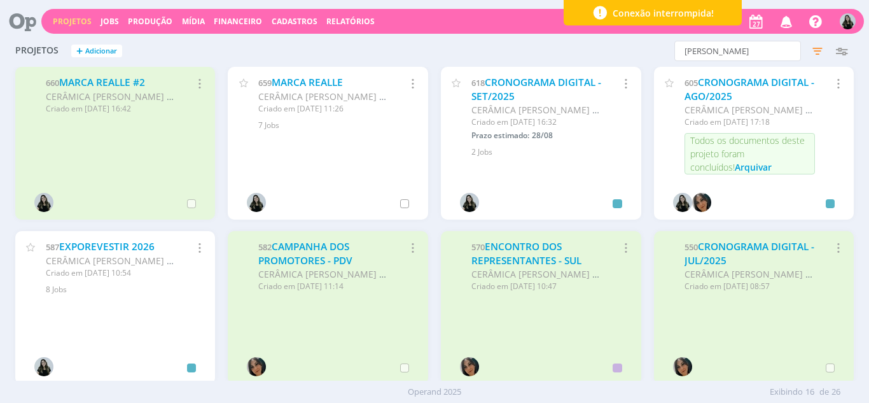
click at [195, 83] on icon "button" at bounding box center [199, 83] width 14 height 15
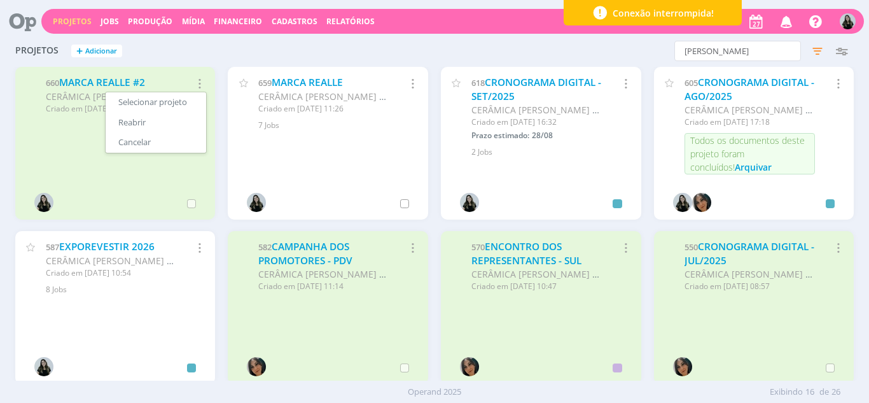
click at [195, 83] on icon "button" at bounding box center [199, 83] width 14 height 15
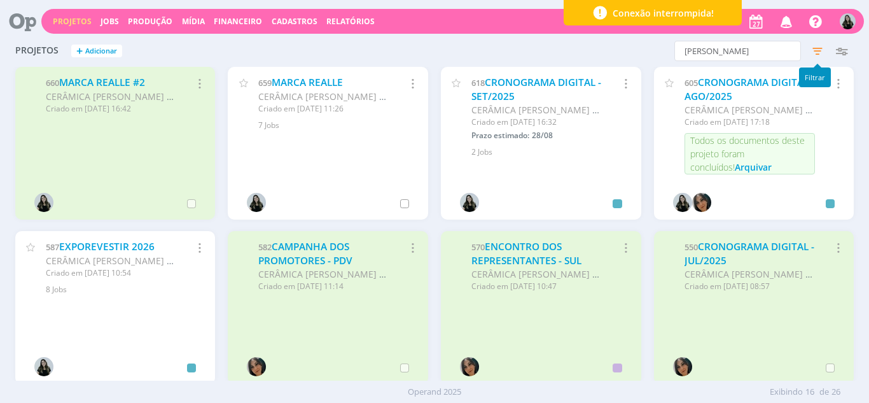
click at [816, 48] on icon "button" at bounding box center [817, 50] width 23 height 23
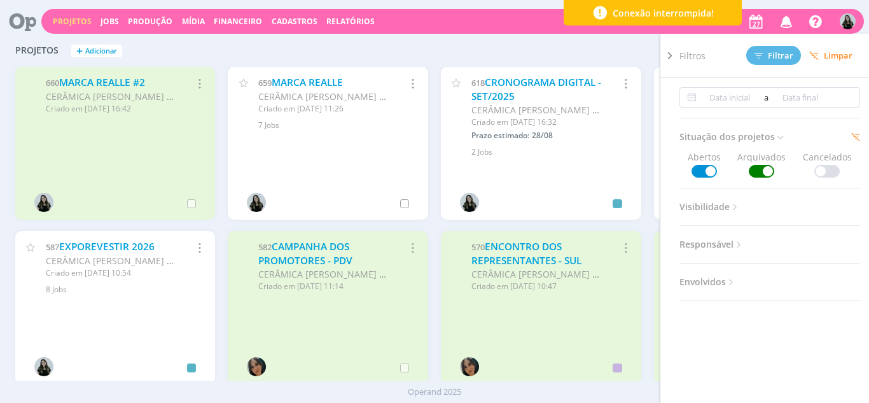
scroll to position [191, 0]
click at [200, 81] on icon "button" at bounding box center [199, 83] width 14 height 15
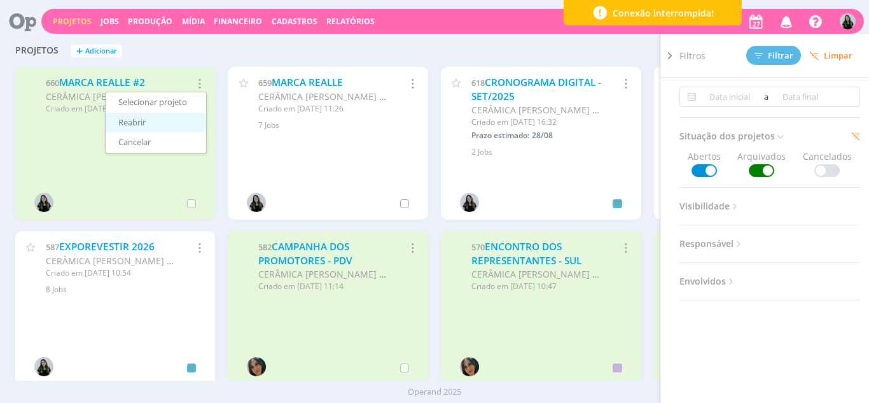
click at [174, 119] on link "Reabrir" at bounding box center [156, 123] width 101 height 20
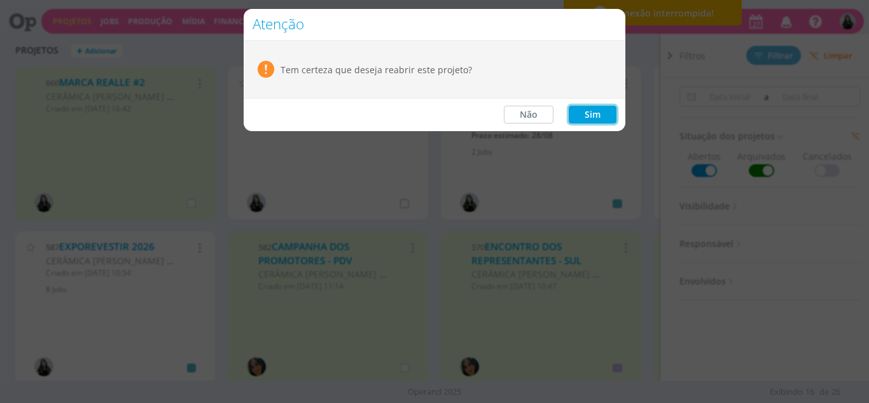
click at [582, 115] on button "Sim" at bounding box center [593, 115] width 48 height 18
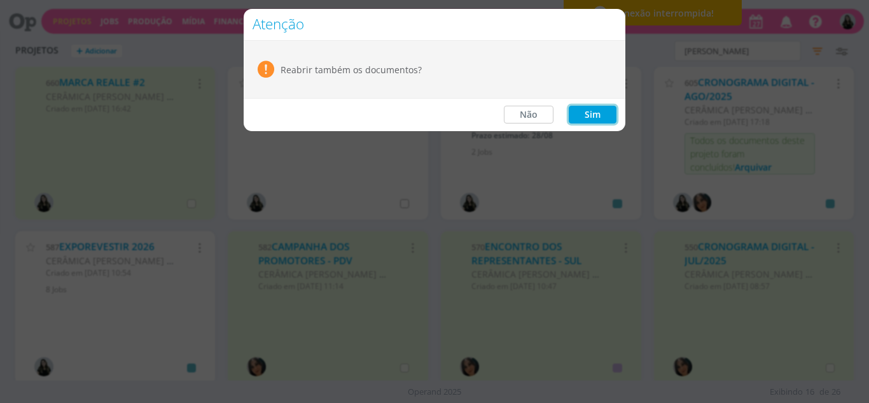
click at [578, 120] on button "Sim" at bounding box center [593, 115] width 48 height 18
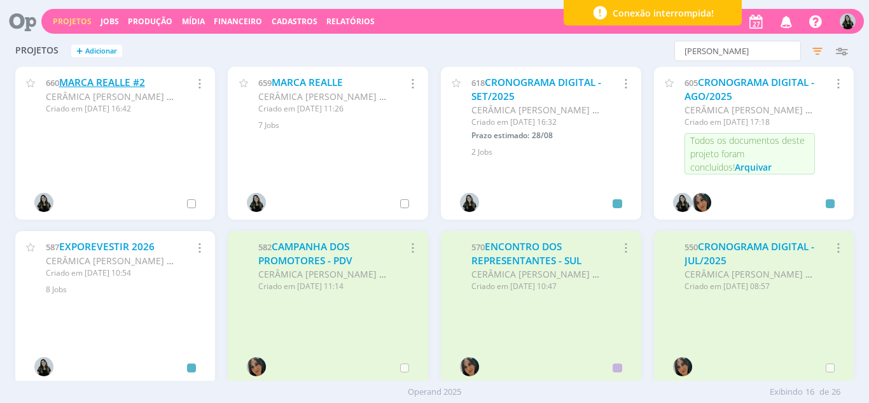
click at [125, 86] on link "MARCA REALLE #2" at bounding box center [102, 82] width 86 height 13
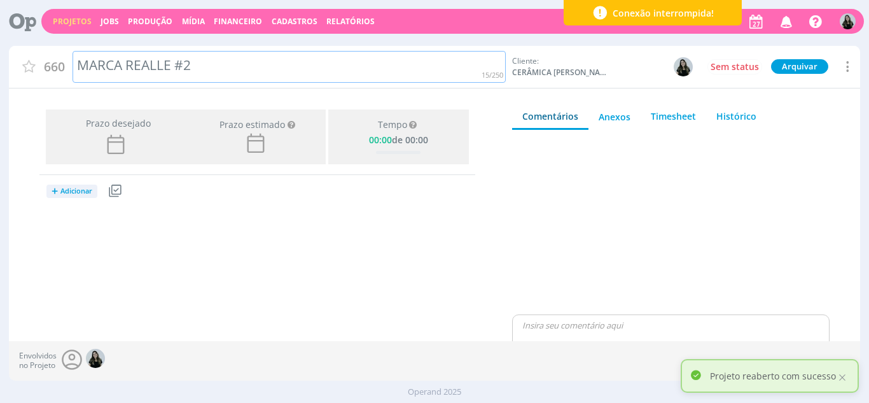
click at [140, 66] on div "MARCA REALLE #2" at bounding box center [289, 67] width 433 height 32
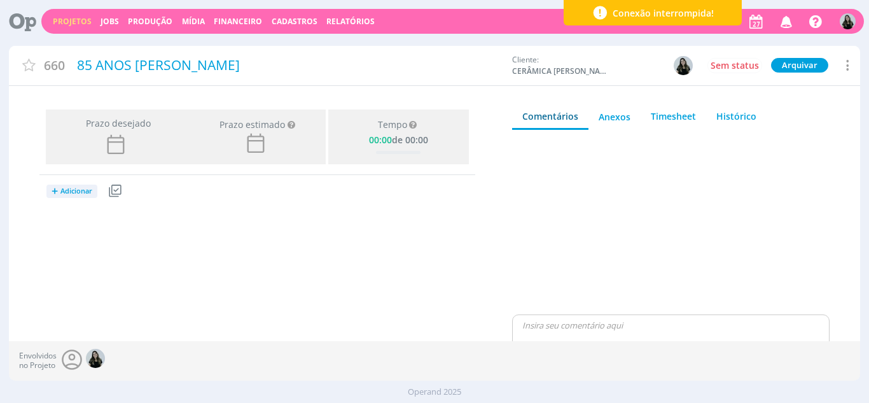
click at [149, 228] on div "Prazo desejado Prazo estimado Prazo estimado é a maior data dentre todos os job…" at bounding box center [257, 231] width 497 height 254
click at [851, 65] on icon at bounding box center [846, 65] width 15 height 17
drag, startPoint x: 390, startPoint y: 274, endPoint x: 167, endPoint y: 227, distance: 228.2
click at [382, 272] on div "Prazo desejado Prazo estimado Prazo estimado é a maior data dentre todos os job…" at bounding box center [257, 231] width 497 height 254
click at [113, 192] on icon at bounding box center [115, 191] width 12 height 12
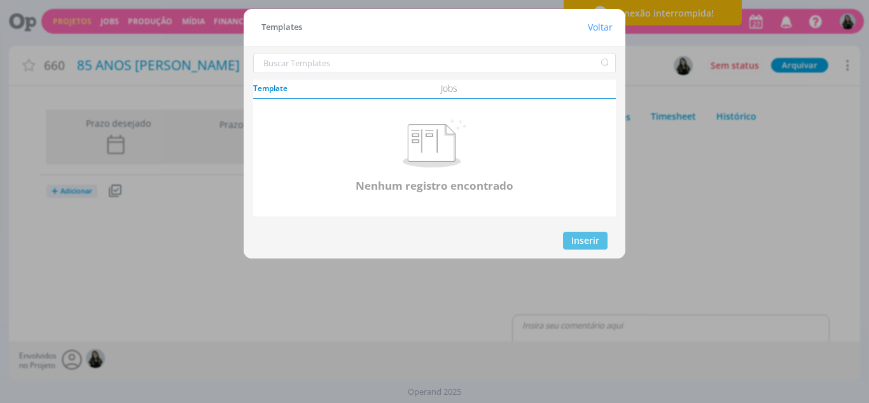
click at [600, 33] on div "Templates Voltar" at bounding box center [435, 27] width 382 height 37
click at [597, 31] on h1 "Voltar" at bounding box center [600, 27] width 25 height 10
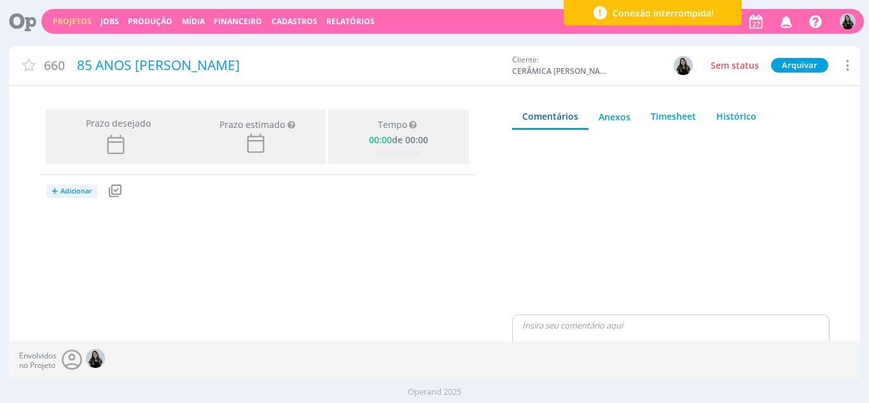
click at [62, 191] on span "Adicionar" at bounding box center [76, 191] width 32 height 8
click at [73, 231] on link "Jobs" at bounding box center [96, 235] width 101 height 20
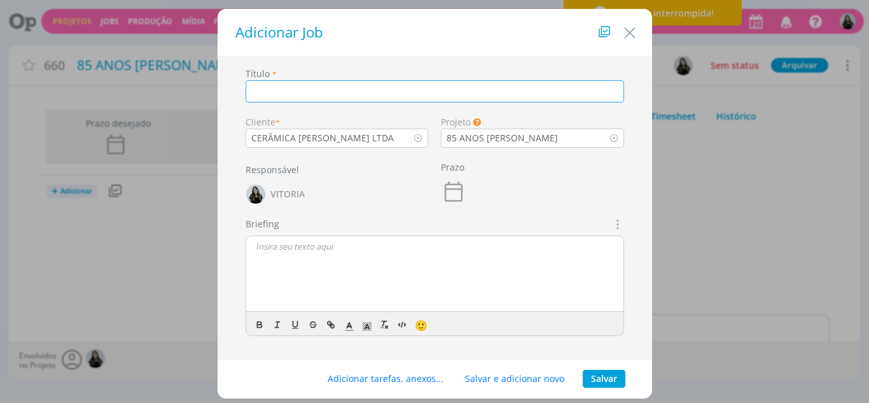
click at [387, 90] on input "dialog" at bounding box center [435, 91] width 379 height 22
type input "LOGO"
click at [596, 378] on button "Salvar" at bounding box center [604, 379] width 43 height 18
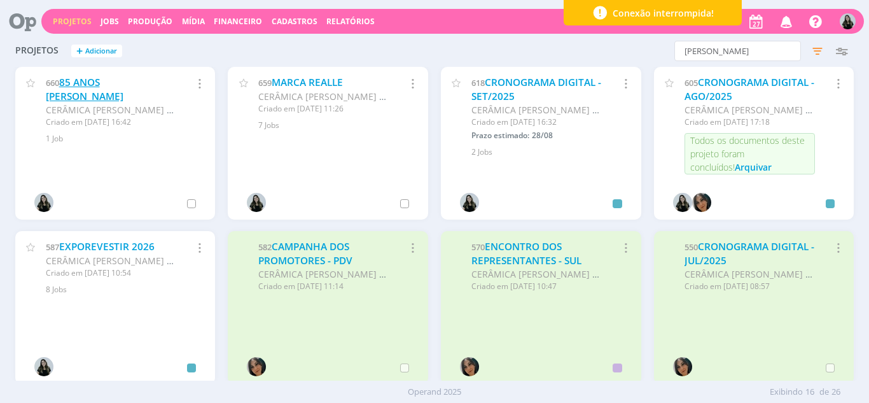
click at [103, 81] on link "85 ANOS [PERSON_NAME]" at bounding box center [85, 89] width 78 height 27
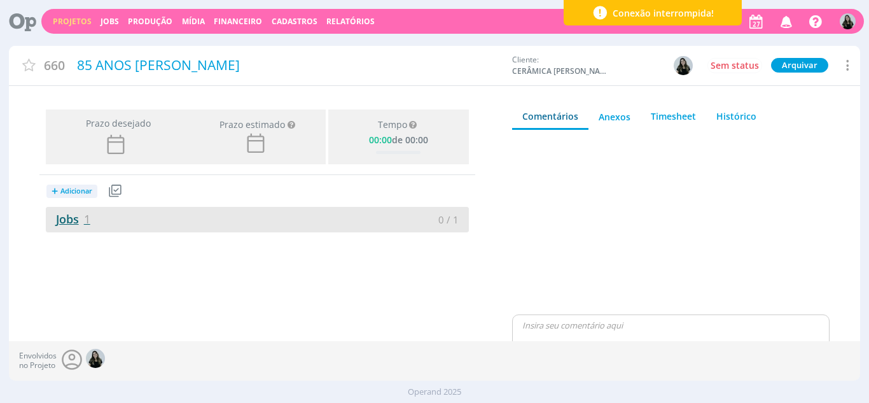
click at [69, 219] on link "Jobs 1" at bounding box center [68, 218] width 45 height 15
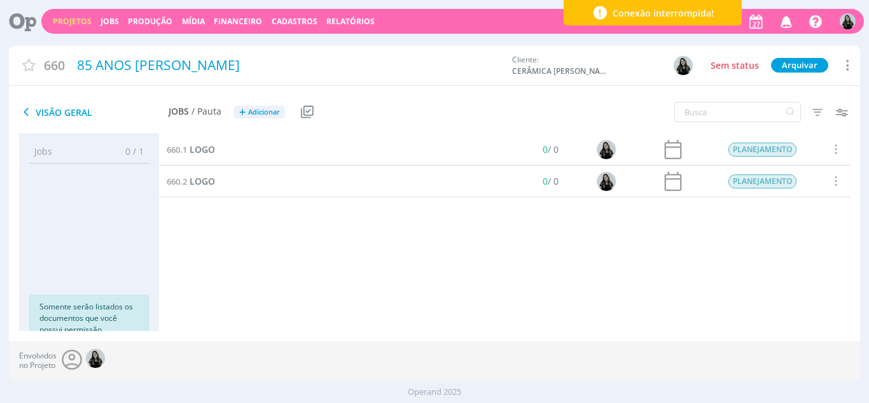
click at [828, 155] on span at bounding box center [835, 149] width 14 height 17
click at [207, 151] on span "LOGO" at bounding box center [202, 149] width 25 height 12
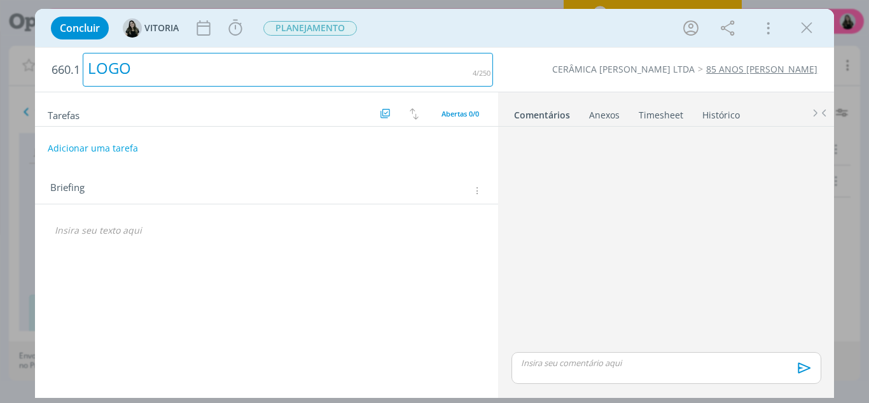
click at [125, 72] on div "LOGO" at bounding box center [288, 70] width 410 height 34
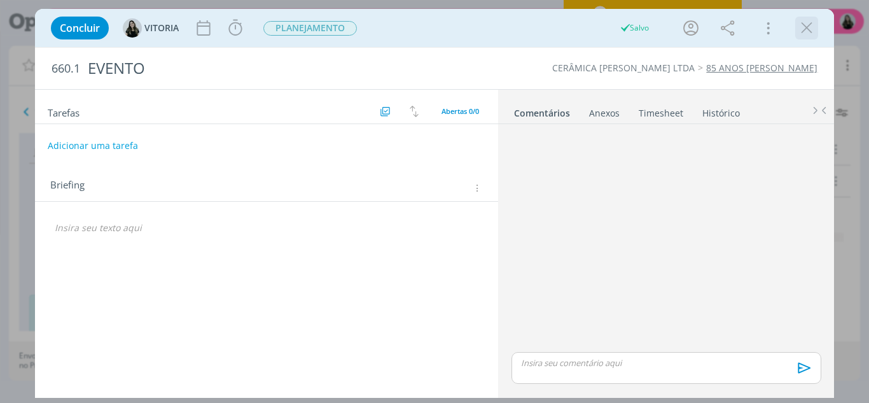
click at [805, 25] on icon "dialog" at bounding box center [806, 27] width 19 height 19
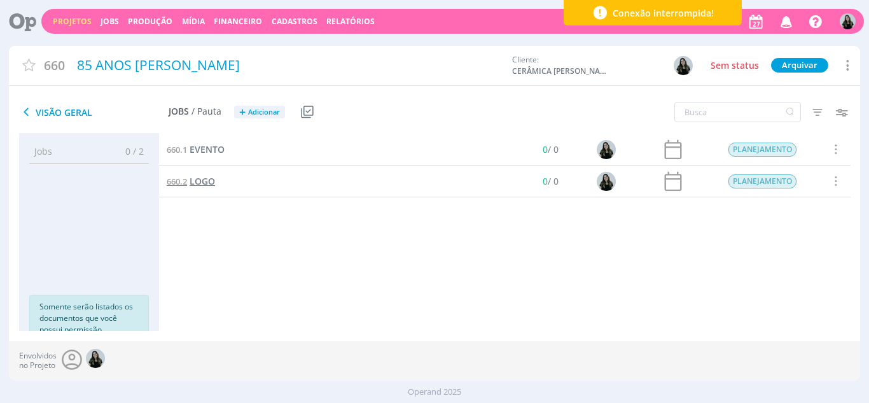
click at [202, 184] on span "LOGO" at bounding box center [202, 181] width 25 height 12
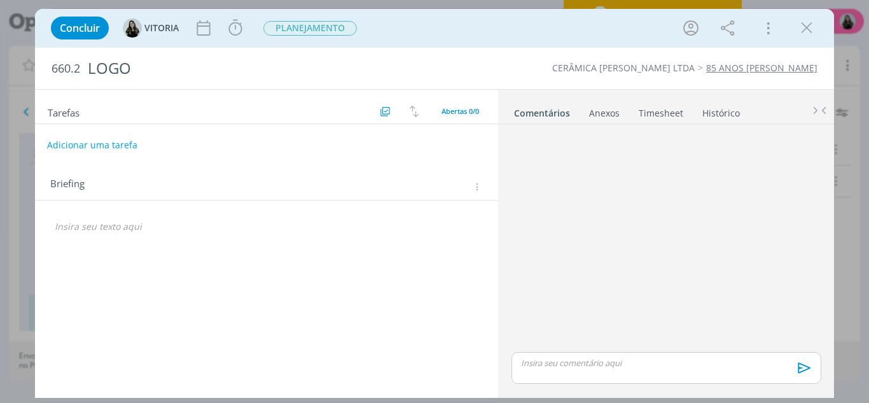
click at [99, 140] on button "Adicionar uma tarefa" at bounding box center [92, 145] width 90 height 22
type input "R"
type input "CRIAÇÃO"
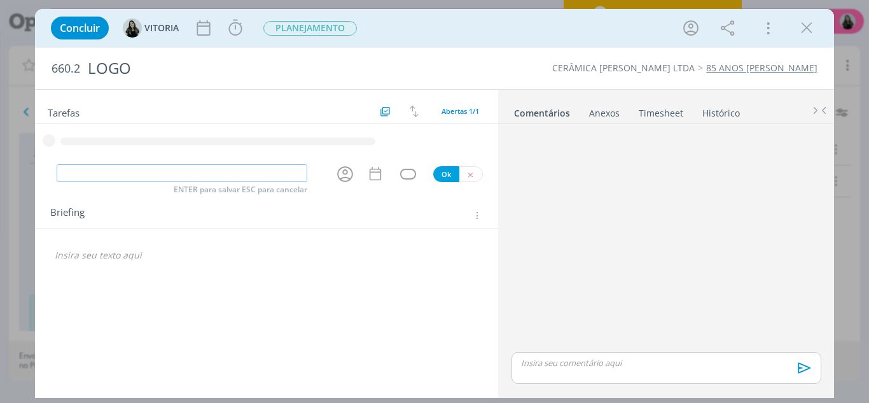
type input "R"
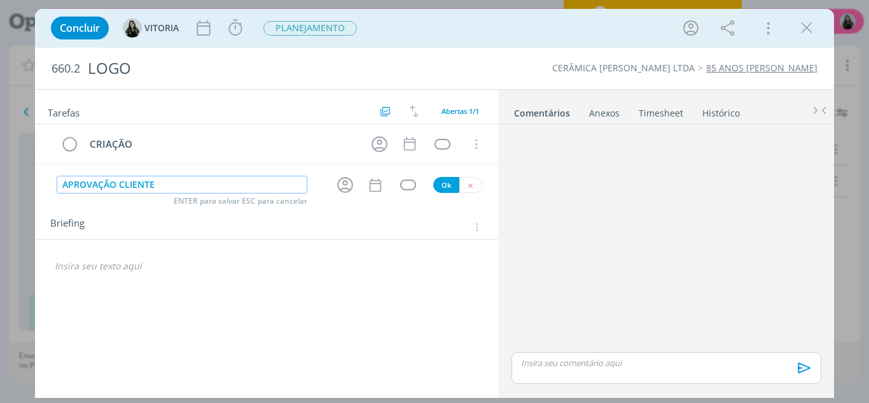
type input "APROVAÇÃO CLIENTE"
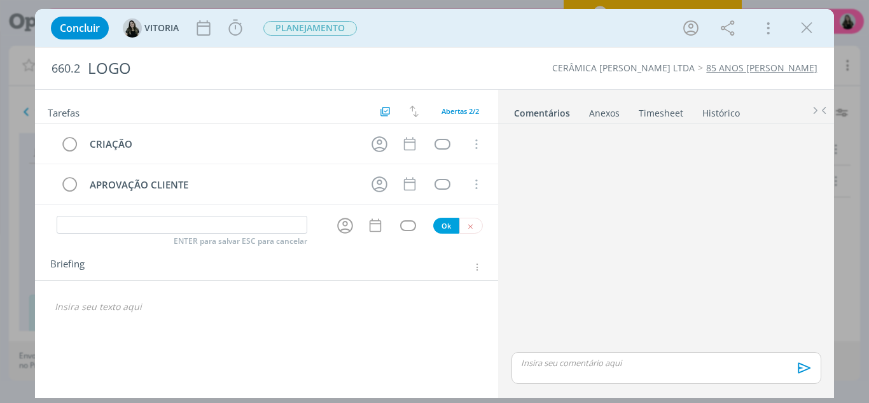
click at [127, 304] on p "dialog" at bounding box center [267, 306] width 424 height 13
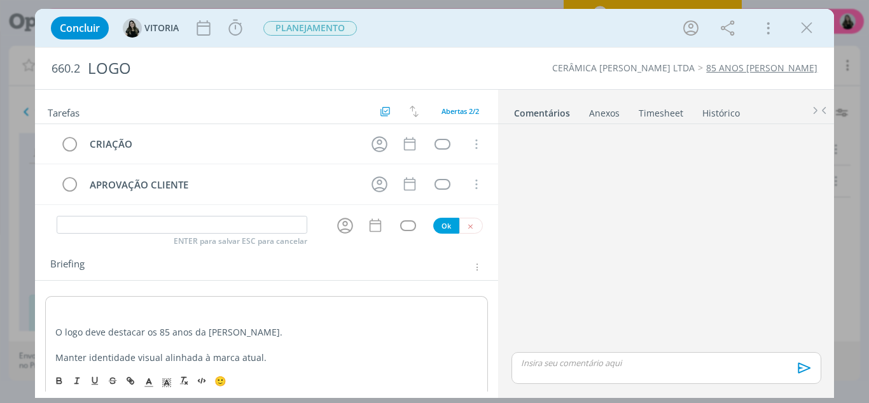
scroll to position [22, 0]
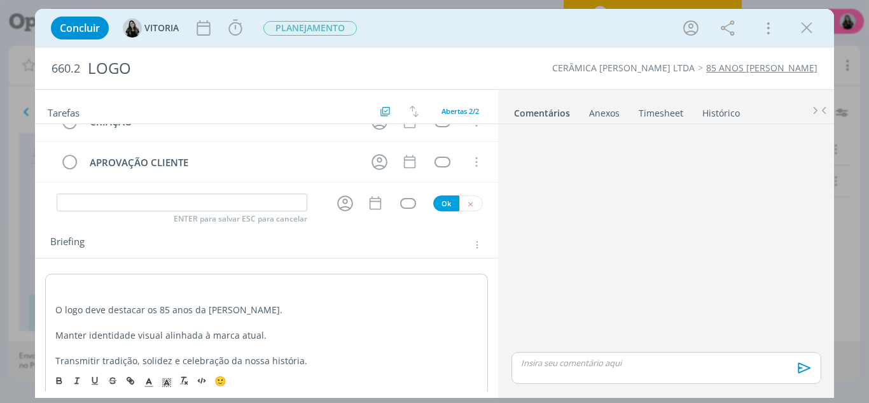
click at [82, 287] on p "dialog" at bounding box center [266, 285] width 423 height 13
click at [82, 287] on p "CRIAÇÃO" at bounding box center [266, 285] width 423 height 13
click at [150, 383] on polyline "dialog" at bounding box center [148, 380] width 4 height 5
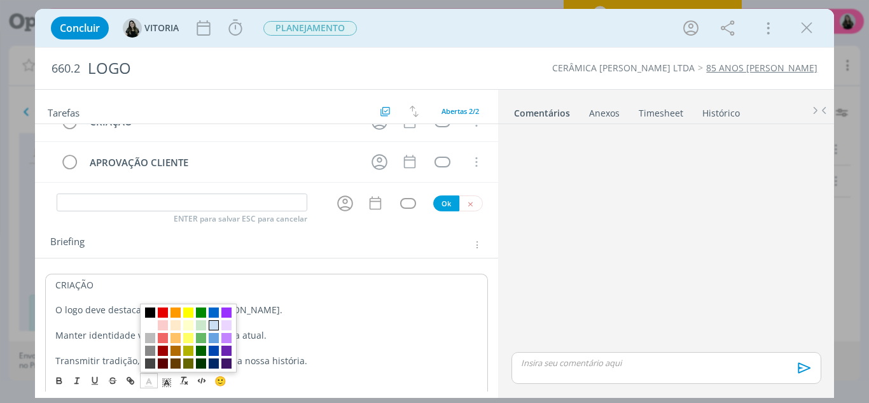
click at [215, 324] on span "dialog" at bounding box center [214, 324] width 10 height 10
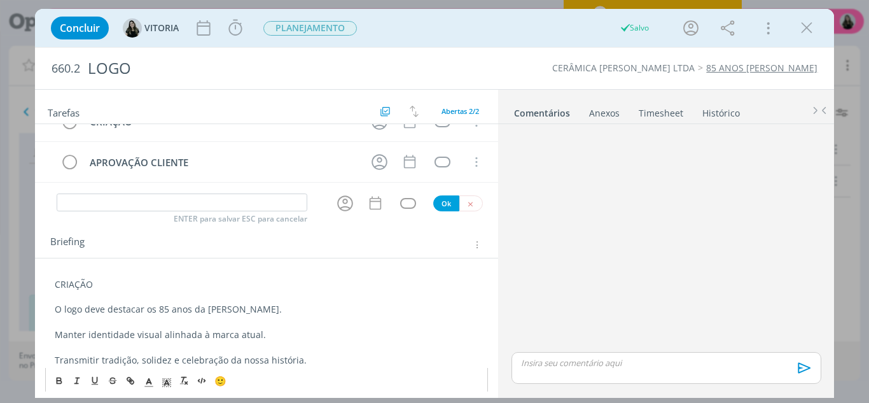
click at [70, 288] on p "CRIAÇÃO" at bounding box center [267, 284] width 424 height 13
click at [169, 386] on icon "dialog" at bounding box center [166, 381] width 11 height 11
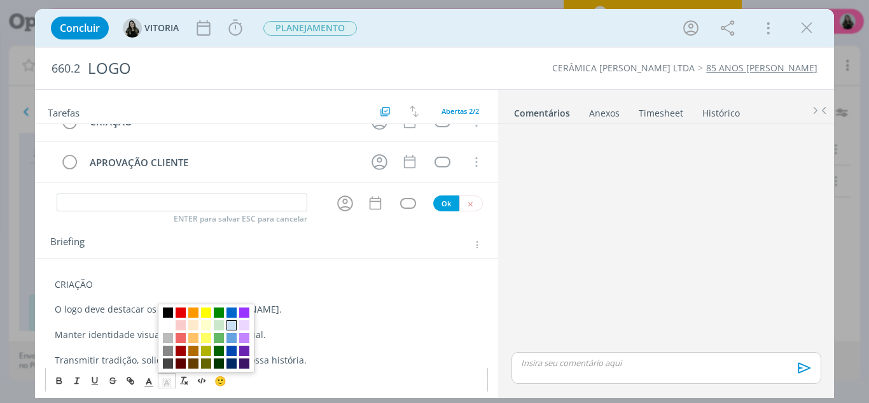
click at [232, 323] on span "dialog" at bounding box center [231, 324] width 10 height 10
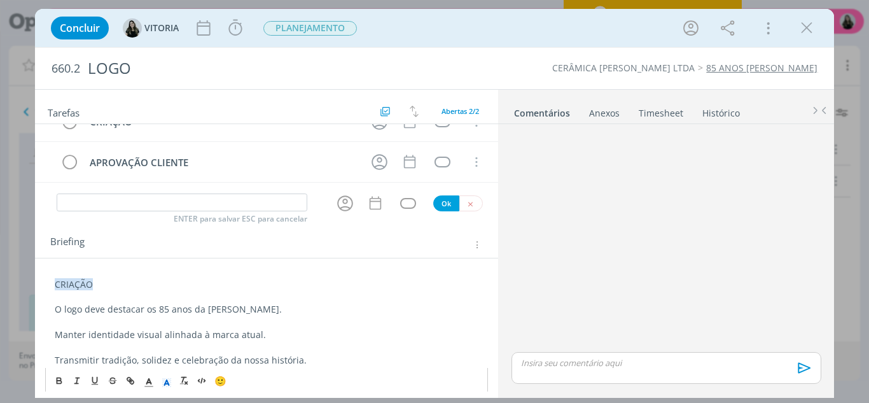
click at [97, 282] on p "CRIAÇÃO" at bounding box center [267, 284] width 424 height 13
click at [93, 282] on span "CRIAÇÃO" at bounding box center [74, 284] width 38 height 12
click at [72, 283] on span "CRIAÇÃO" at bounding box center [74, 284] width 38 height 12
click at [60, 380] on icon "dialog" at bounding box center [59, 381] width 4 height 3
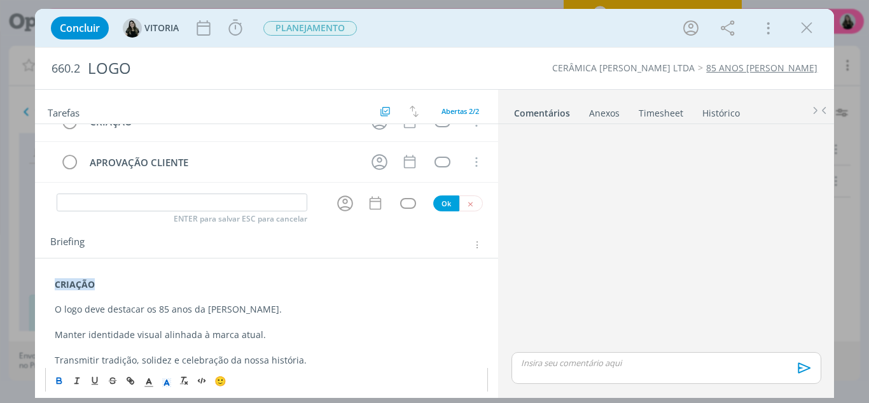
click at [200, 289] on p "CRIAÇÃO" at bounding box center [267, 284] width 424 height 13
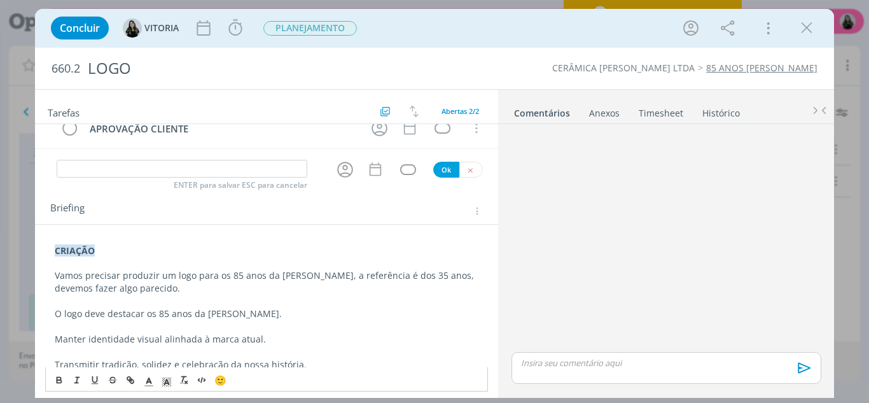
click at [55, 310] on p "O logo deve destacar os 85 anos da Carmelo Fior." at bounding box center [267, 313] width 424 height 13
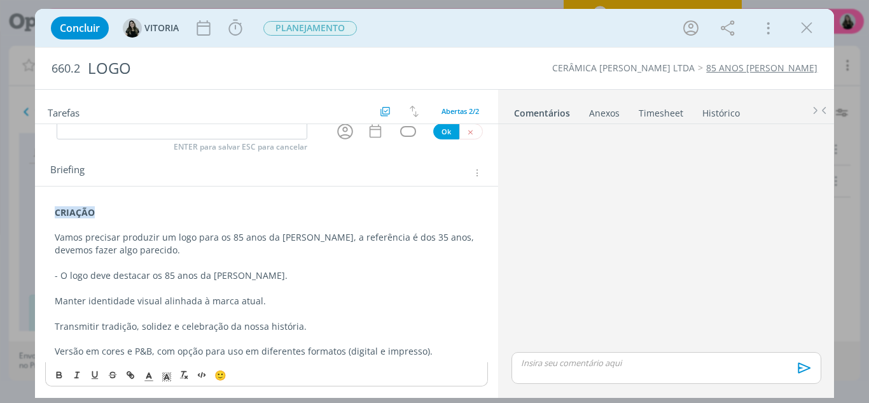
click at [55, 305] on p "Manter identidade visual alinhada à marca atual." at bounding box center [267, 301] width 424 height 13
click at [53, 320] on div "CRIAÇÃO Vamos precisar produzir um logo para os 85 anos da Carmelo, a referênci…" at bounding box center [266, 282] width 443 height 161
click at [55, 351] on p "Versão em cores e P&B, com opção para uso em diferentes formatos (digital e imp…" at bounding box center [267, 351] width 424 height 13
click at [183, 254] on p "Vamos precisar produzir um logo para os 85 anos da Carmelo, a referência é dos …" at bounding box center [267, 243] width 424 height 25
click at [142, 251] on p "Vamos precisar produzir um logo para os 85 anos da Carmelo, a referência é dos …" at bounding box center [267, 243] width 424 height 25
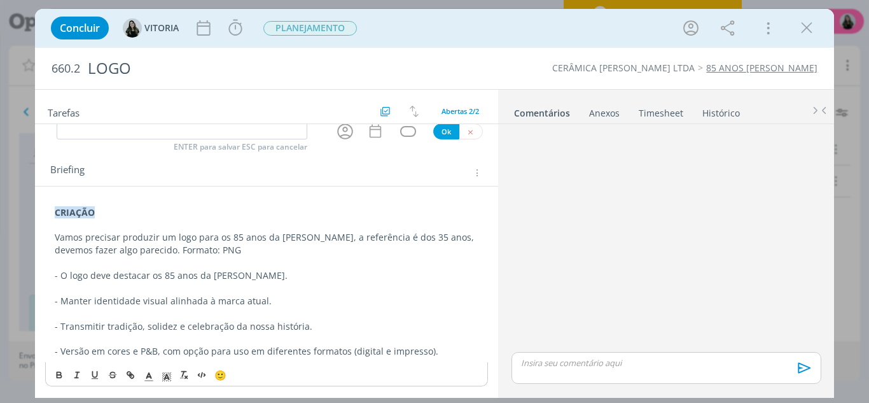
click at [137, 249] on p "Vamos precisar produzir um logo para os 85 anos da Carmelo, a referência é dos …" at bounding box center [267, 243] width 424 height 25
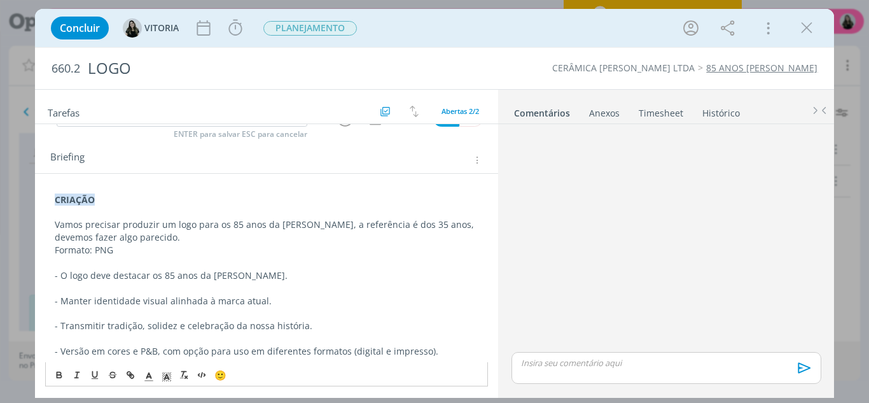
scroll to position [0, 0]
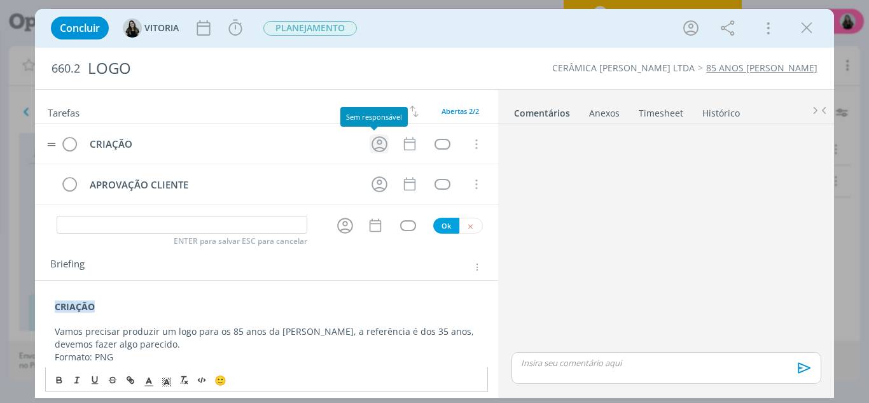
click at [373, 148] on icon "dialog" at bounding box center [380, 144] width 16 height 16
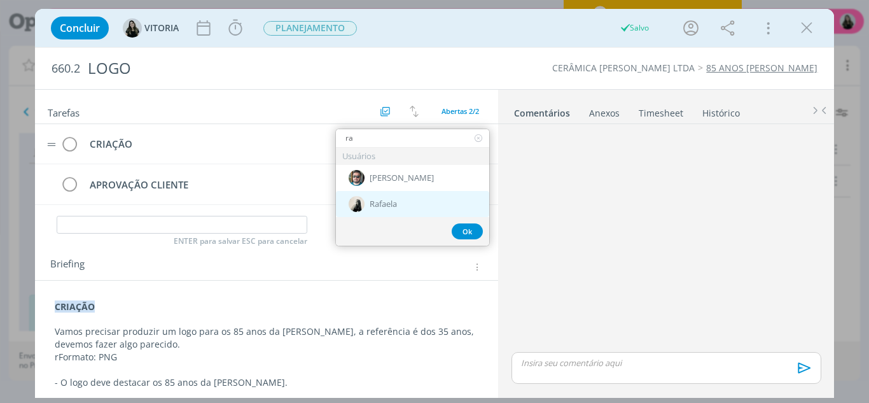
type input "ra"
click at [373, 207] on span "Rafaela" at bounding box center [383, 204] width 27 height 10
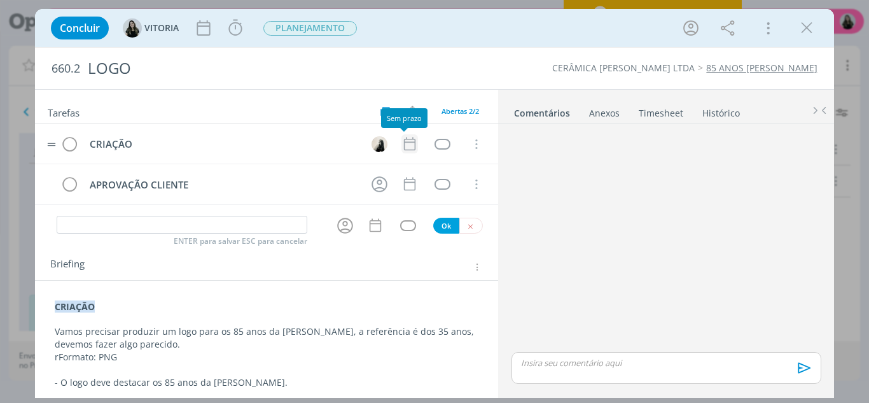
click at [401, 144] on icon "dialog" at bounding box center [409, 144] width 17 height 17
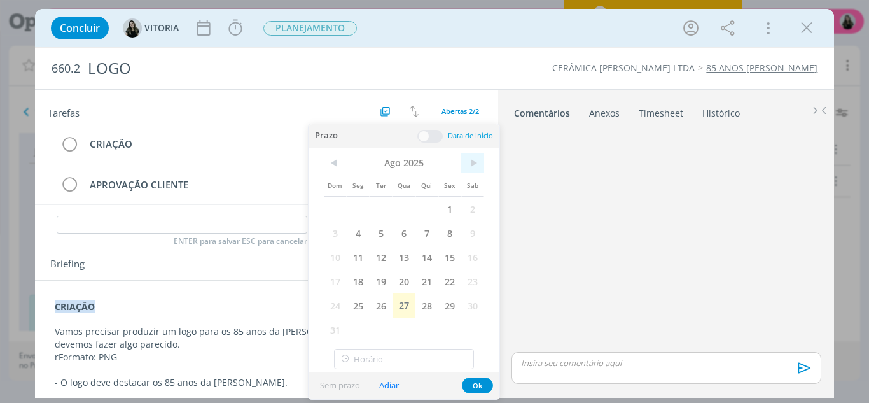
click at [470, 171] on span ">" at bounding box center [472, 162] width 23 height 19
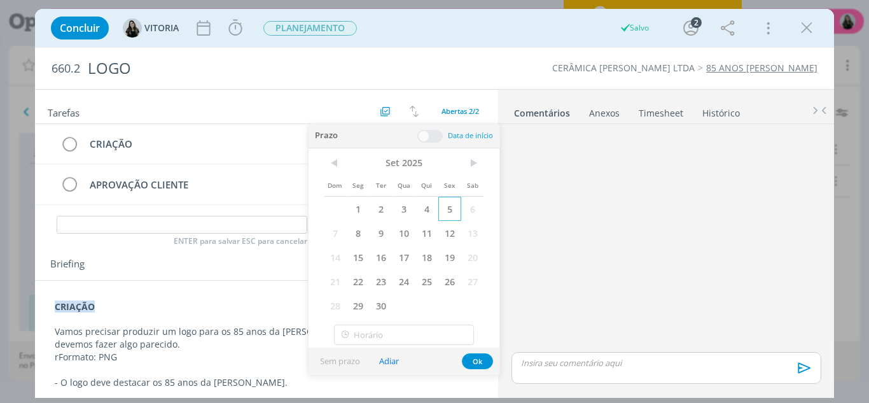
click at [453, 216] on span "5" at bounding box center [449, 209] width 23 height 24
click at [471, 359] on button "Ok" at bounding box center [477, 361] width 31 height 16
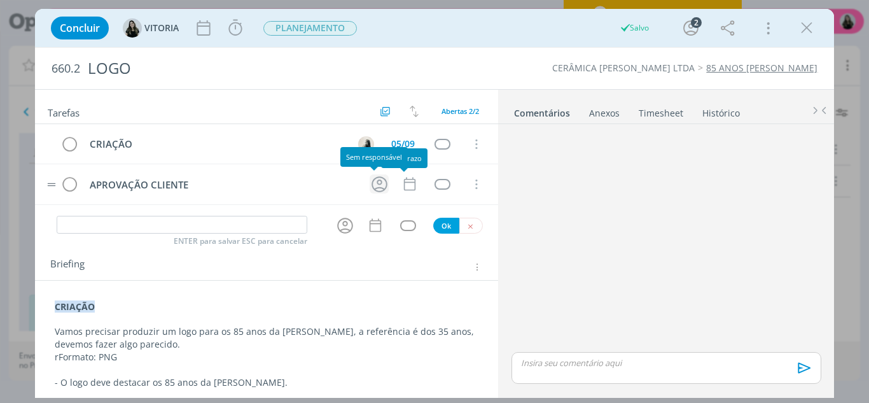
click at [370, 191] on icon "dialog" at bounding box center [380, 184] width 20 height 20
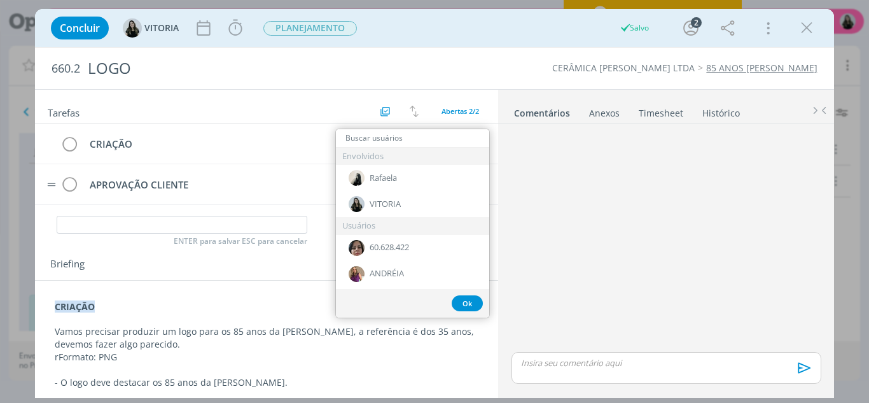
type input "v"
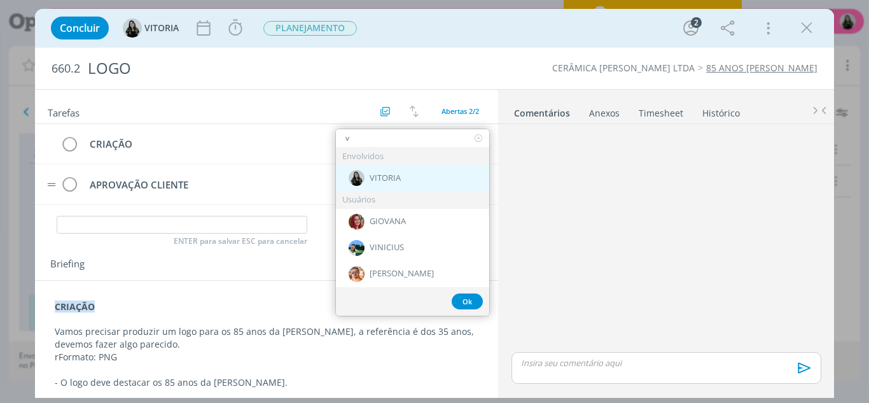
click at [367, 190] on div "VITORIA" at bounding box center [412, 178] width 153 height 26
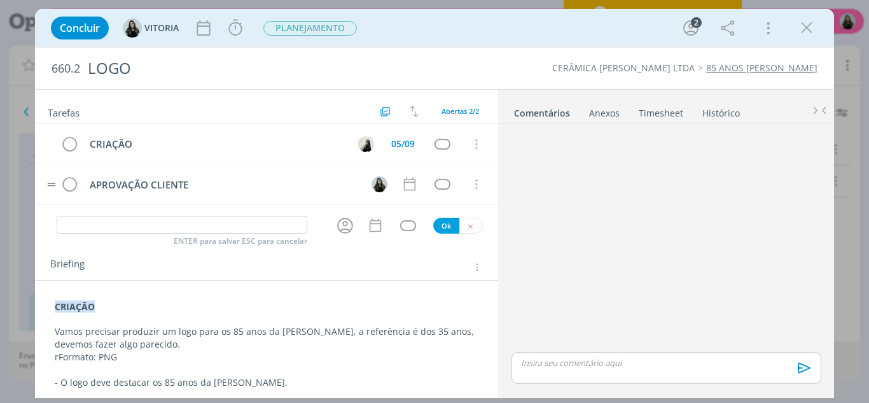
click at [372, 185] on img "dialog" at bounding box center [380, 184] width 16 height 16
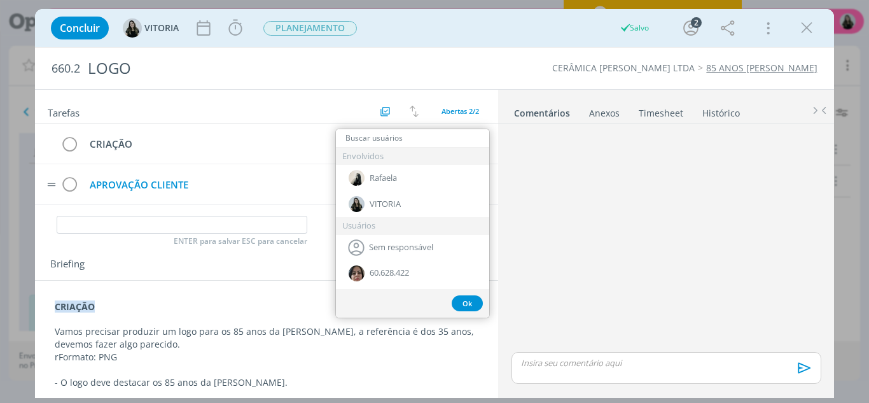
click at [327, 192] on div "APROVAÇÃO CLIENTE" at bounding box center [222, 185] width 275 height 16
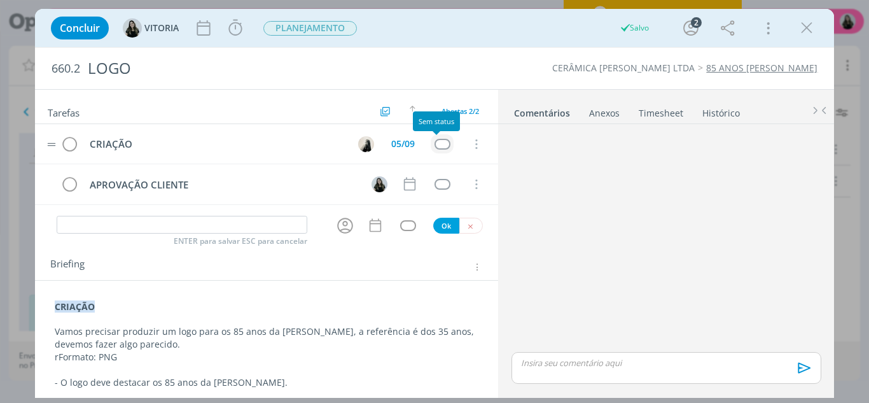
click at [437, 147] on div "dialog" at bounding box center [443, 144] width 16 height 11
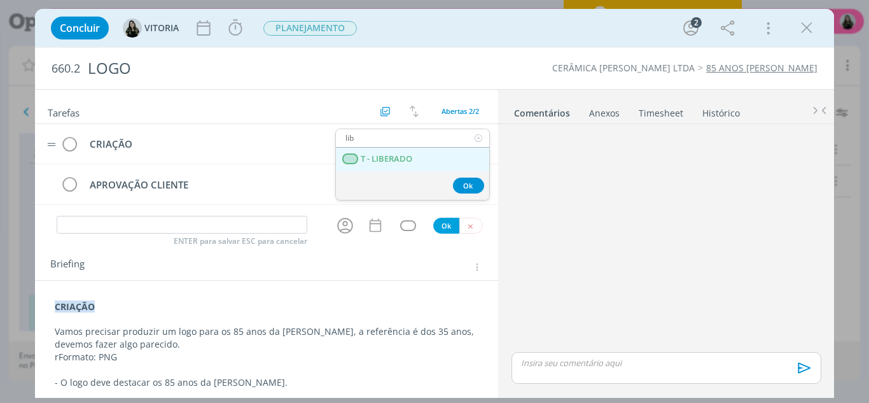
type input "lib"
click at [435, 157] on LIBERADO "T - LIBERADO" at bounding box center [412, 160] width 153 height 24
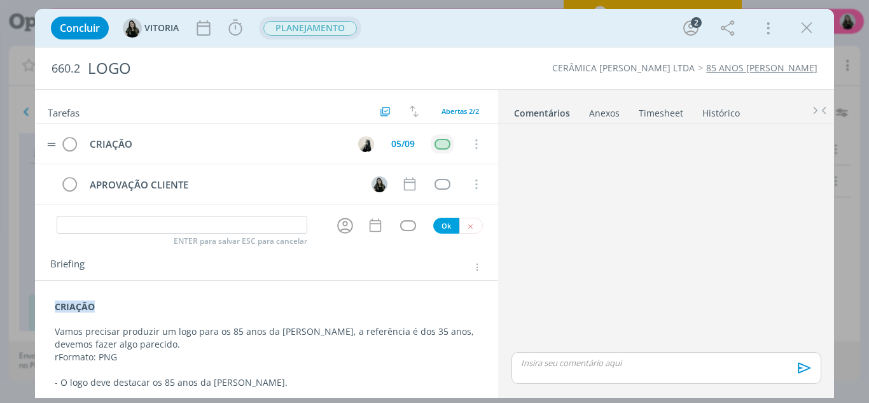
click at [319, 27] on span "PLANEJAMENTO" at bounding box center [310, 28] width 94 height 15
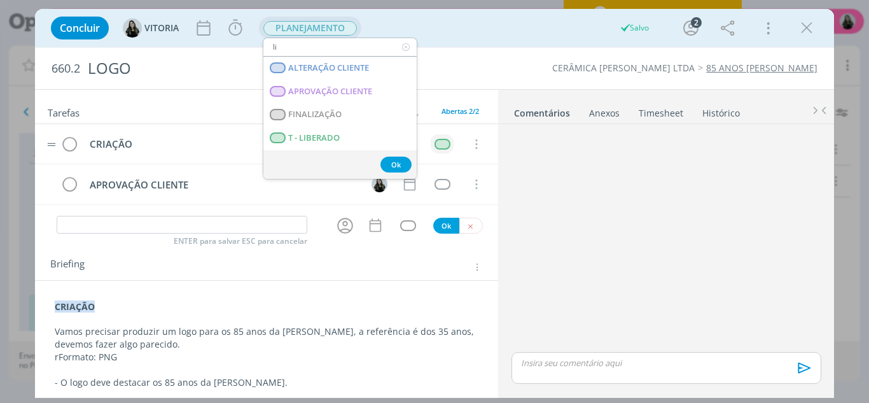
type input "lib"
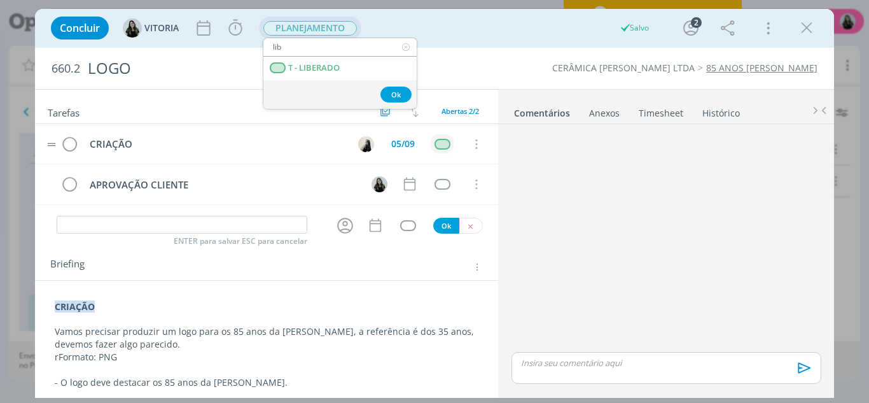
click at [298, 32] on span "PLANEJAMENTO" at bounding box center [310, 28] width 94 height 15
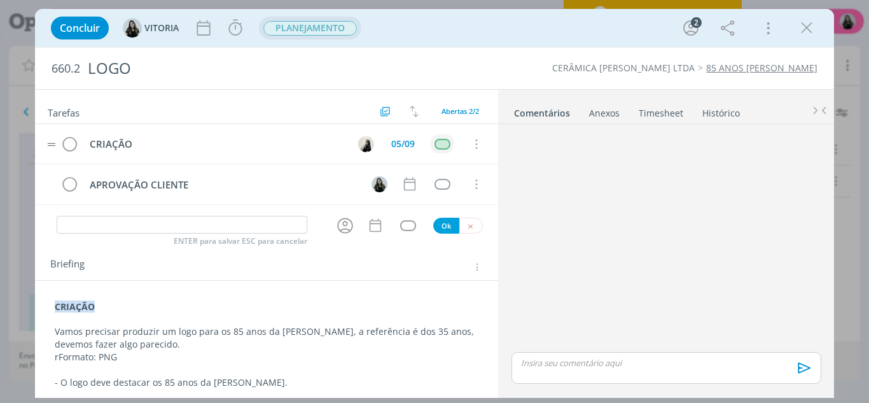
click at [293, 27] on span "PLANEJAMENTO" at bounding box center [310, 28] width 94 height 15
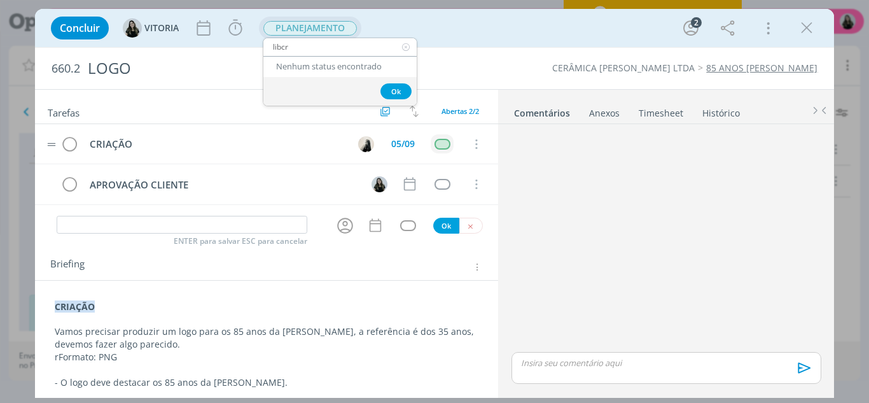
click at [300, 43] on input "libcr" at bounding box center [339, 47] width 153 height 18
type input "cr"
click at [303, 69] on span "CRIAÇÃO" at bounding box center [306, 68] width 36 height 10
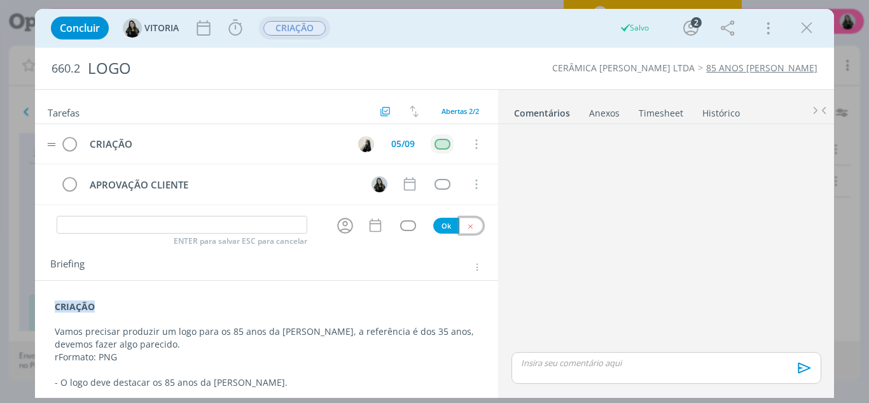
click at [466, 226] on icon "dialog" at bounding box center [470, 226] width 8 height 8
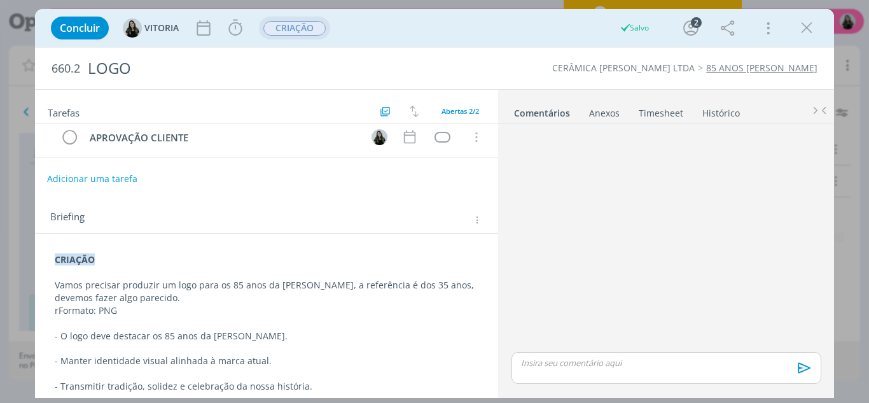
scroll to position [83, 0]
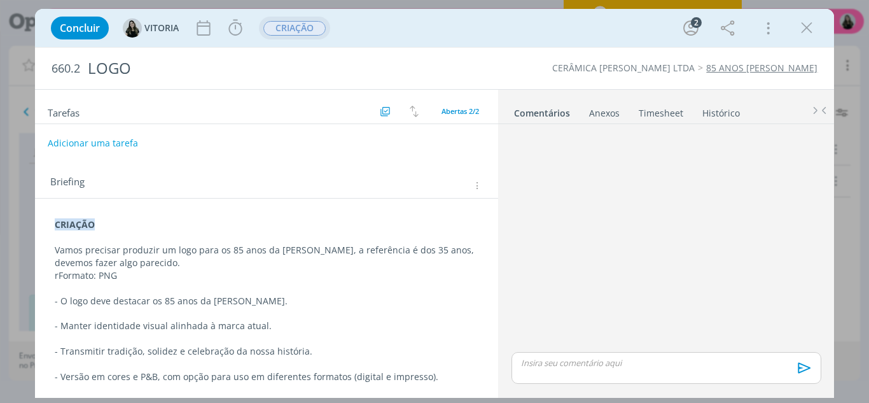
click at [58, 274] on p "rFormato: PNG" at bounding box center [267, 275] width 424 height 13
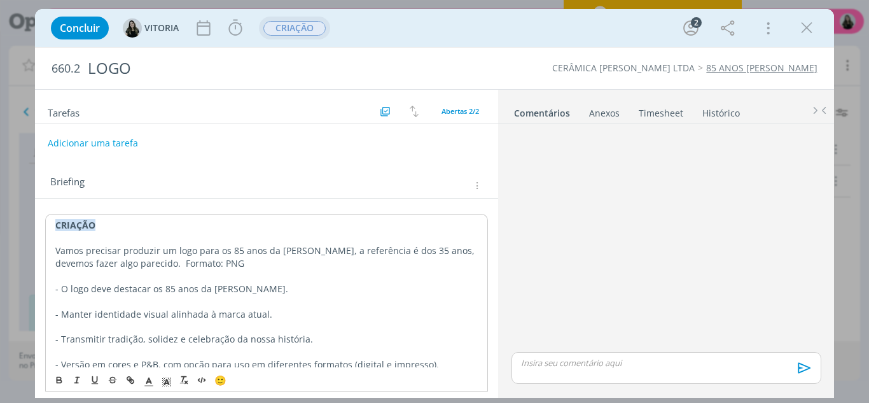
scroll to position [97, 0]
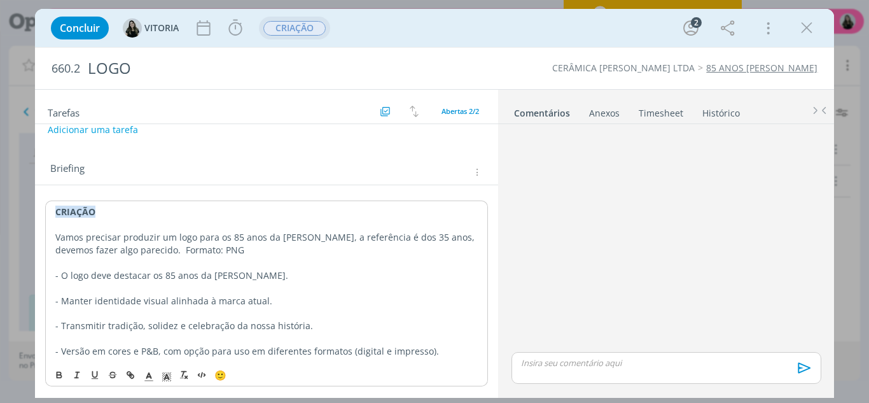
click at [302, 347] on p "- Versão em cores e P&B, com opção para uso em diferentes formatos (digital e i…" at bounding box center [266, 351] width 423 height 13
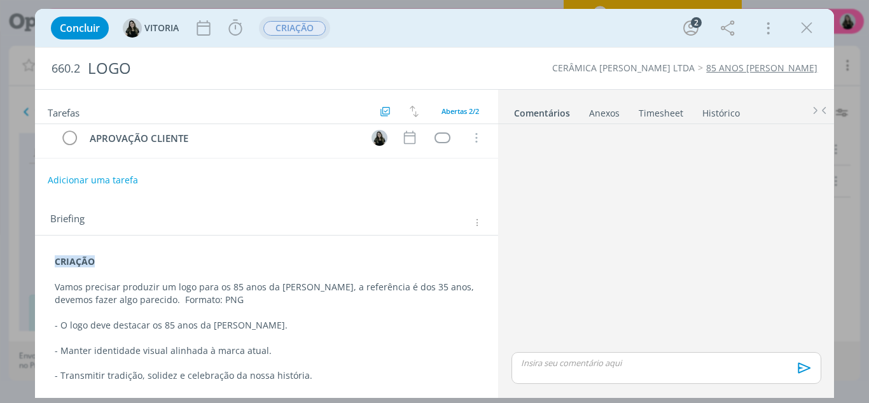
scroll to position [0, 0]
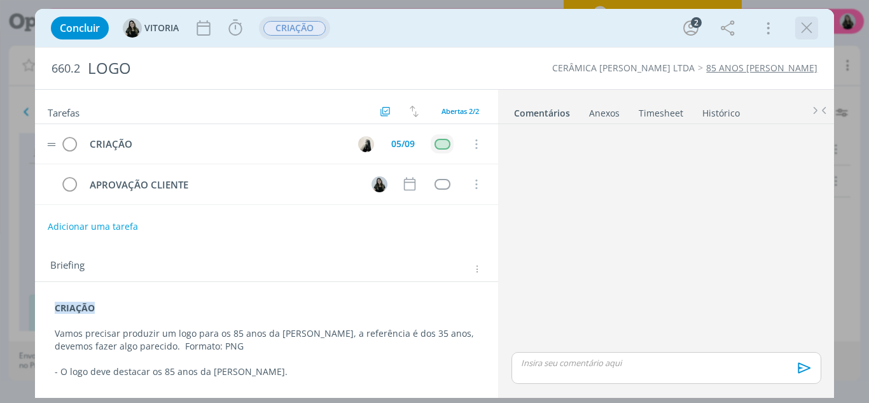
click at [810, 36] on icon "dialog" at bounding box center [806, 27] width 19 height 19
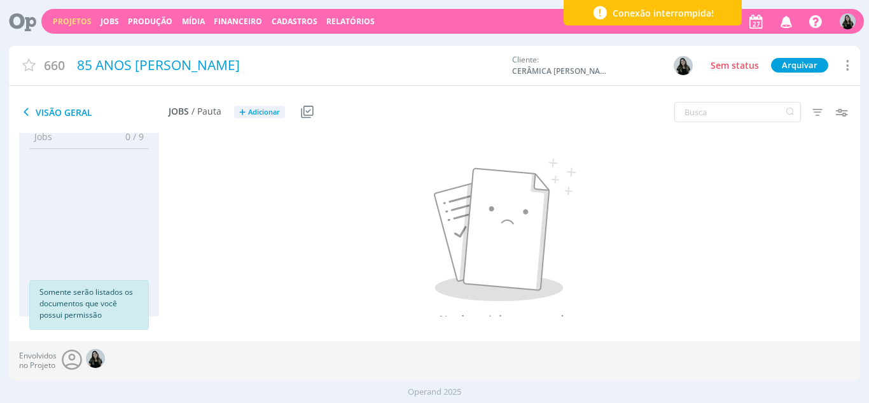
scroll to position [18, 0]
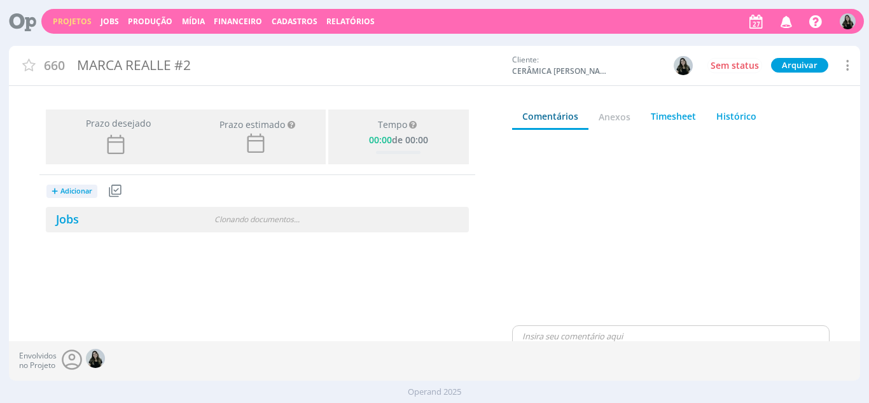
click at [157, 70] on div "MARCA REALLE #2" at bounding box center [289, 65] width 433 height 29
click at [273, 66] on div "MARCA REALLE #2" at bounding box center [289, 65] width 433 height 29
click at [133, 73] on div "MARCA REALLE #2" at bounding box center [289, 65] width 433 height 29
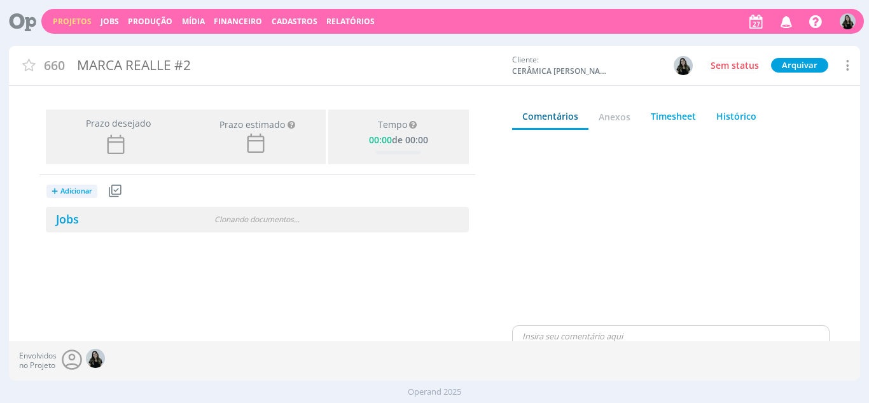
click at [842, 67] on icon at bounding box center [846, 65] width 15 height 17
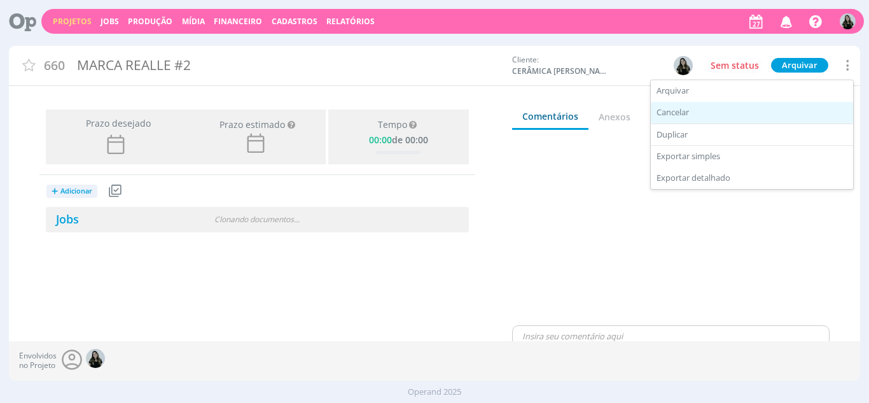
click at [680, 114] on div "Cancelar" at bounding box center [752, 113] width 202 height 22
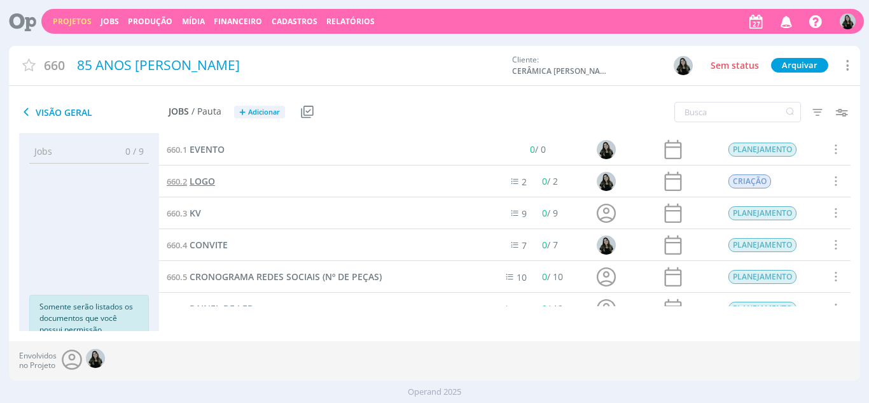
click at [200, 176] on span "LOGO" at bounding box center [202, 181] width 25 height 12
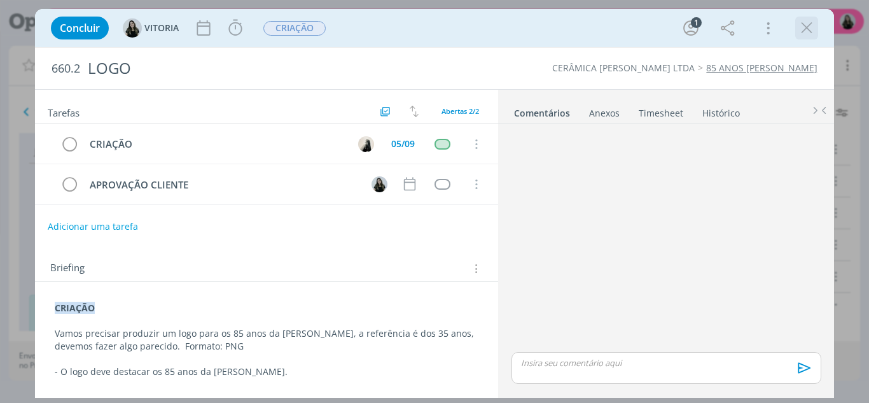
click at [804, 27] on icon "dialog" at bounding box center [806, 27] width 19 height 19
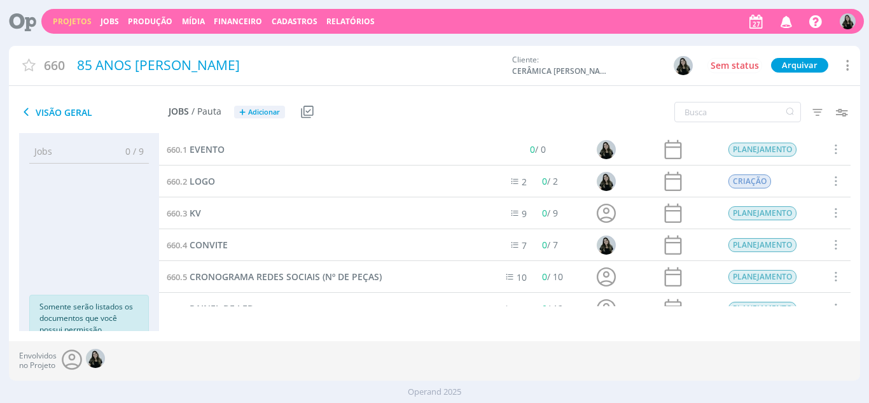
click at [73, 23] on link "Projetos" at bounding box center [72, 21] width 39 height 11
